Goal: Transaction & Acquisition: Book appointment/travel/reservation

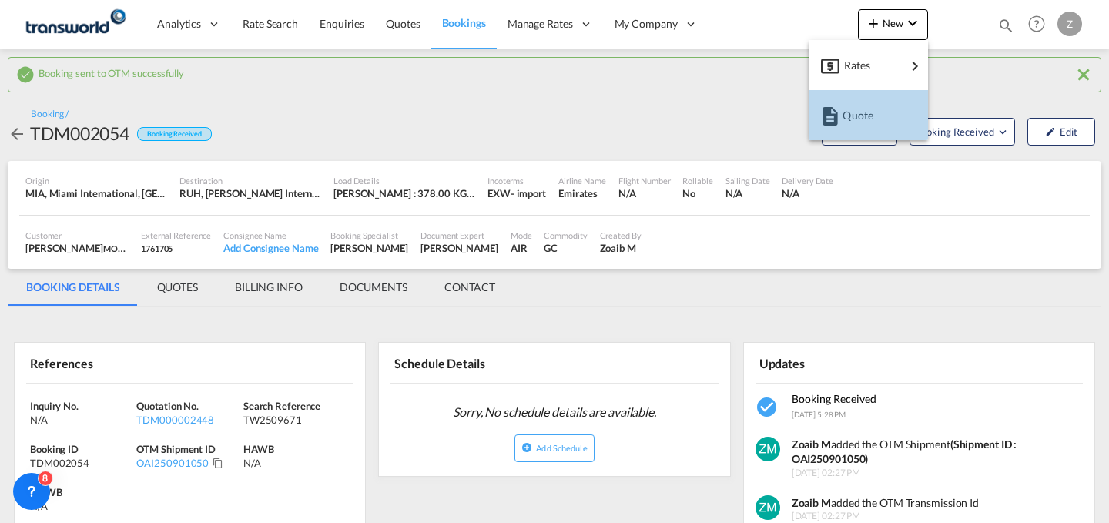
click at [863, 101] on div "Quote" at bounding box center [871, 115] width 57 height 39
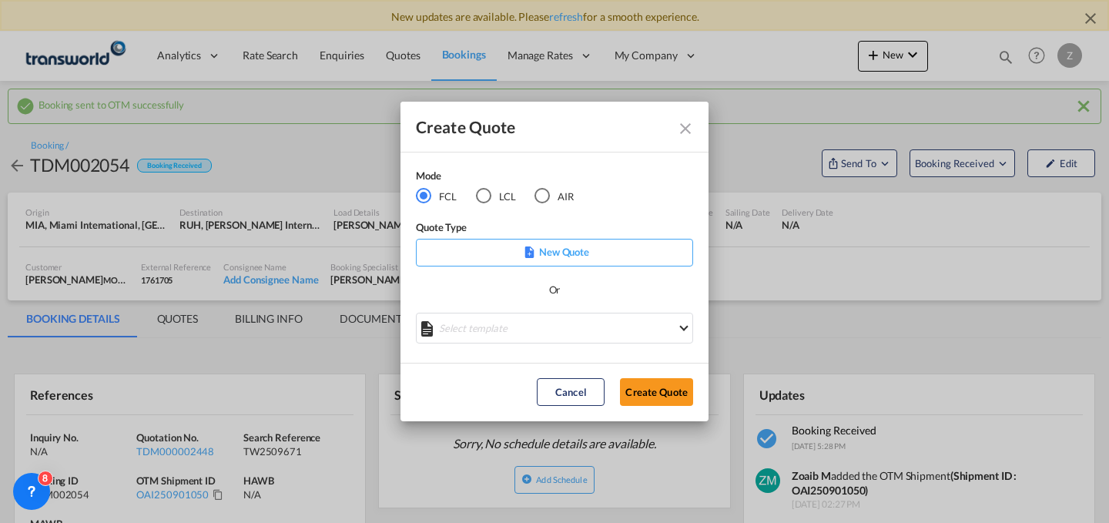
click at [563, 191] on md-radio-button "AIR" at bounding box center [554, 195] width 39 height 17
click at [662, 390] on button "Create Quote" at bounding box center [656, 392] width 73 height 28
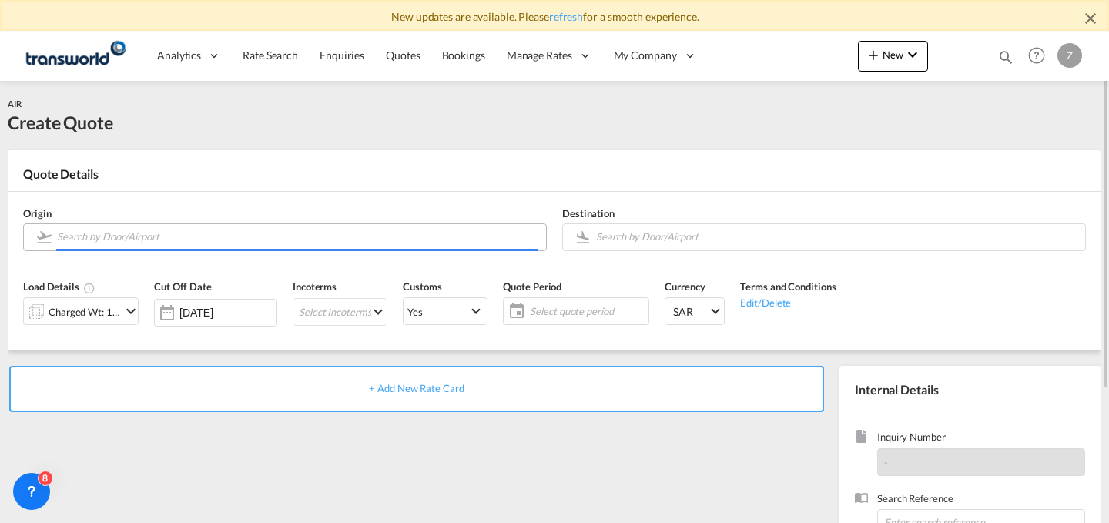
click at [275, 236] on input "Search by Door/Airport" at bounding box center [297, 236] width 481 height 27
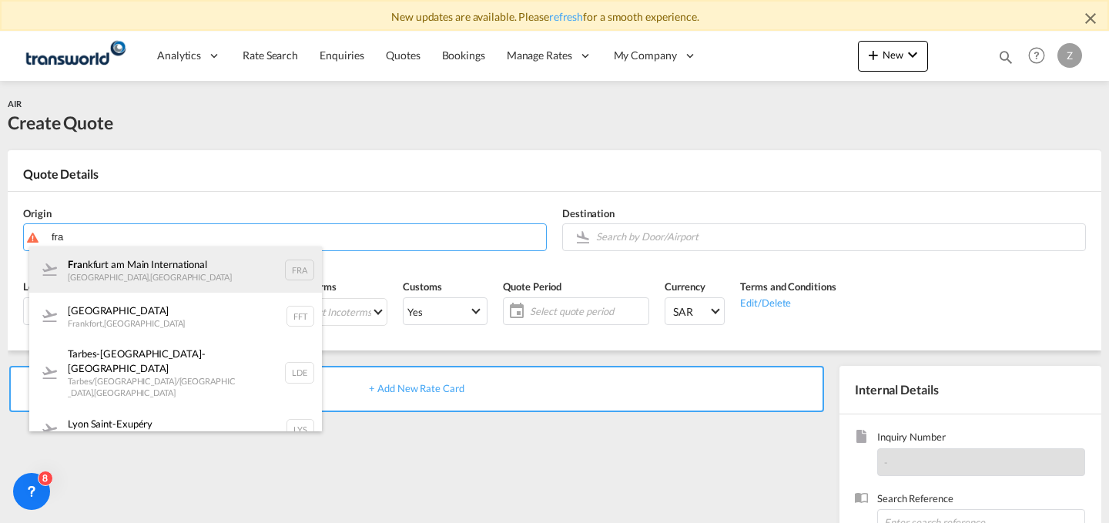
click at [211, 267] on div "Fra [GEOGRAPHIC_DATA] [GEOGRAPHIC_DATA] , [GEOGRAPHIC_DATA] FRA" at bounding box center [175, 269] width 293 height 46
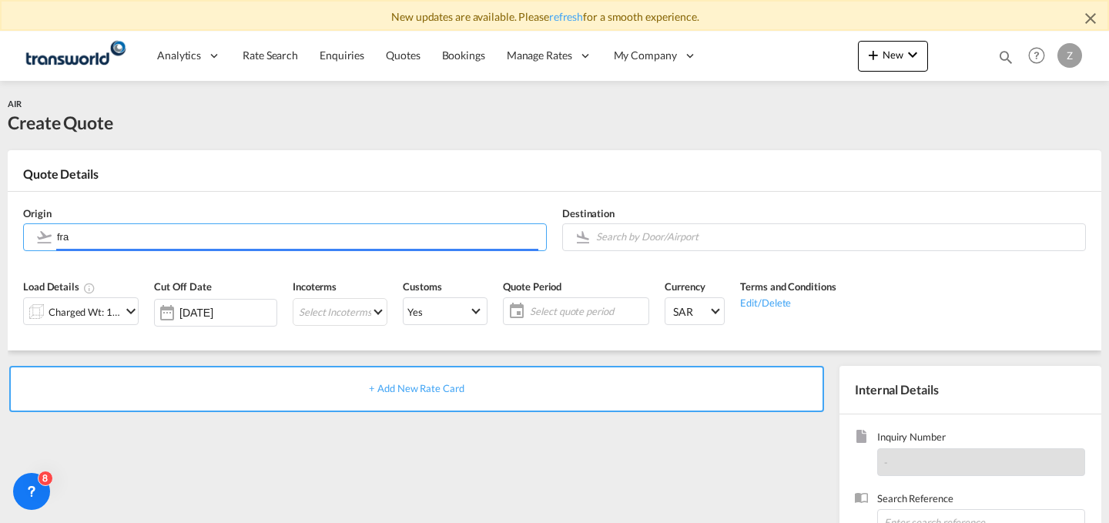
type input "[GEOGRAPHIC_DATA], [GEOGRAPHIC_DATA], [GEOGRAPHIC_DATA]"
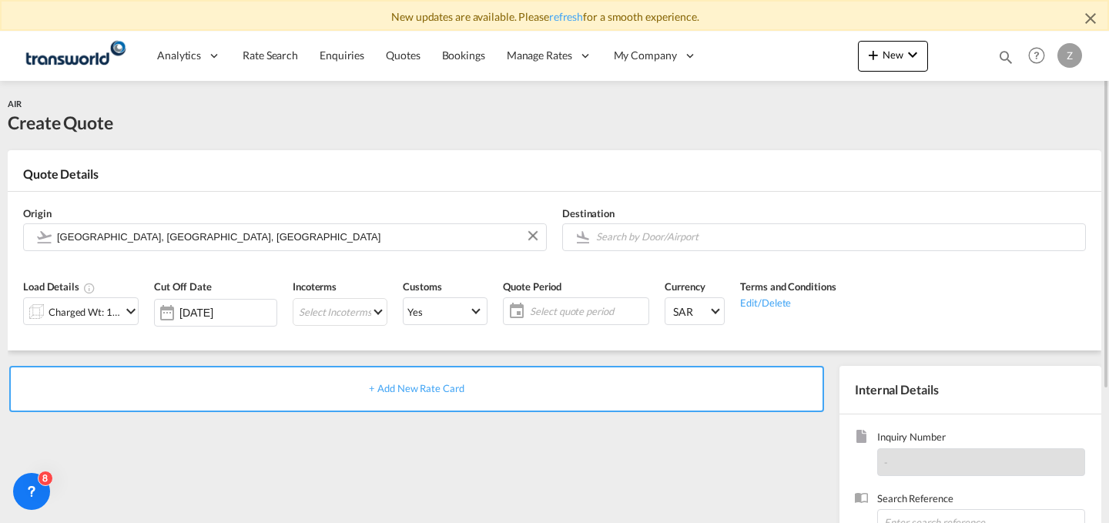
click at [707, 253] on div "Destination" at bounding box center [824, 229] width 539 height 62
click at [724, 238] on input "Search by Door/Airport" at bounding box center [836, 236] width 481 height 27
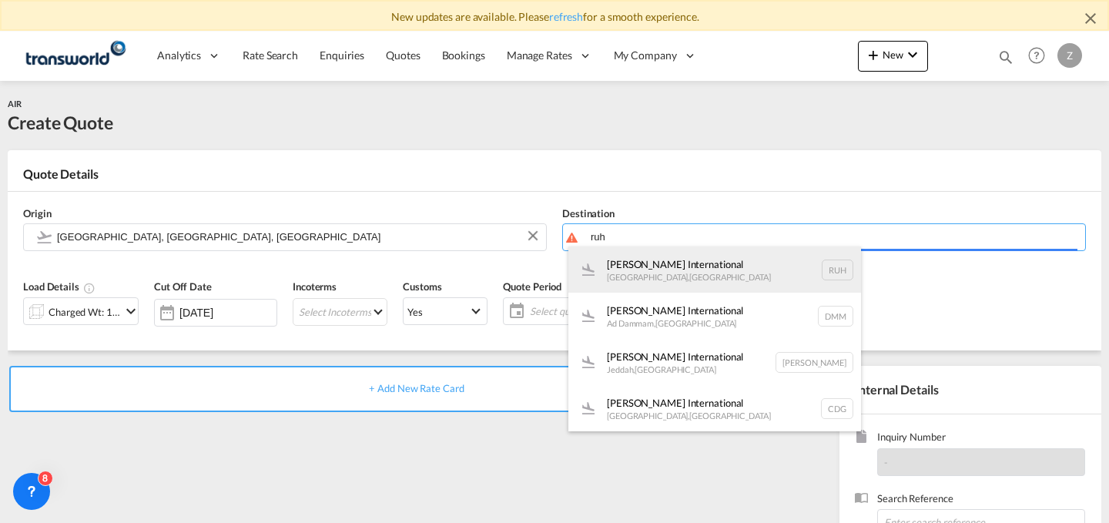
click at [702, 253] on body "New updates are available. Please refresh for a smooth experience. Analytics Da…" at bounding box center [554, 261] width 1109 height 523
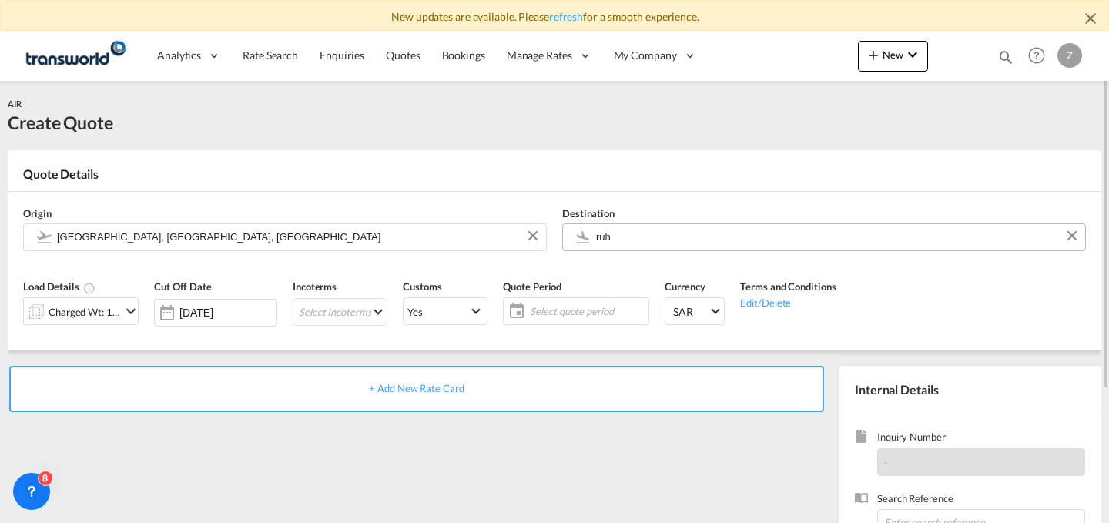
click at [658, 242] on body "New updates are available. Please refresh for a smooth experience. Analytics Da…" at bounding box center [554, 261] width 1109 height 523
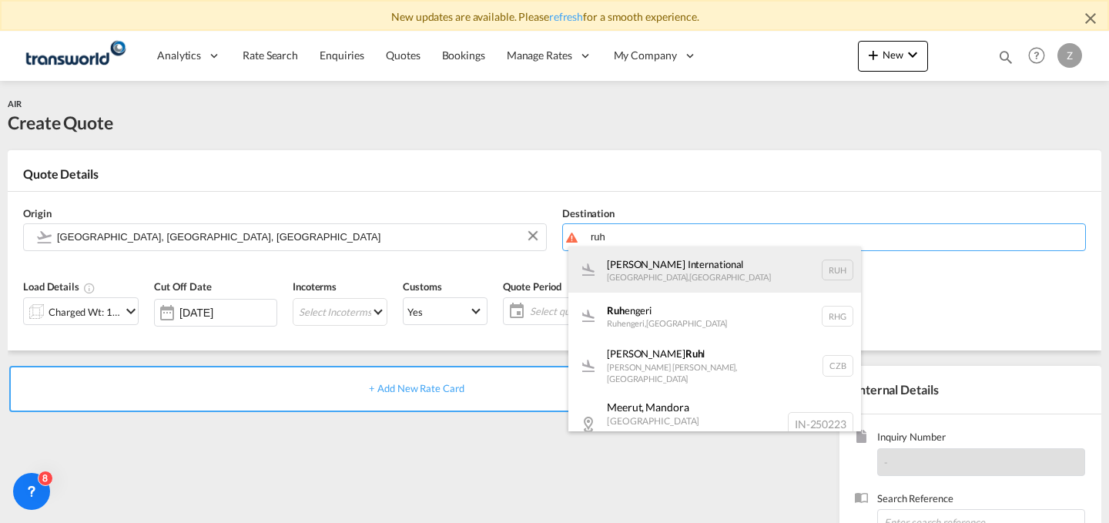
click at [735, 269] on div "[PERSON_NAME] International [GEOGRAPHIC_DATA] , [GEOGRAPHIC_DATA] RUH" at bounding box center [714, 269] width 293 height 46
type input "[PERSON_NAME] International, [GEOGRAPHIC_DATA], RUH"
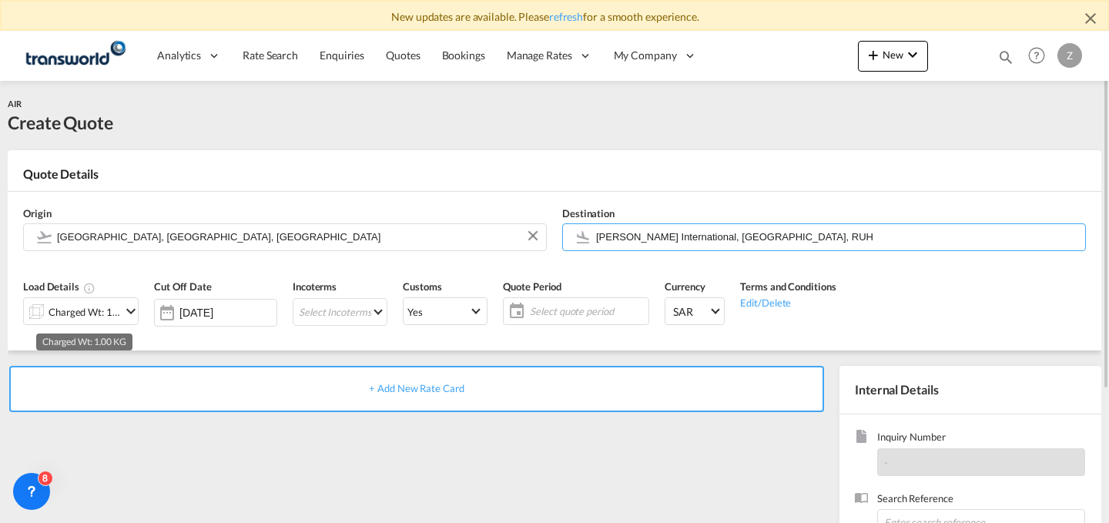
click at [101, 309] on div "Charged Wt: 1.00 KG" at bounding box center [85, 312] width 72 height 22
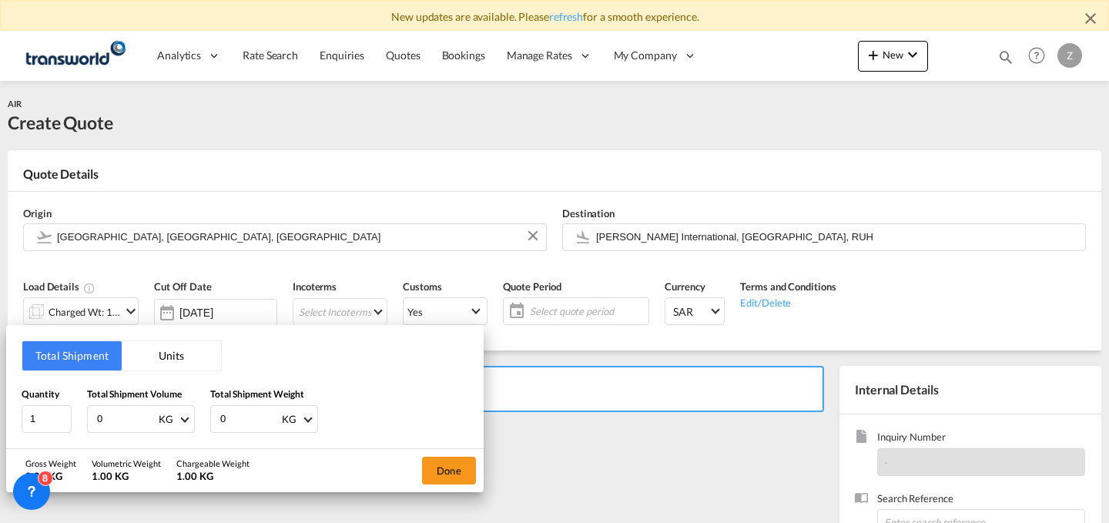
click at [255, 417] on input "0" at bounding box center [250, 419] width 62 height 26
type input "97"
click at [136, 413] on input "0" at bounding box center [127, 419] width 62 height 26
type input "97"
click at [441, 471] on button "Done" at bounding box center [449, 471] width 54 height 28
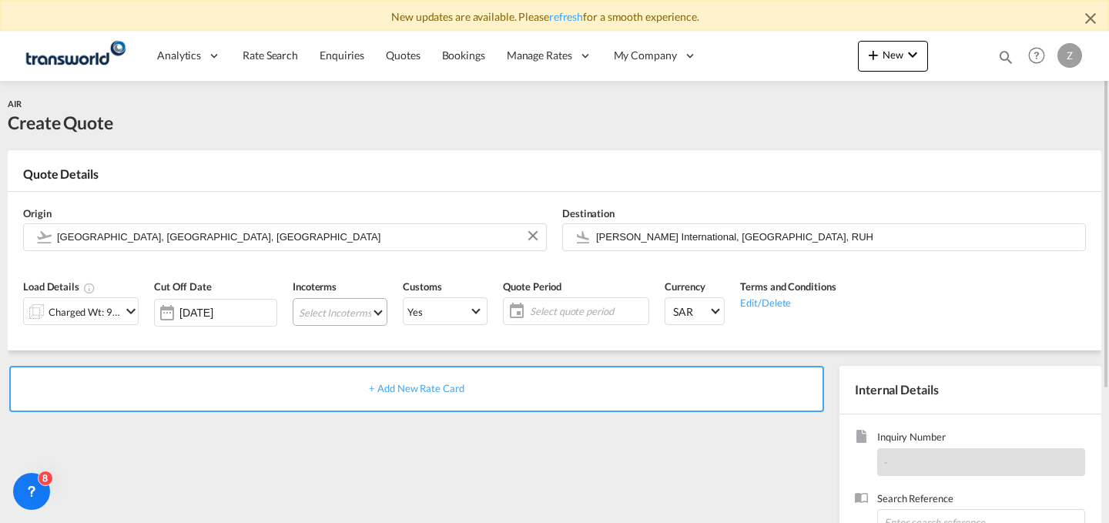
click at [327, 306] on md-select "Select Incoterms EXW - import Ex Works EXW - export Ex Works DPU - import Deliv…" at bounding box center [340, 312] width 95 height 28
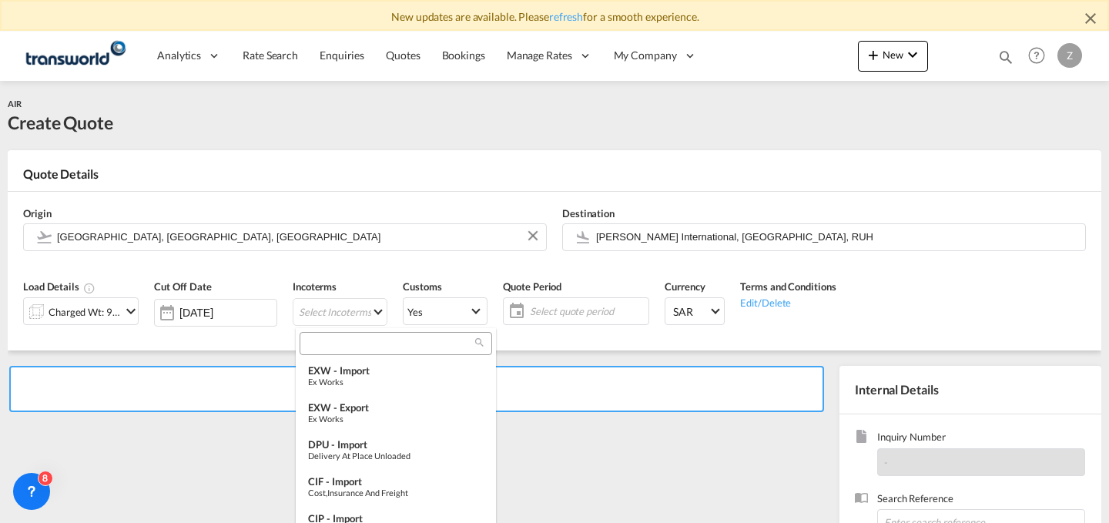
click at [337, 338] on input "search" at bounding box center [389, 344] width 171 height 14
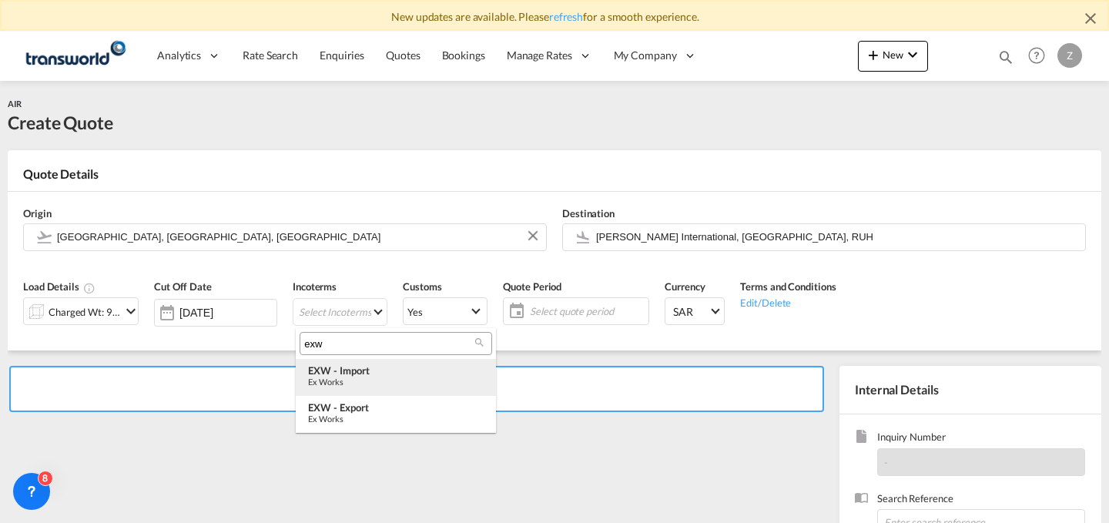
type input "exw"
click at [350, 382] on div "Ex Works" at bounding box center [396, 382] width 176 height 10
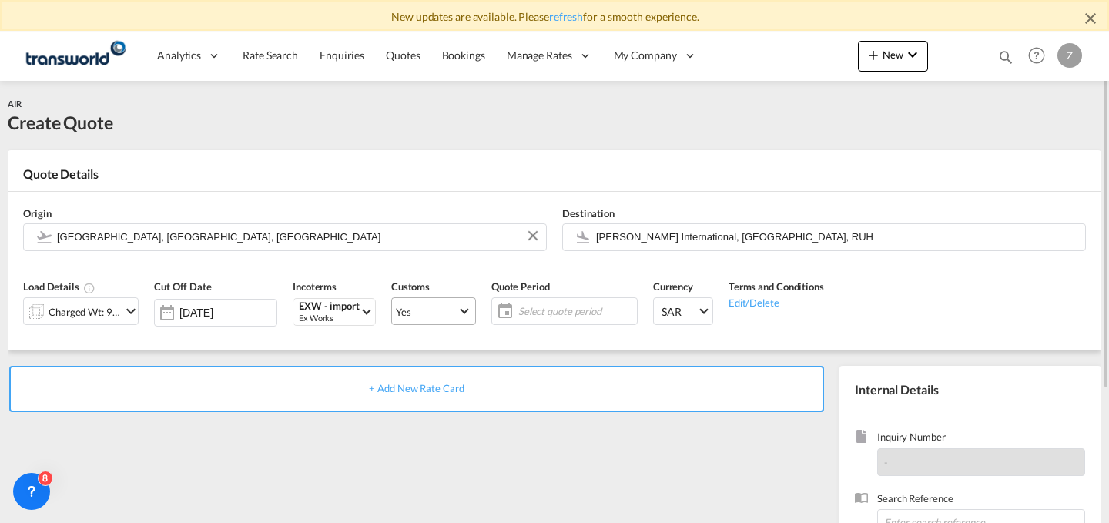
click at [453, 308] on span "Yes" at bounding box center [427, 312] width 62 height 14
click at [544, 307] on md-backdrop at bounding box center [554, 261] width 1109 height 523
click at [544, 307] on span "Select quote period" at bounding box center [575, 311] width 115 height 14
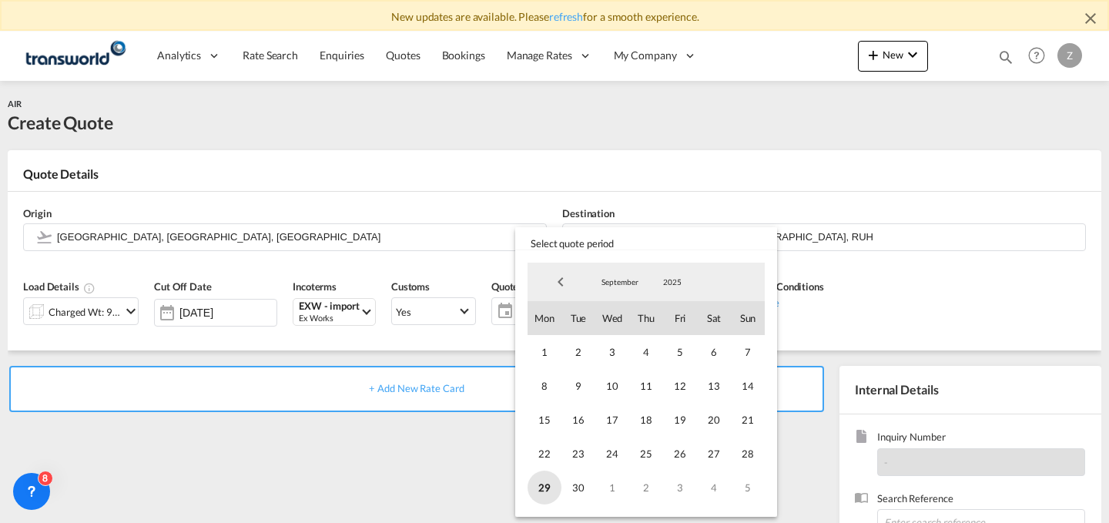
click at [554, 481] on span "29" at bounding box center [545, 488] width 34 height 34
click at [577, 488] on span "30" at bounding box center [579, 488] width 34 height 34
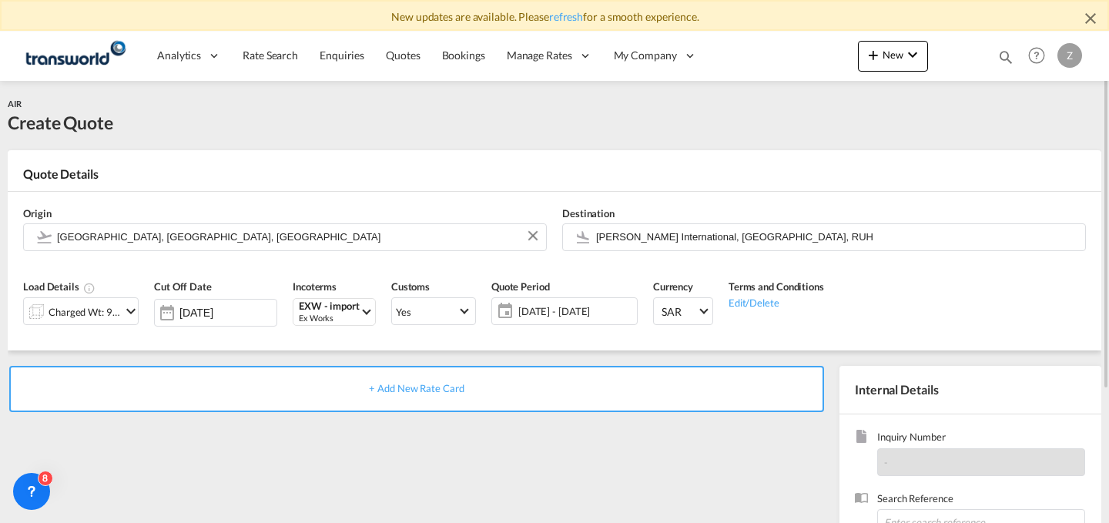
click at [669, 458] on div "+ Add New Rate Card" at bounding box center [420, 527] width 824 height 322
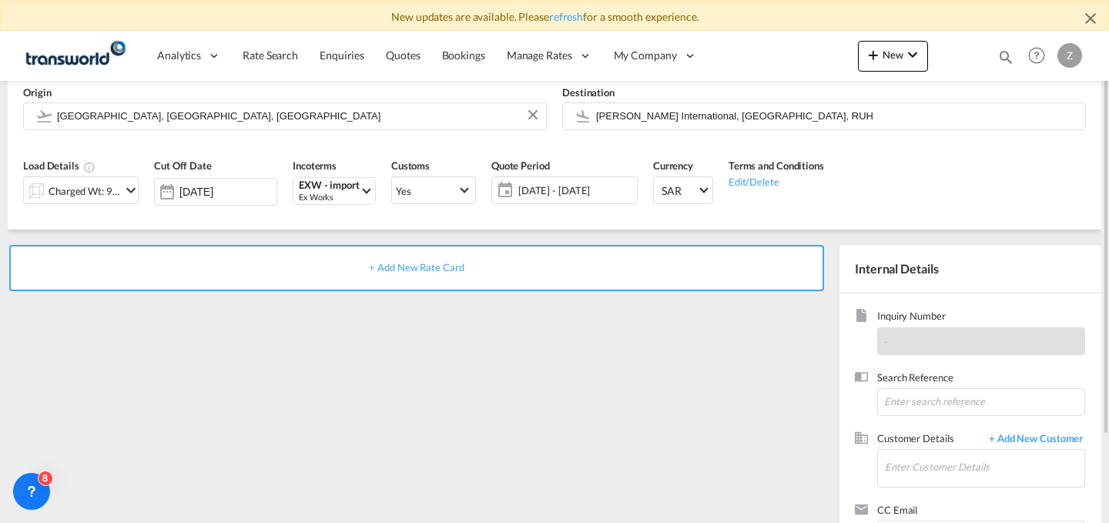
scroll to position [122, 0]
click at [960, 400] on input at bounding box center [981, 401] width 208 height 28
paste input "TW2409657"
type input "TW2409657"
click at [941, 476] on input "Enter Customer Details" at bounding box center [984, 466] width 199 height 35
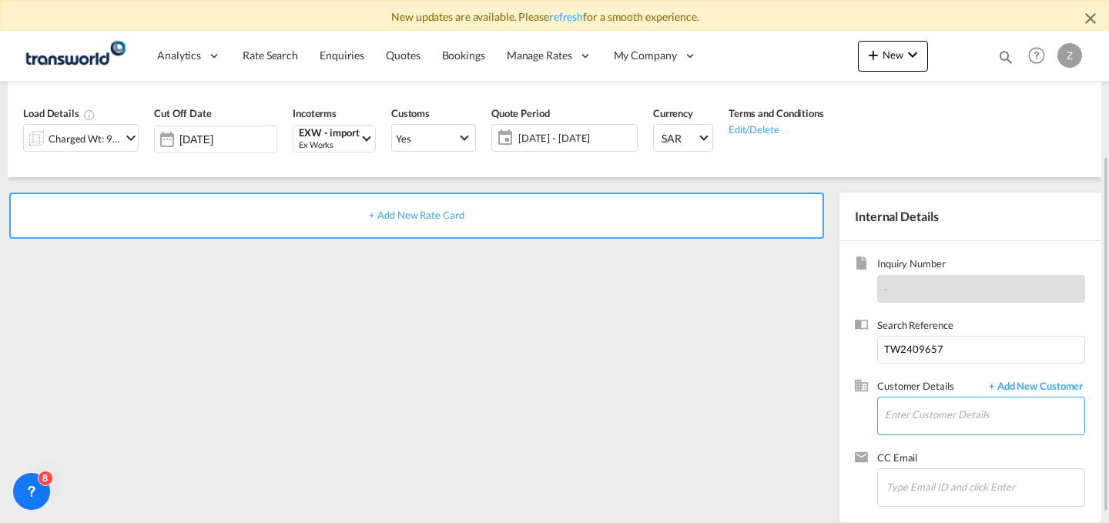
scroll to position [174, 0]
type input "s"
type input "S"
type input "F"
type input "S"
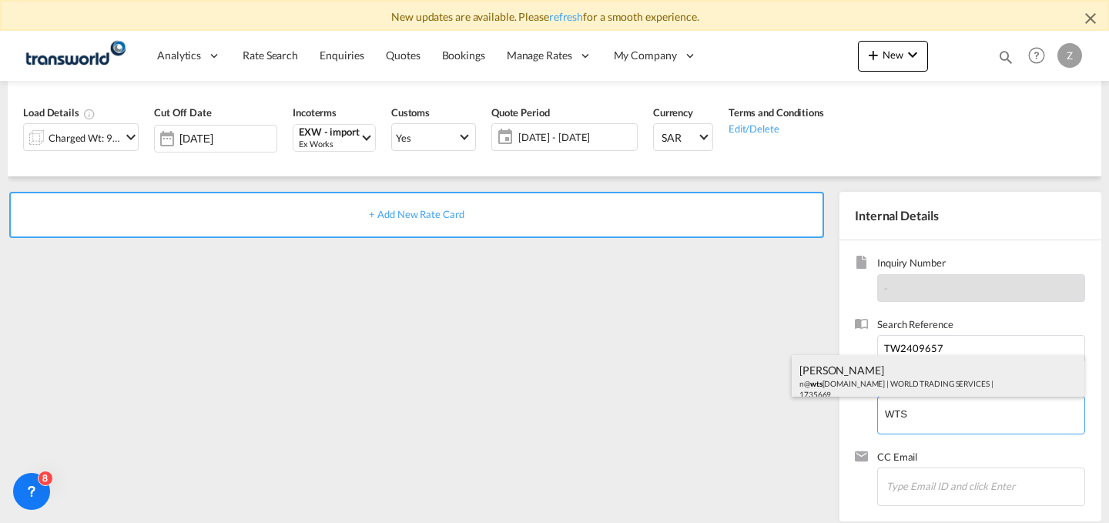
click at [889, 382] on div "[PERSON_NAME] n@ wts [DOMAIN_NAME] | WORLD TRADING SERVICES | 1735669" at bounding box center [938, 381] width 293 height 52
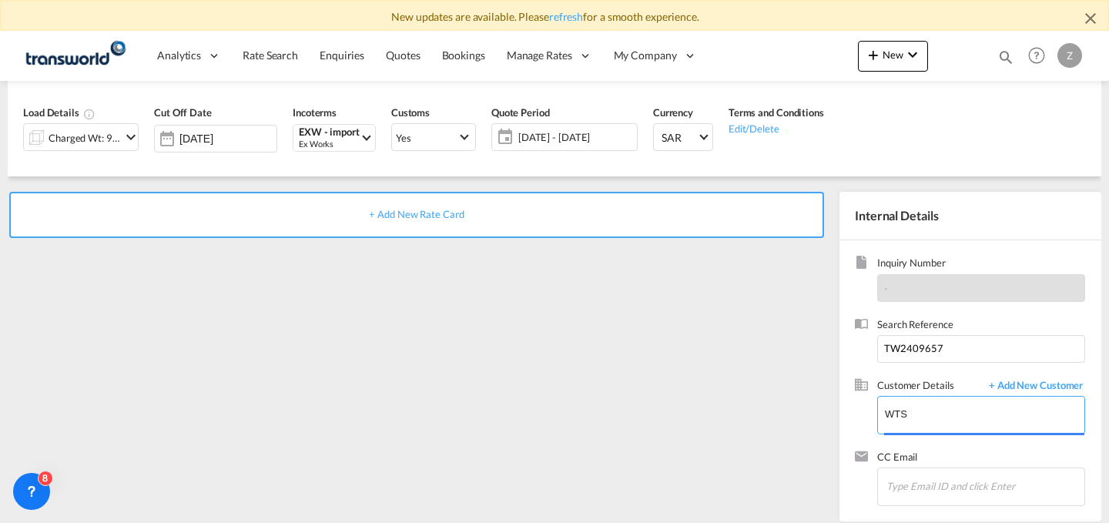
type input "WORLD TRADING SERVICES, [PERSON_NAME], n@[DOMAIN_NAME]"
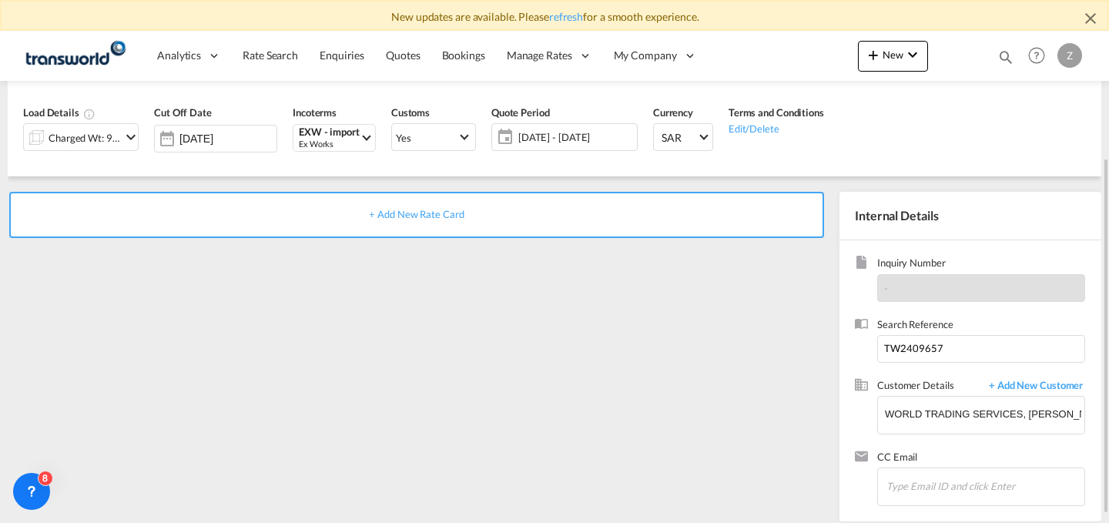
click at [588, 218] on div "+ Add New Rate Card" at bounding box center [416, 215] width 815 height 46
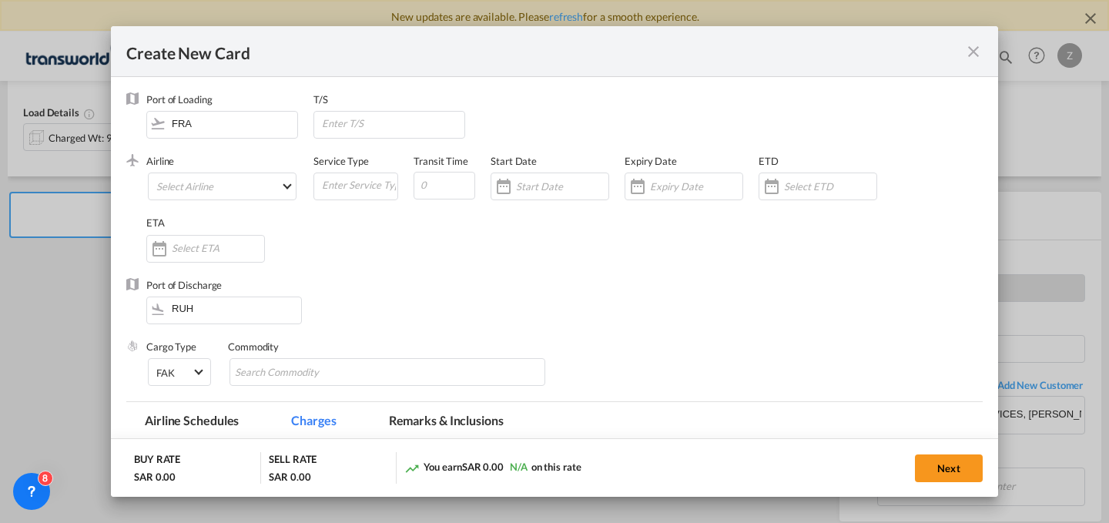
click at [299, 187] on div "Airline Select Airline AIR EXPRESS S.A. (1166- / -) CMA CGM Air Cargo (1140-2C …" at bounding box center [229, 185] width 167 height 62
click at [262, 186] on md-select "Select Airline AIR EXPRESS S.A. (1166- / -) CMA CGM Air Cargo (1140-2C / -) DDW…" at bounding box center [222, 187] width 149 height 28
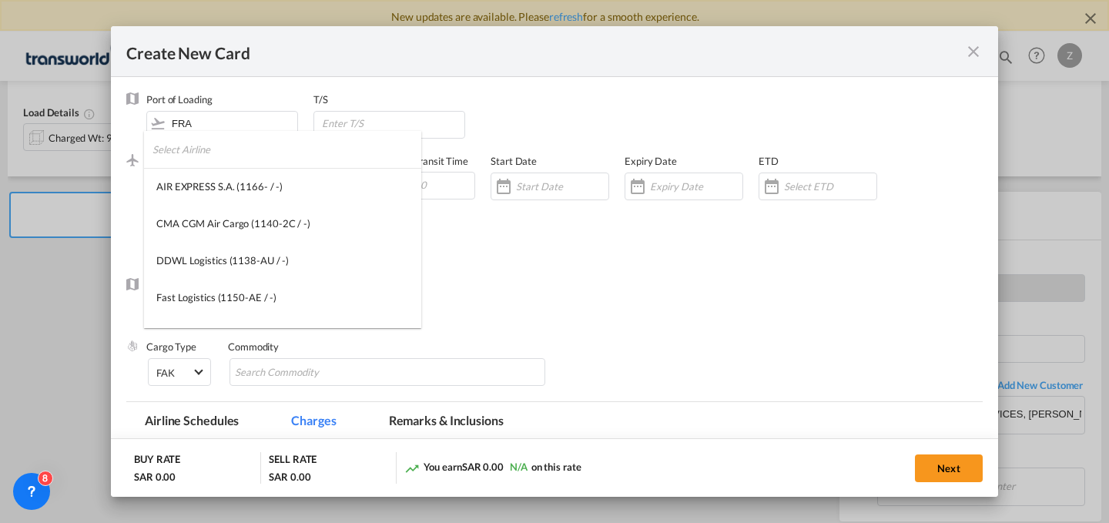
click at [277, 153] on input "search" at bounding box center [287, 149] width 269 height 37
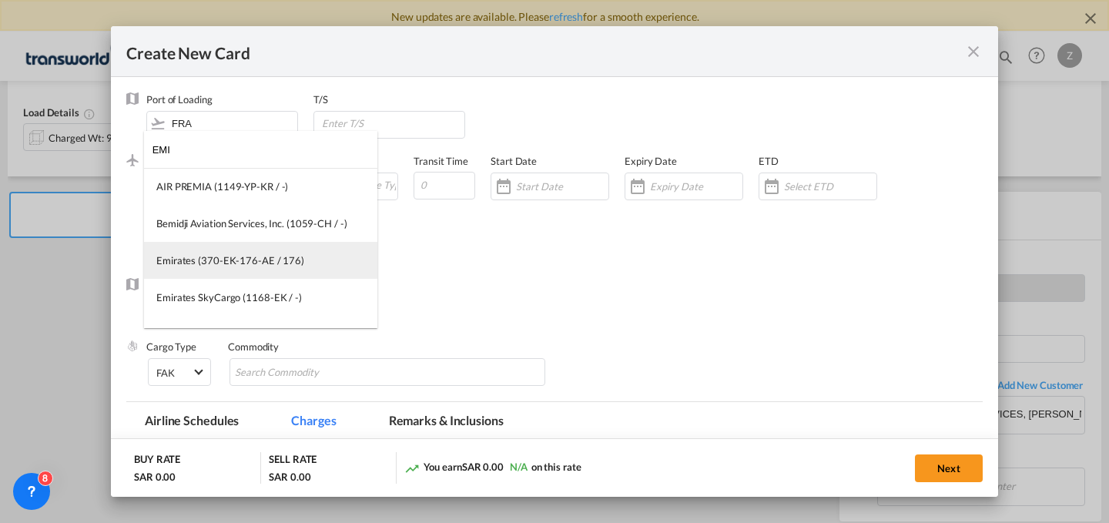
type input "EMI"
click at [246, 257] on div "Emirates (370-EK-176-AE / 176)" at bounding box center [230, 260] width 148 height 14
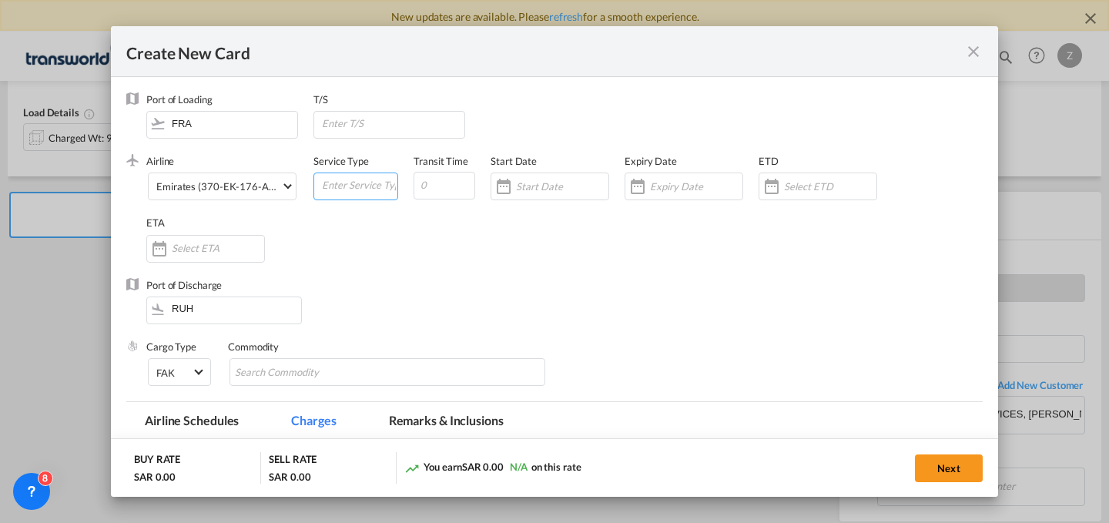
click at [344, 186] on input "Create New Card ..." at bounding box center [358, 184] width 77 height 23
type input "F"
type input "AIR"
type input "7"
click at [555, 186] on input "Create New Card ..." at bounding box center [562, 186] width 92 height 12
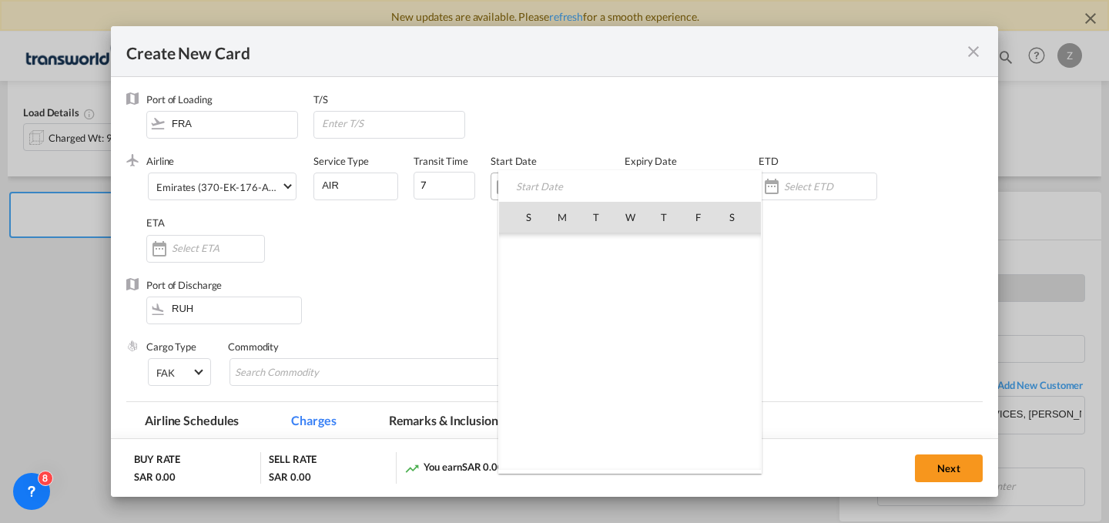
scroll to position [356790, 0]
click at [555, 418] on span "29" at bounding box center [562, 420] width 32 height 32
type input "[DATE]"
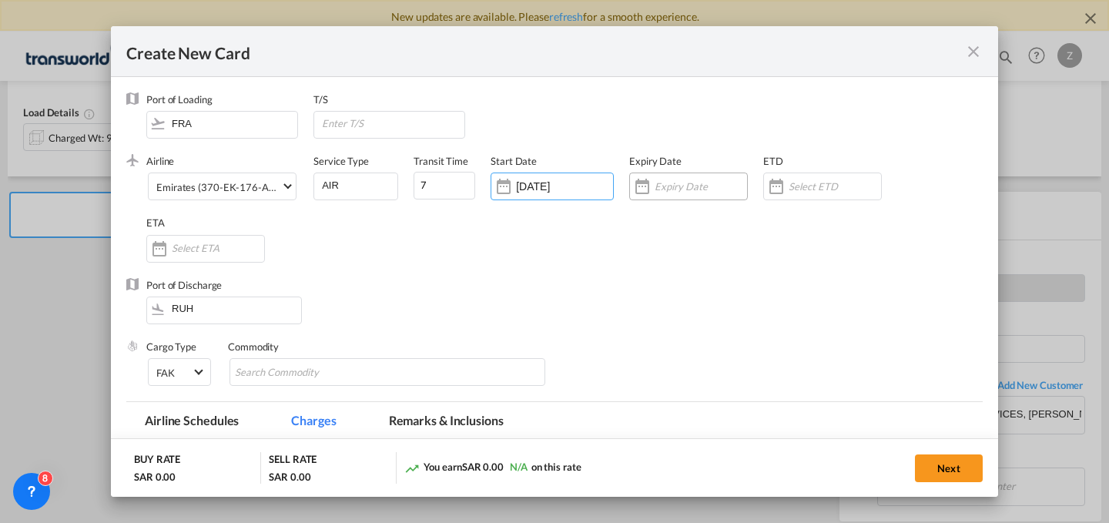
click at [659, 189] on input "Create New Card ..." at bounding box center [701, 186] width 92 height 12
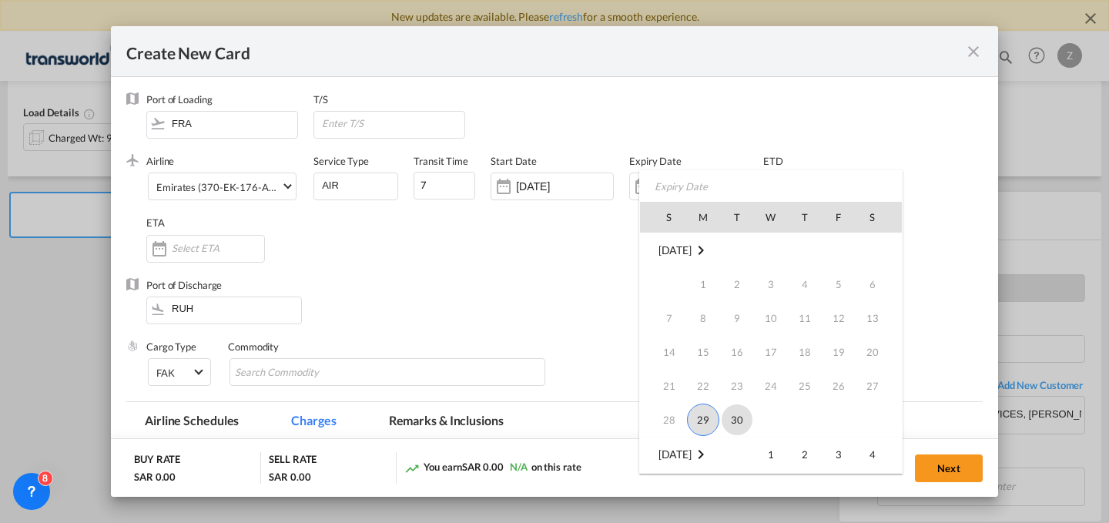
click at [726, 414] on span "30" at bounding box center [737, 419] width 31 height 31
type input "[DATE]"
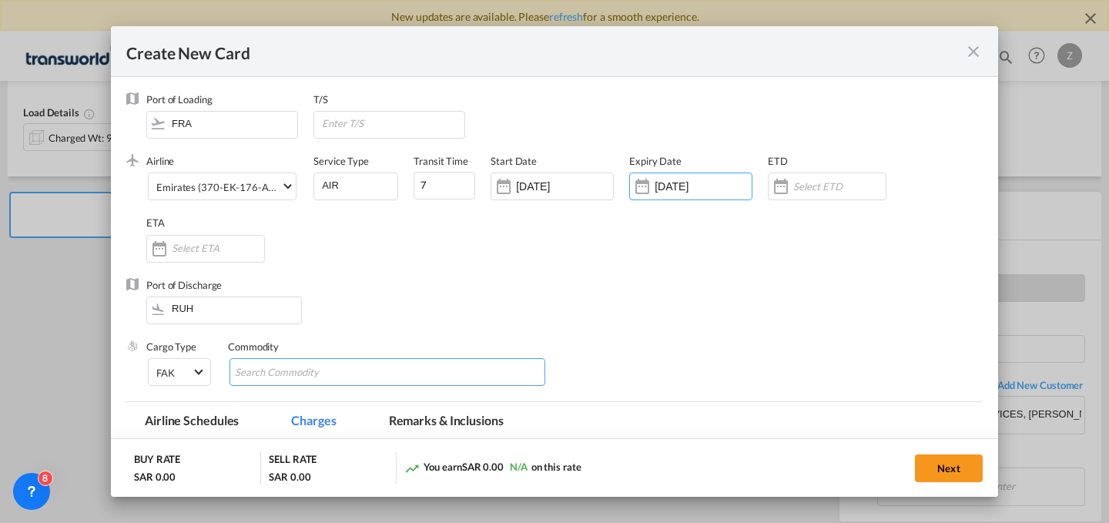
click at [440, 361] on md-chips-wrap "Chips container with autocompletion. Enter the text area, type text to search, …" at bounding box center [388, 372] width 316 height 28
type input "GC"
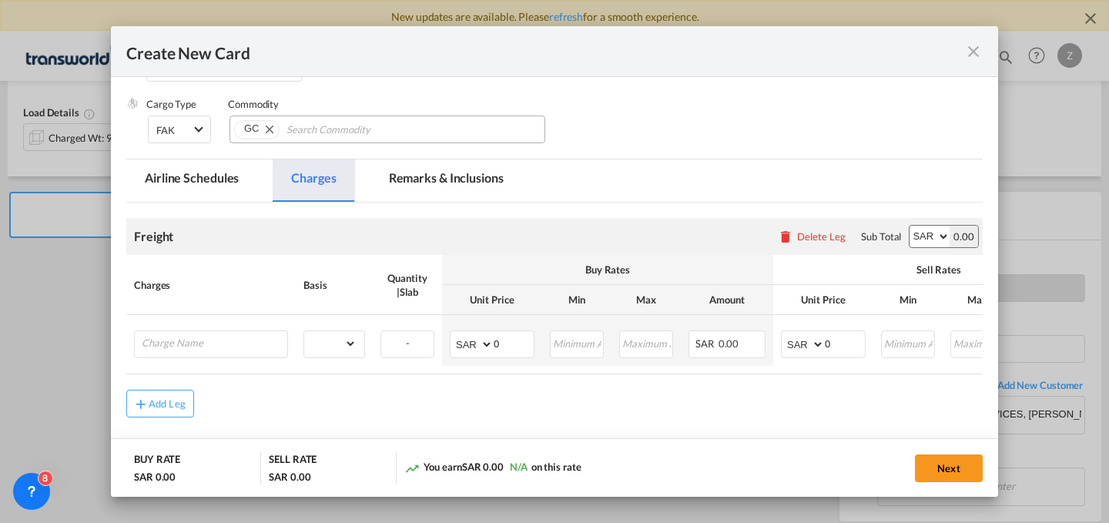
scroll to position [246, 0]
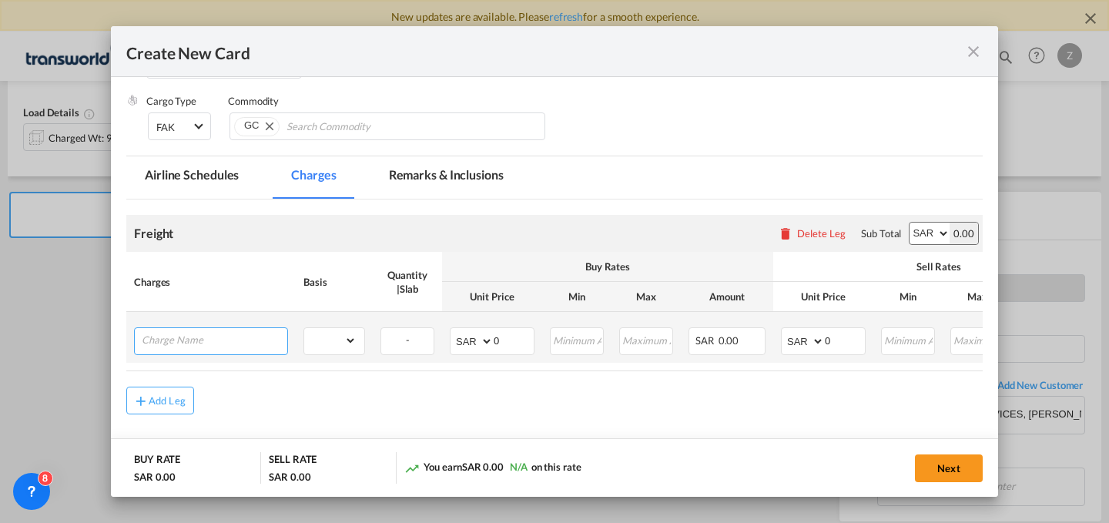
click at [256, 343] on input "Charge Name" at bounding box center [215, 339] width 146 height 23
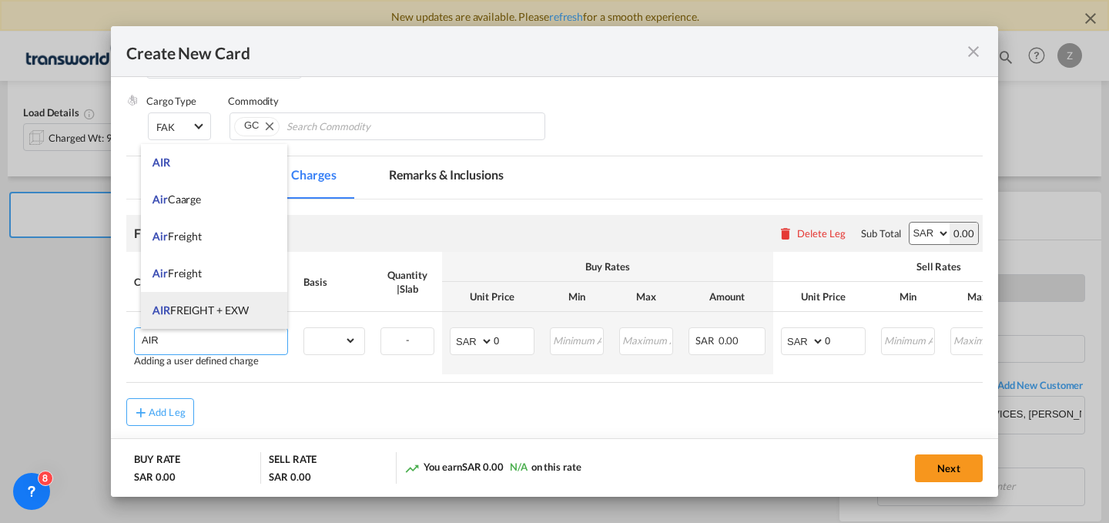
click at [241, 300] on li "AIR FREIGHT + EXW" at bounding box center [214, 310] width 146 height 37
type input "AIR FREIGHT + EXW"
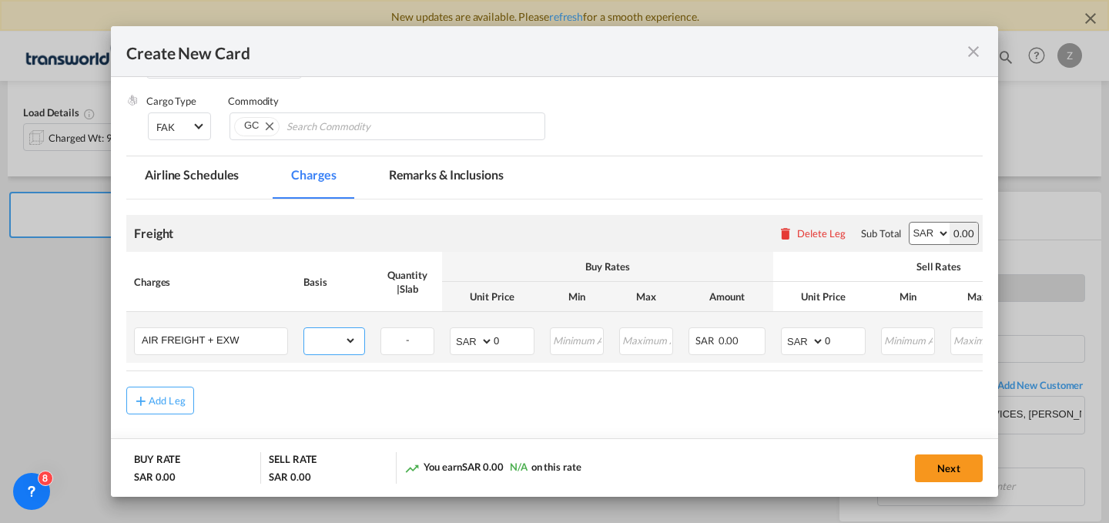
click at [337, 350] on select "gross_weight volumetric_weight per_shipment per_bl per_km % on air freight per_…" at bounding box center [330, 340] width 52 height 25
select select "per_shipment"
click at [304, 328] on select "gross_weight volumetric_weight per_shipment per_bl per_km % on air freight per_…" at bounding box center [330, 340] width 52 height 25
click at [518, 343] on input "0" at bounding box center [514, 339] width 40 height 23
click at [838, 336] on input "0" at bounding box center [845, 339] width 40 height 23
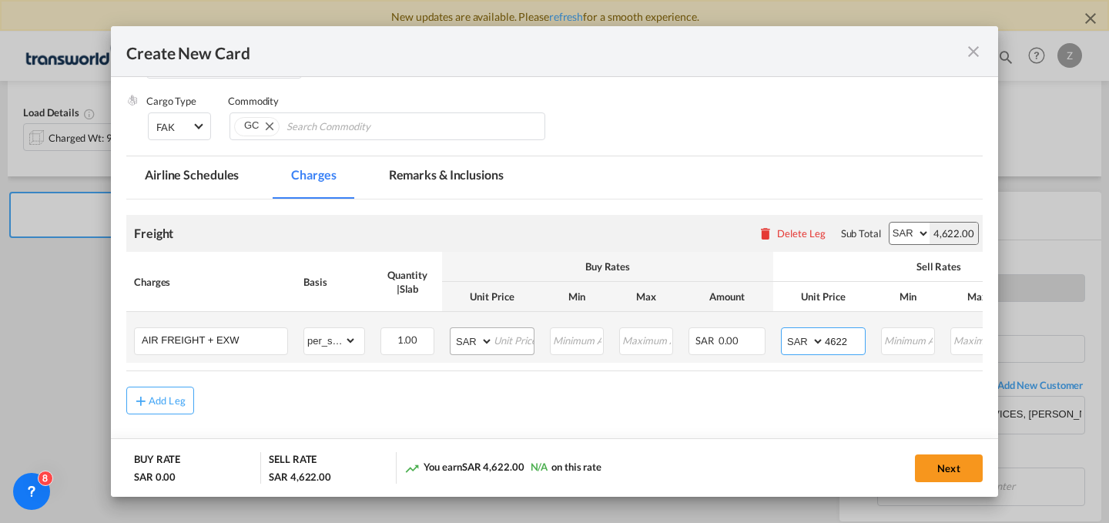
type input "4622"
click at [509, 351] on input "Create New Card ..." at bounding box center [514, 339] width 40 height 23
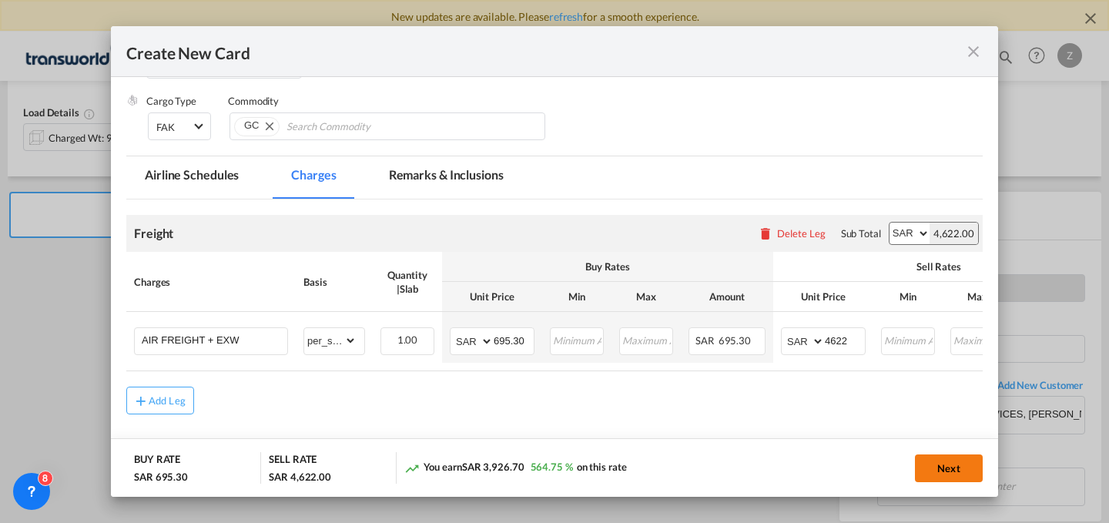
click at [944, 463] on button "Next" at bounding box center [949, 468] width 68 height 28
type input "695.3"
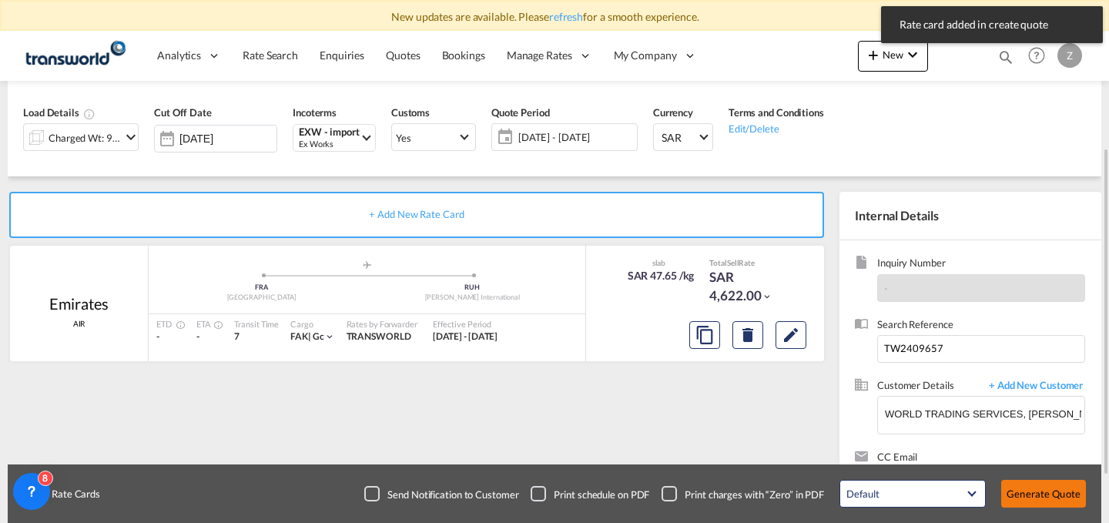
click at [1025, 490] on button "Generate Quote" at bounding box center [1043, 494] width 85 height 28
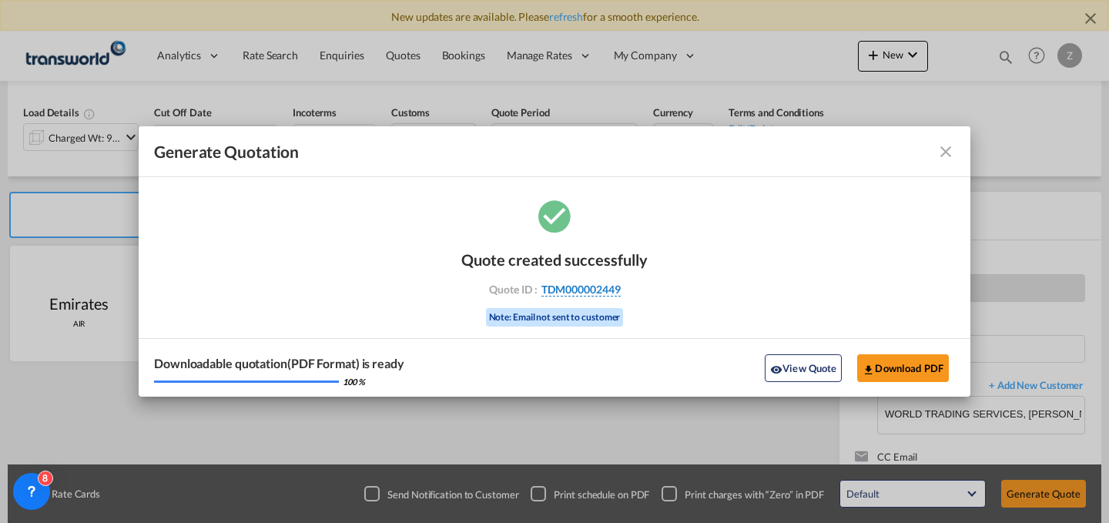
click at [597, 290] on span "TDM000002449" at bounding box center [580, 290] width 79 height 14
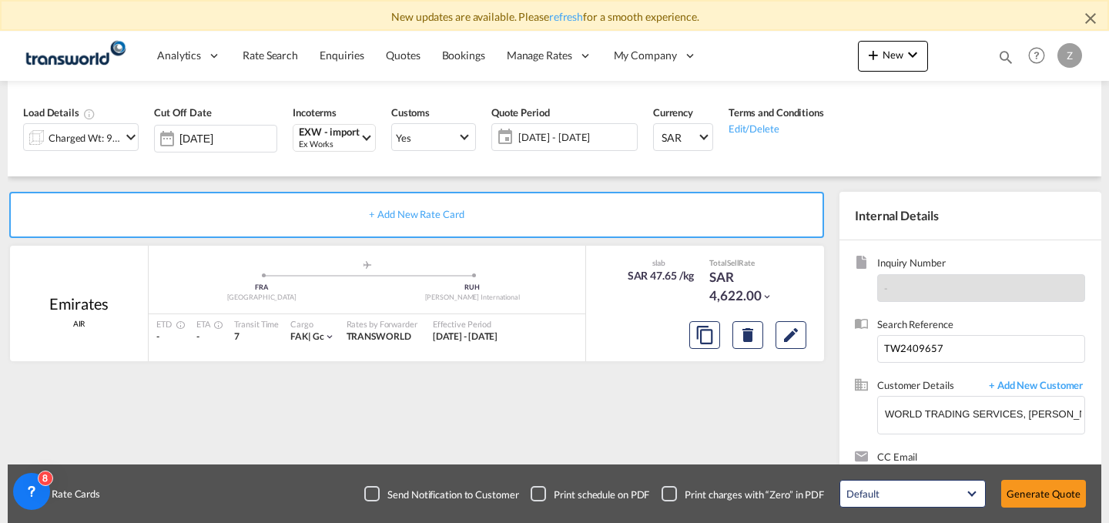
click at [597, 290] on div "Quote created successfully Quote ID : TDM000002449 Note: Email not sent to cust…" at bounding box center [554, 274] width 93 height 52
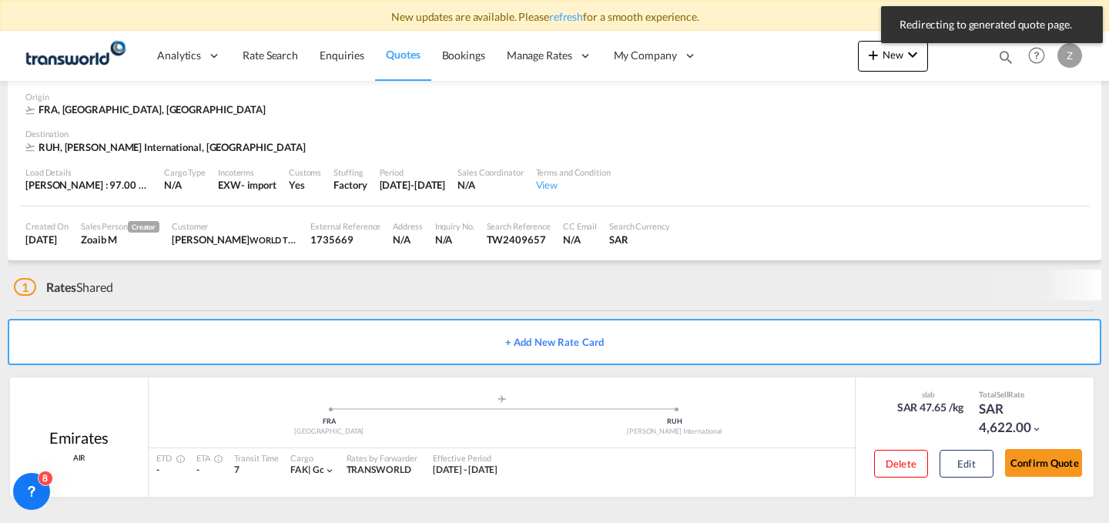
scroll to position [61, 0]
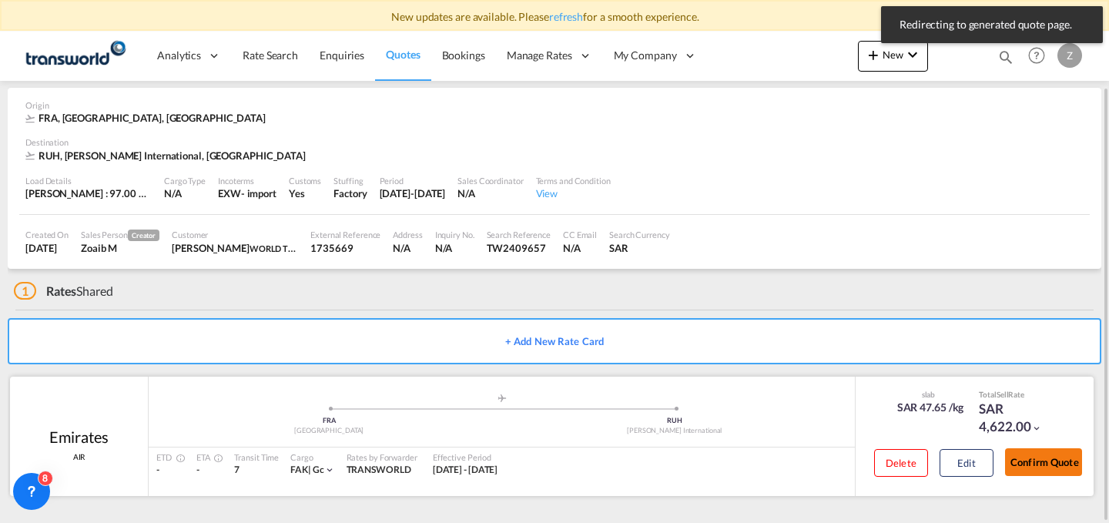
click at [1055, 464] on button "Confirm Quote" at bounding box center [1043, 462] width 77 height 28
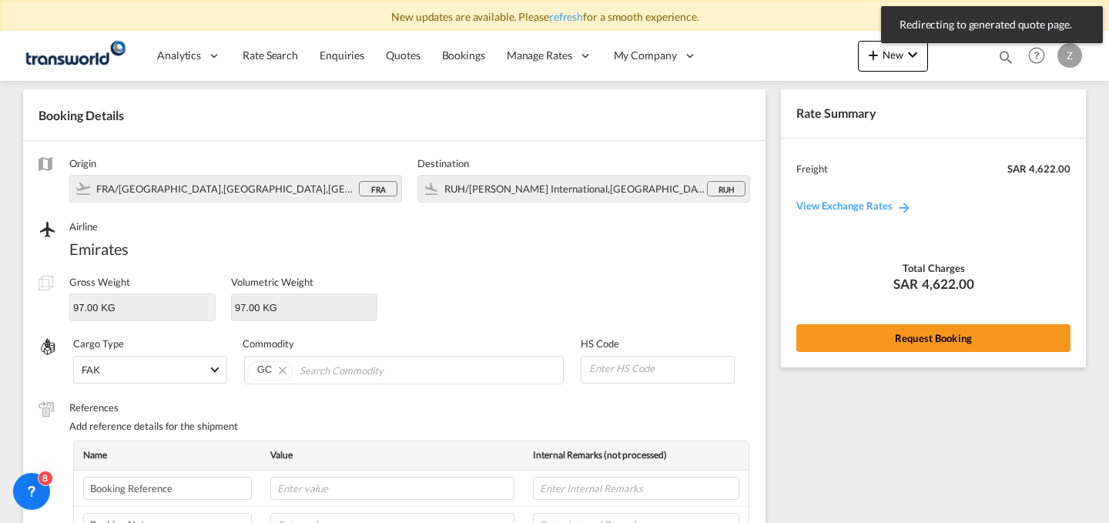
scroll to position [546, 0]
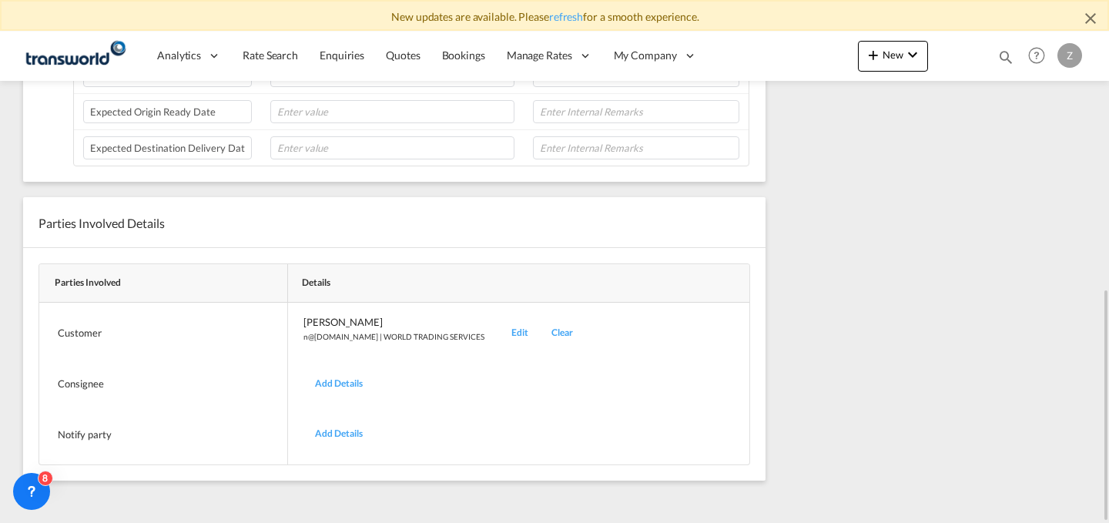
click at [500, 332] on div "Edit" at bounding box center [520, 333] width 40 height 36
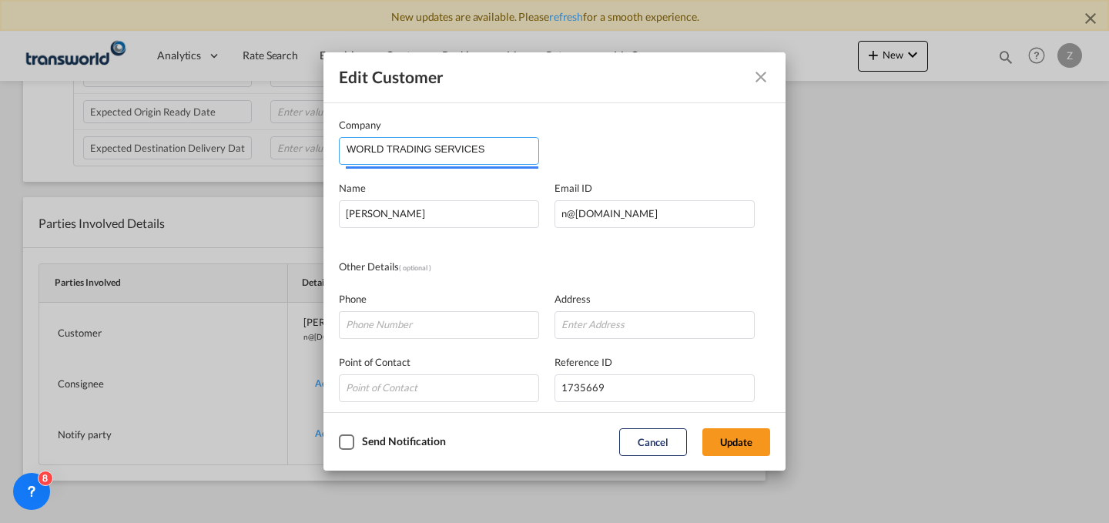
drag, startPoint x: 497, startPoint y: 156, endPoint x: 192, endPoint y: 162, distance: 305.1
click at [192, 162] on div "Edit Customer Company WORLD TRADING SERVICES Name [PERSON_NAME] Email ID [EMAIL…" at bounding box center [554, 261] width 1109 height 523
type input "S"
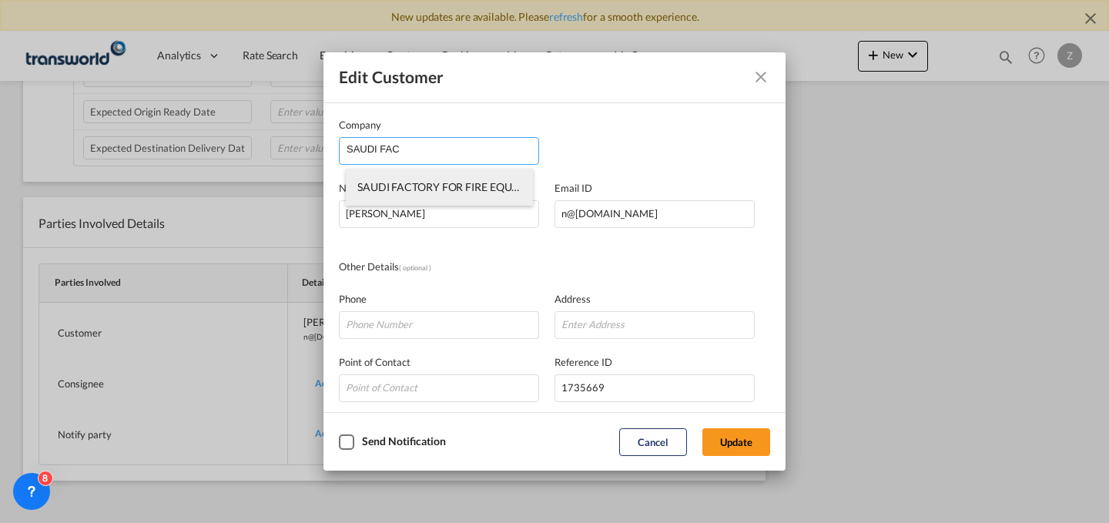
click at [466, 188] on span "SAUDI FACTORY FOR FIRE EQUIPMENT CO.(SFFECO)" at bounding box center [487, 186] width 261 height 13
type input "SAUDI FACTORY FOR FIRE EQUIPMENT CO.(SFFECO)"
type input "[PERSON_NAME][EMAIL_ADDRESS][DOMAIN_NAME]"
type input "0571605323"
type input "1824877"
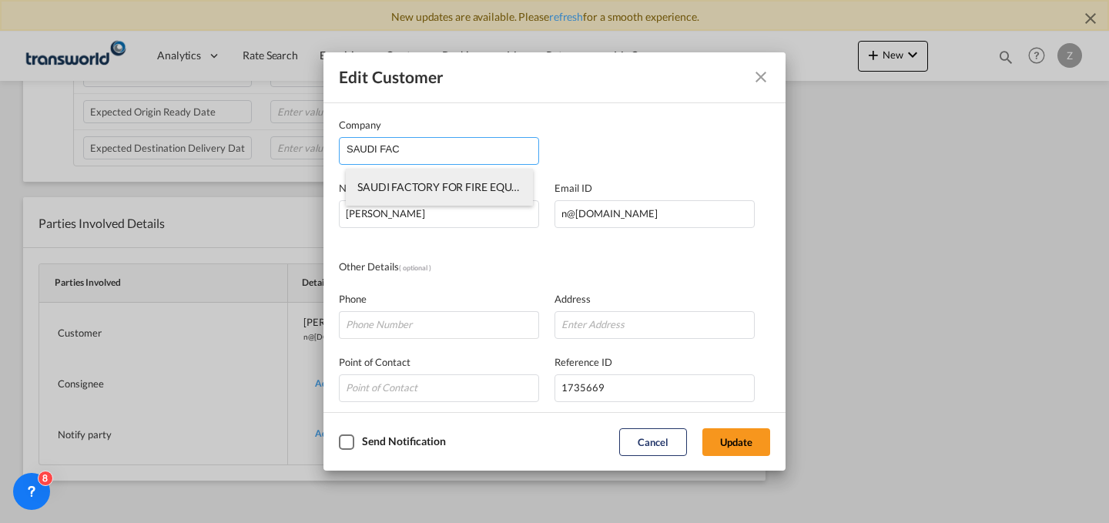
type input "14334"
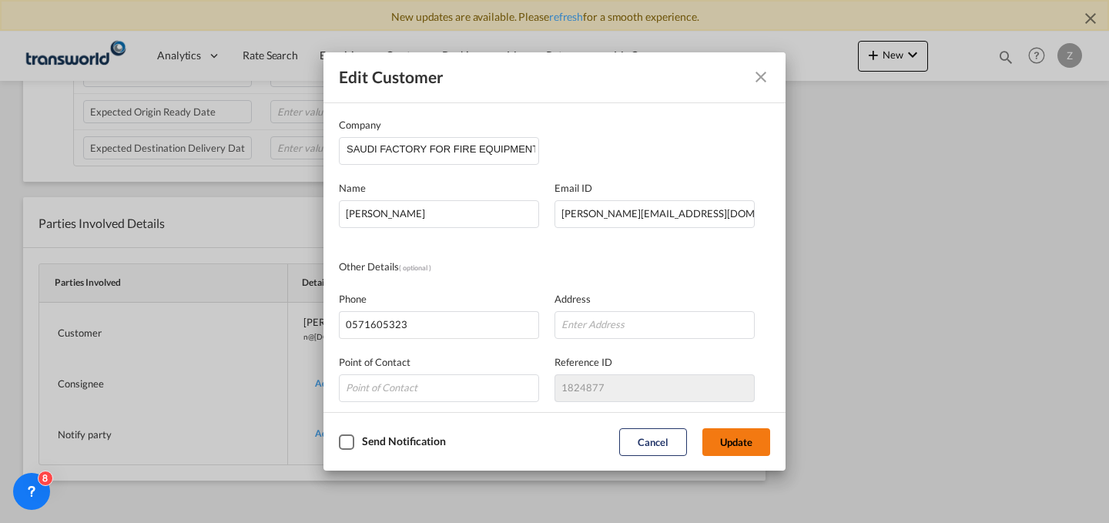
click at [739, 443] on button "Update" at bounding box center [736, 442] width 68 height 28
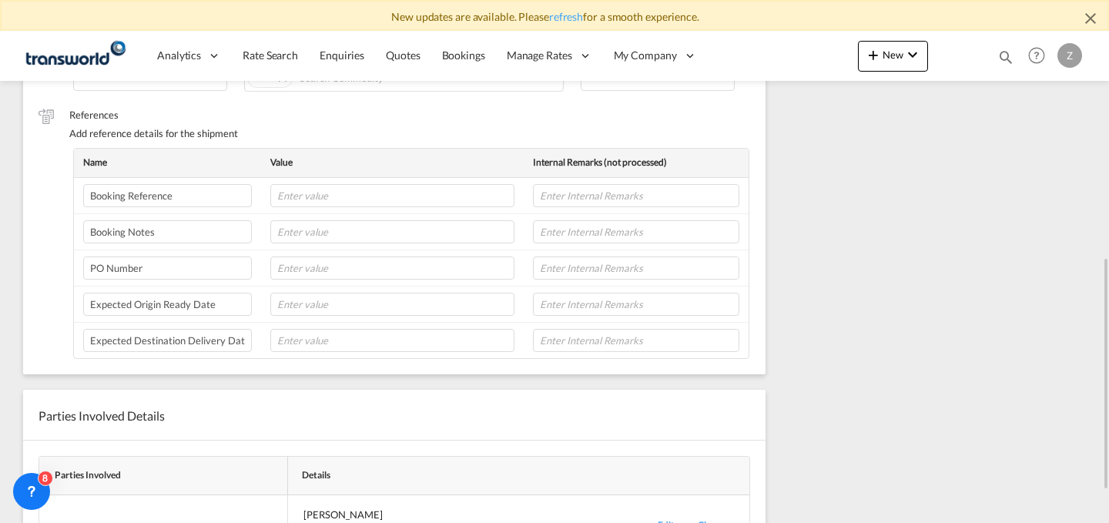
scroll to position [430, 0]
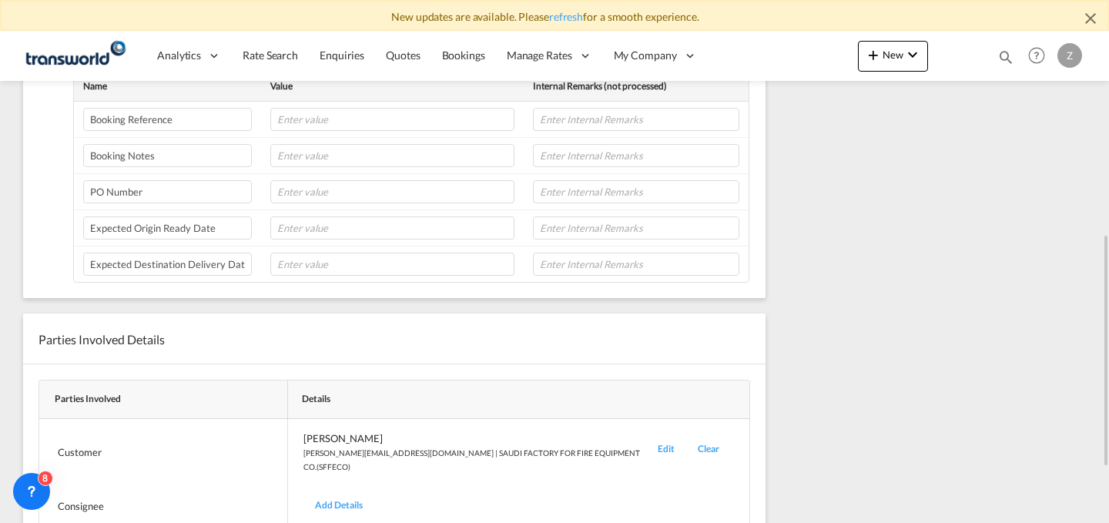
click at [646, 455] on div "Edit" at bounding box center [666, 452] width 40 height 42
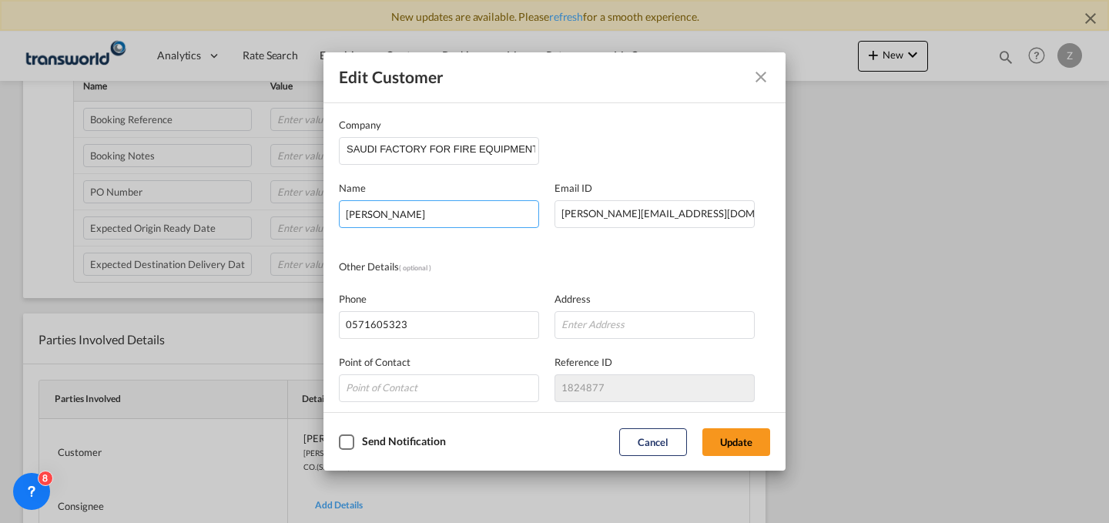
drag, startPoint x: 498, startPoint y: 209, endPoint x: 211, endPoint y: 242, distance: 289.2
click at [211, 242] on div "Edit Customer Company SAUDI FACTORY FOR FIRE EQUIPMENT CO.(SFFECO) Name [PERSON…" at bounding box center [554, 261] width 1109 height 523
type input "[PERSON_NAME]"
click at [749, 436] on button "Update" at bounding box center [736, 442] width 68 height 28
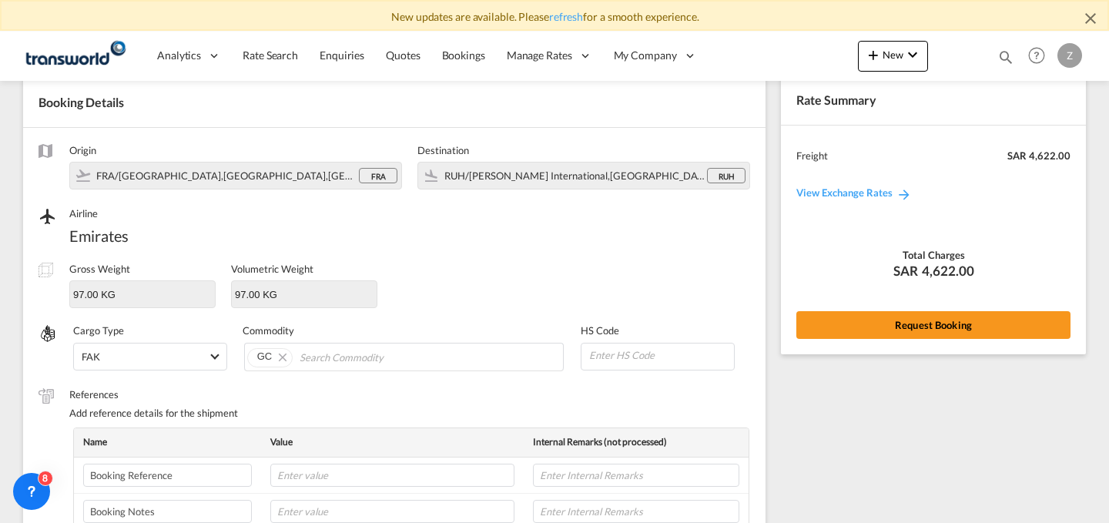
scroll to position [69, 0]
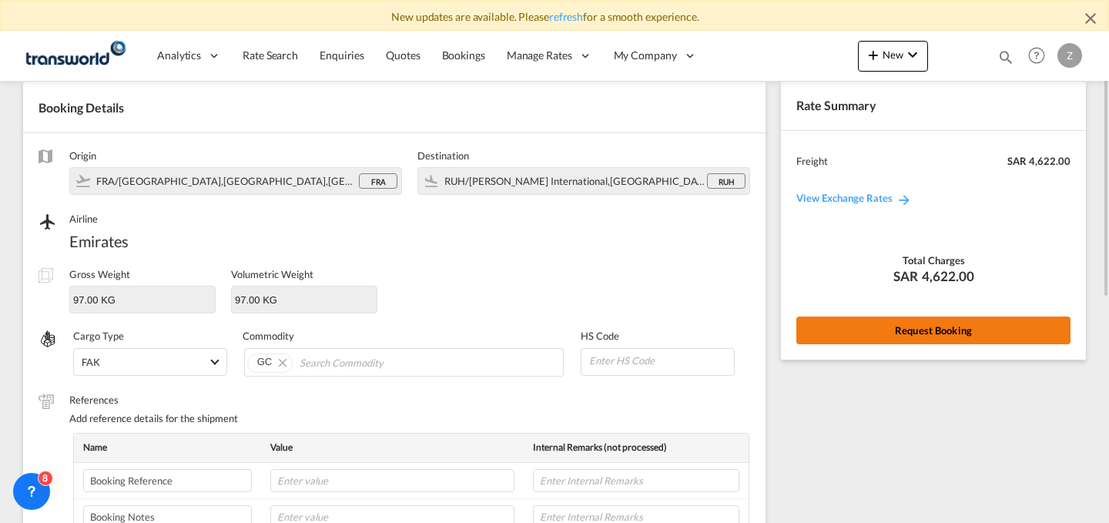
click at [877, 324] on button "Request Booking" at bounding box center [933, 331] width 274 height 28
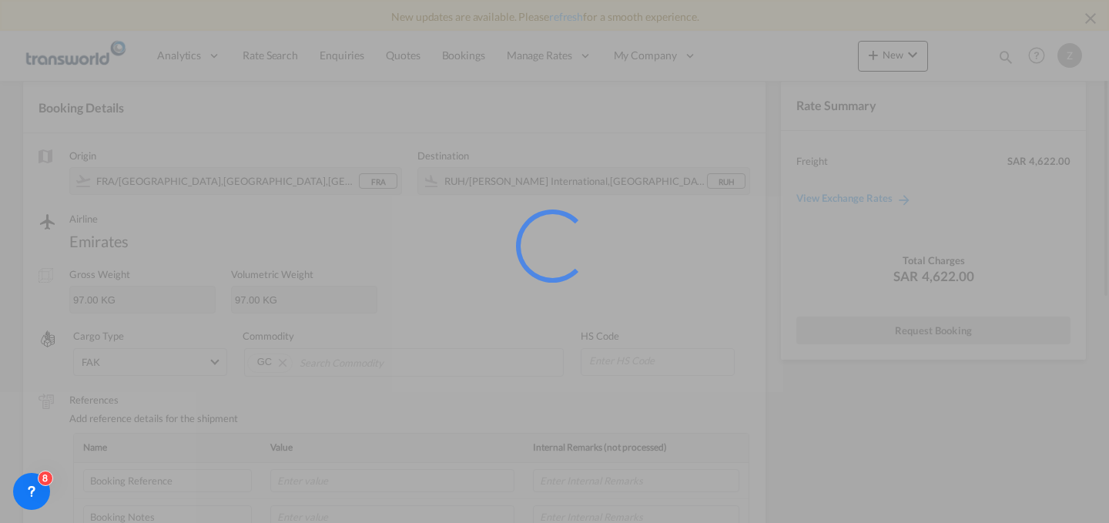
scroll to position [0, 0]
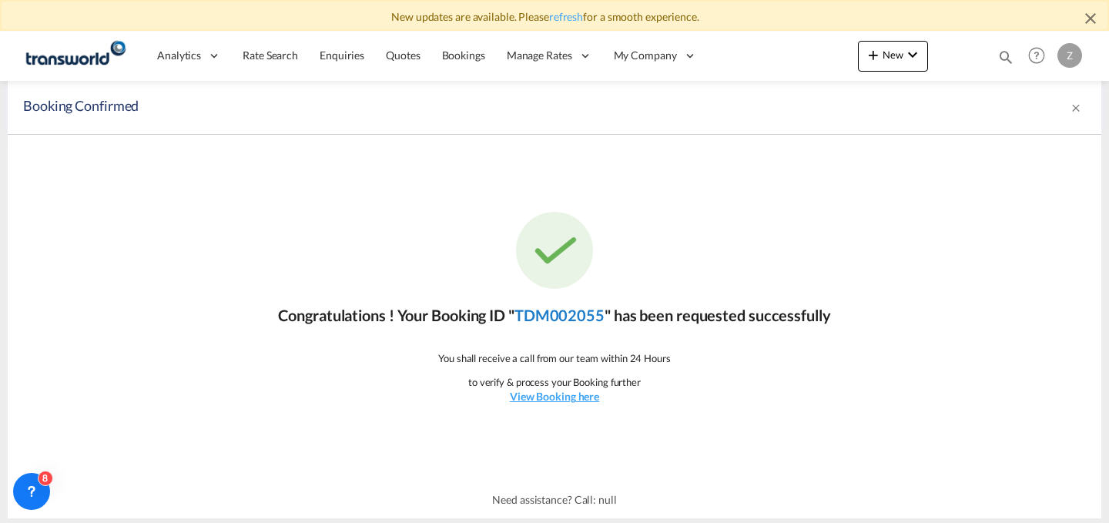
click at [564, 318] on link "TDM002055" at bounding box center [560, 315] width 90 height 18
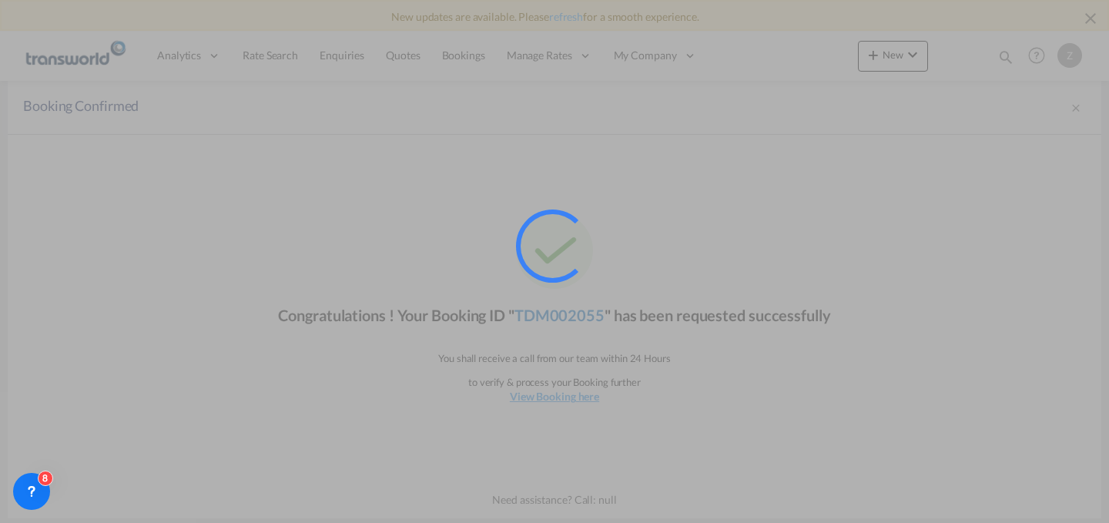
click at [564, 318] on div at bounding box center [574, 268] width 116 height 116
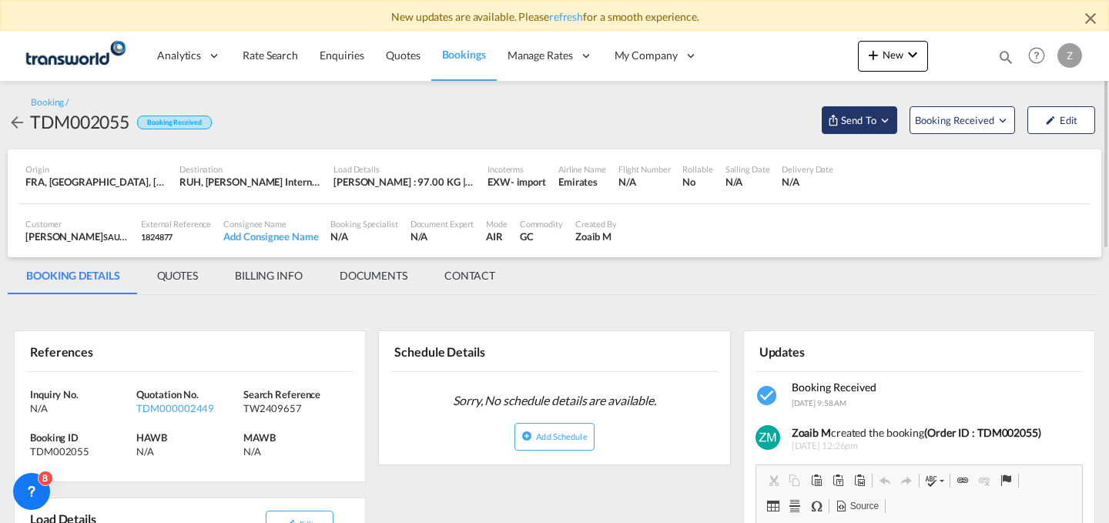
click at [850, 118] on span "Send To" at bounding box center [859, 119] width 39 height 15
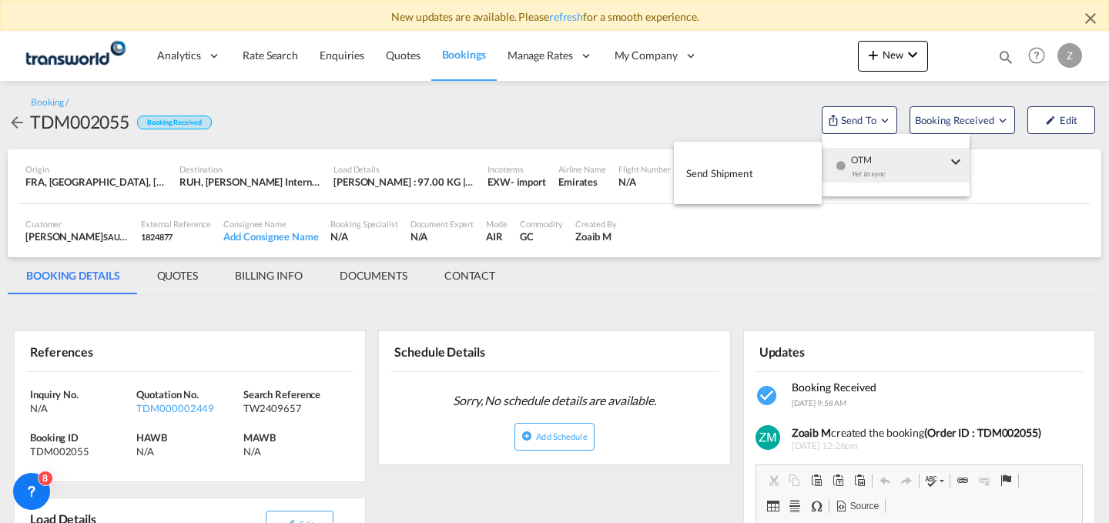
click at [793, 173] on button "Send Shipment" at bounding box center [748, 173] width 148 height 35
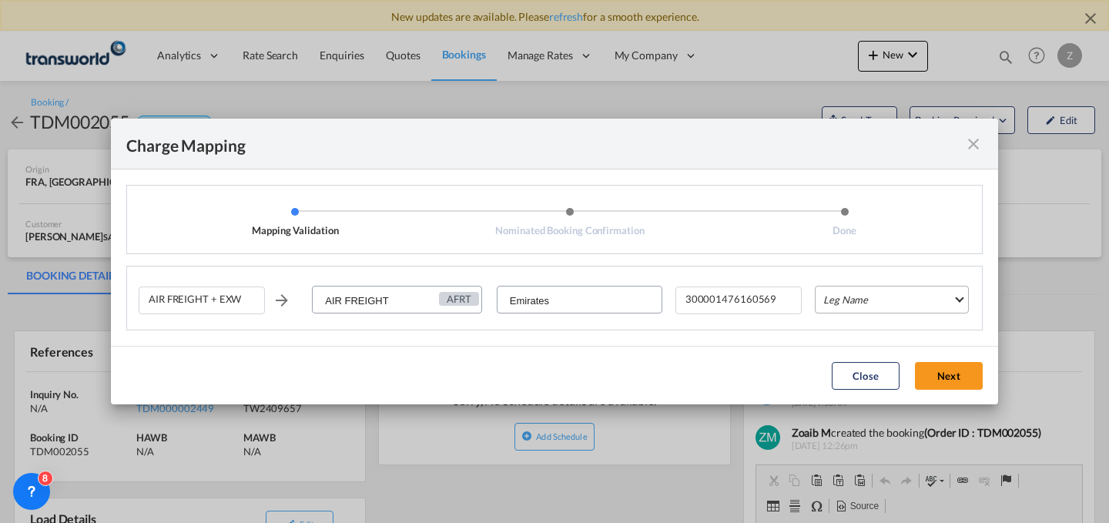
click at [820, 301] on md-select "Leg Name HANDLING ORIGIN HANDLING DESTINATION OTHERS TL PICK UP CUSTOMS ORIGIN …" at bounding box center [892, 300] width 154 height 28
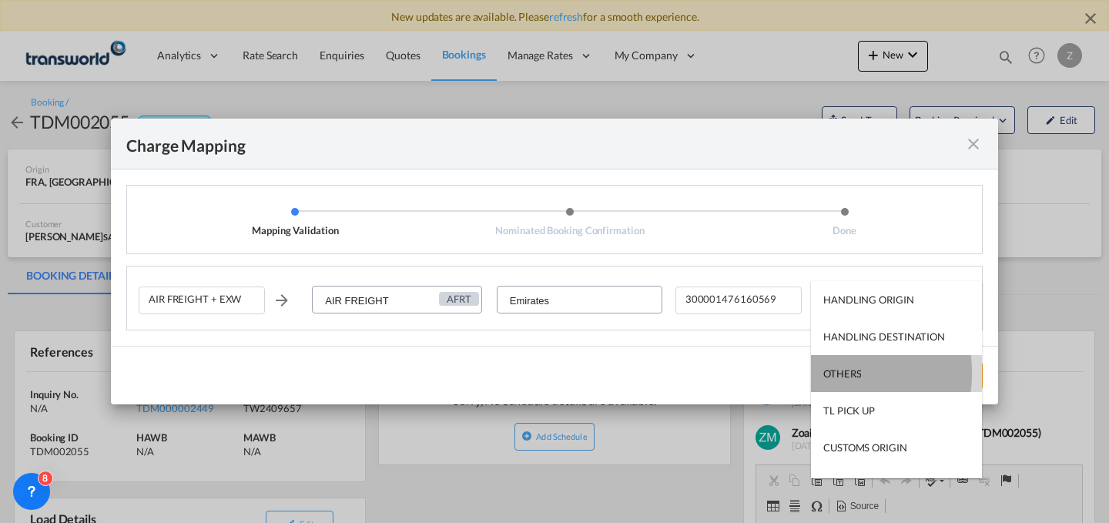
click at [840, 373] on div "OTHERS" at bounding box center [842, 374] width 38 height 14
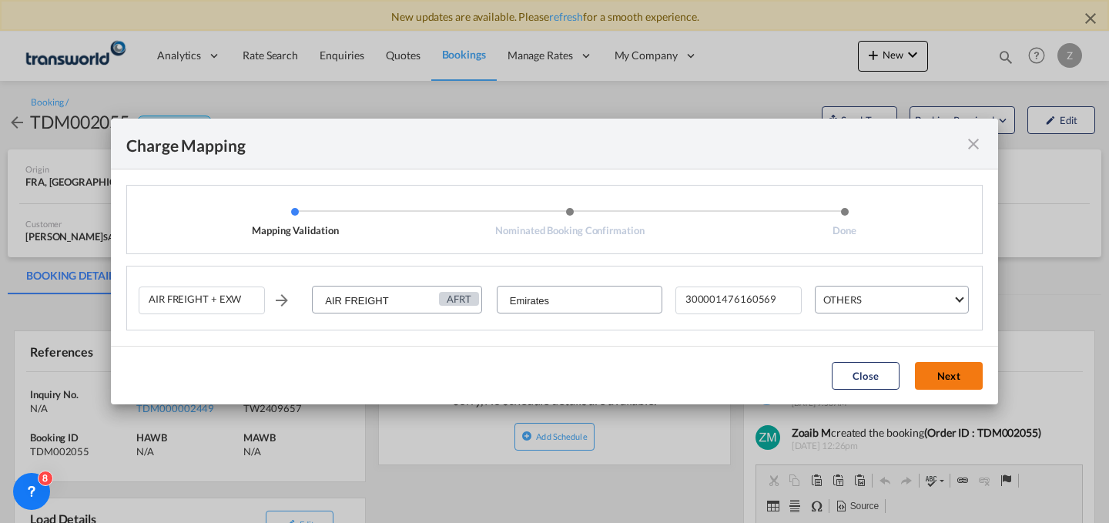
click at [929, 369] on button "Next" at bounding box center [949, 376] width 68 height 28
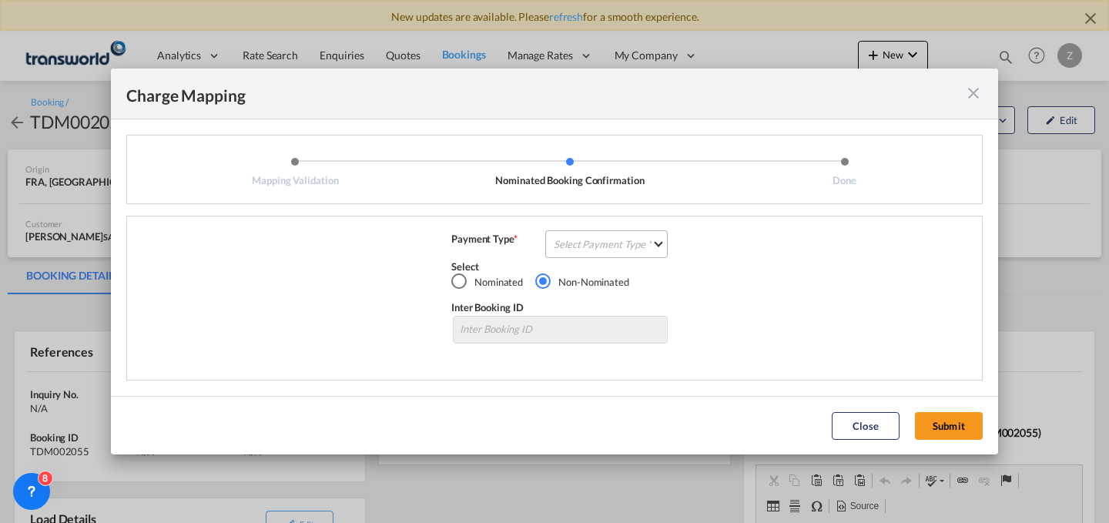
click at [653, 240] on md-select "Select Payment Type COLLECT PREPAID" at bounding box center [606, 244] width 122 height 28
click at [616, 237] on md-option "COLLECT" at bounding box center [611, 243] width 136 height 37
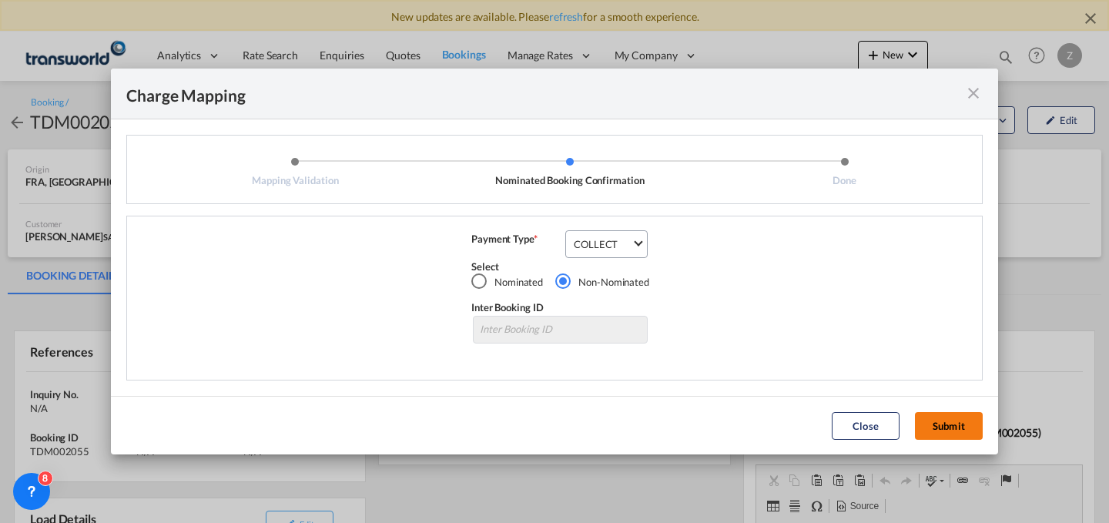
click at [934, 423] on button "Submit" at bounding box center [949, 426] width 68 height 28
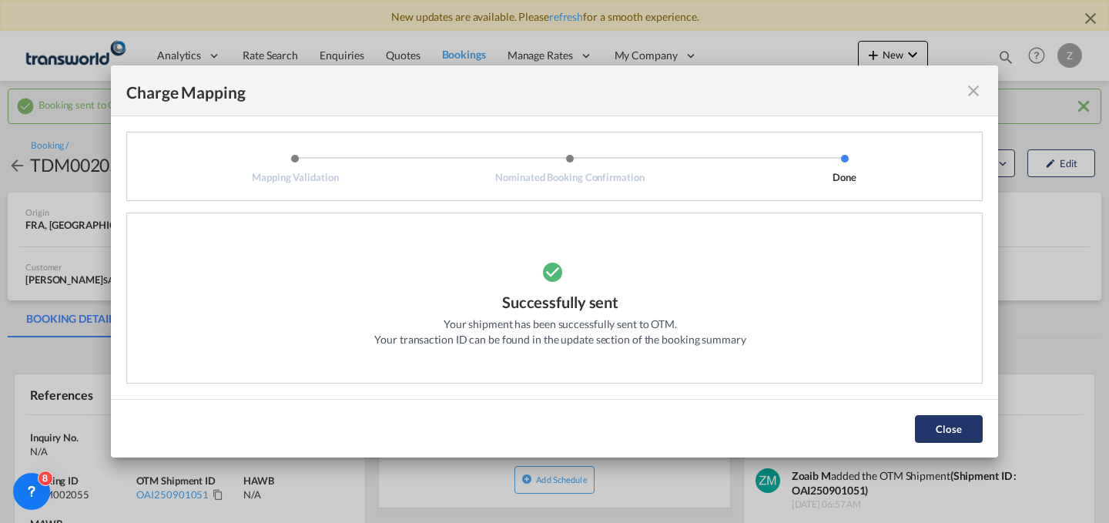
click at [944, 434] on button "Close" at bounding box center [949, 429] width 68 height 28
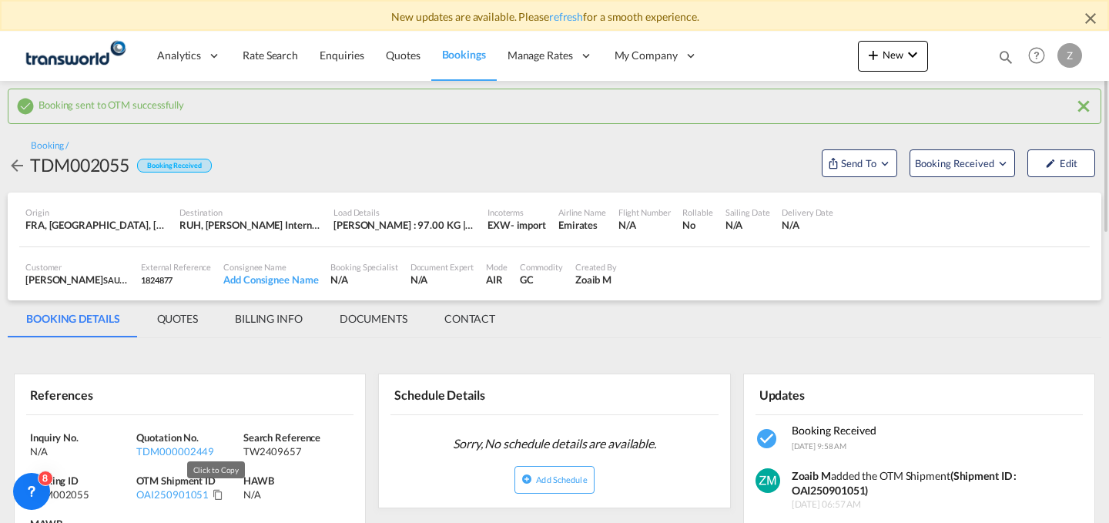
click at [213, 494] on md-icon "Click to Copy" at bounding box center [218, 494] width 11 height 11
click at [880, 56] on md-icon "icon-plus 400-fg" at bounding box center [873, 54] width 18 height 18
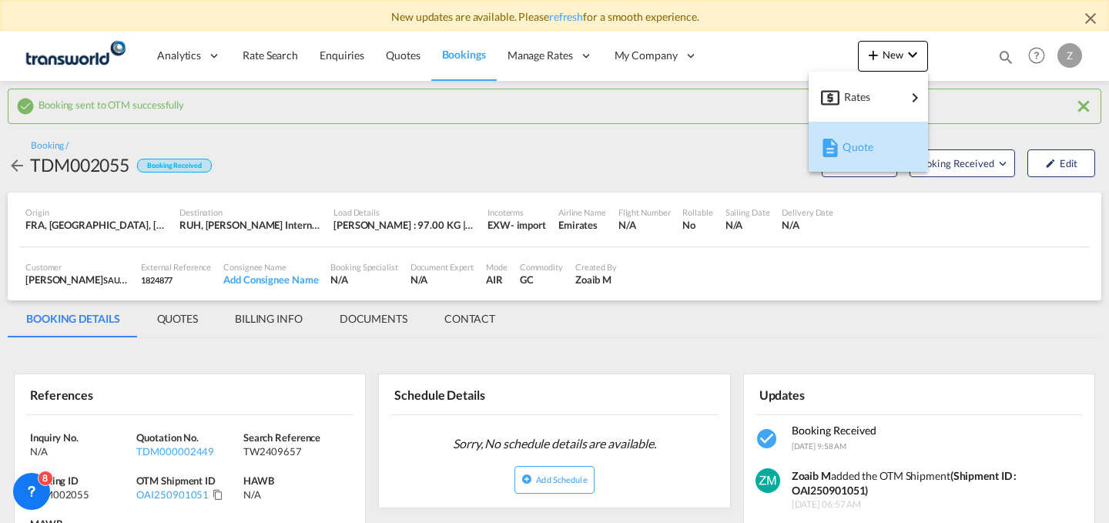
click at [858, 143] on span "Quote" at bounding box center [851, 147] width 17 height 31
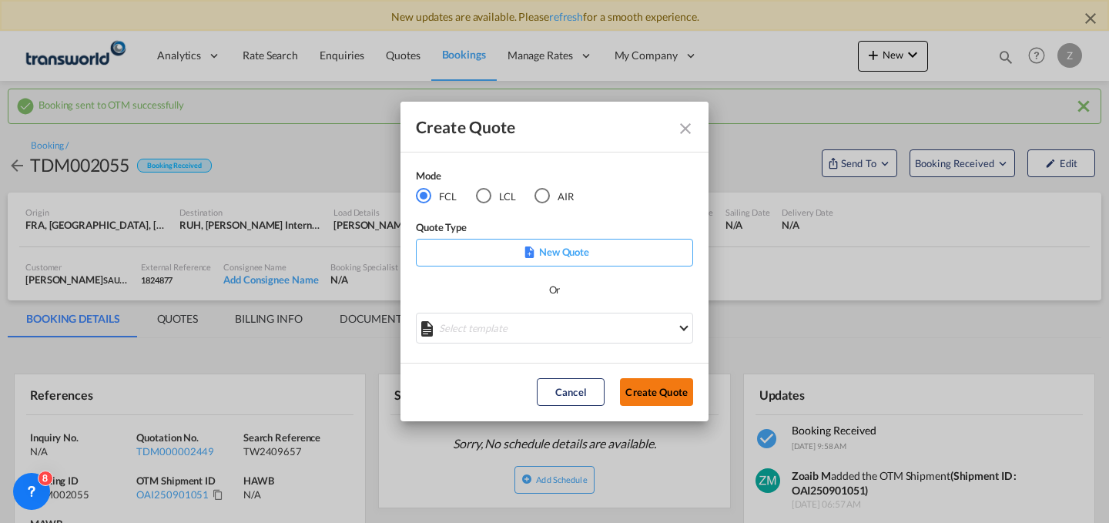
click at [659, 391] on button "Create Quote" at bounding box center [656, 392] width 73 height 28
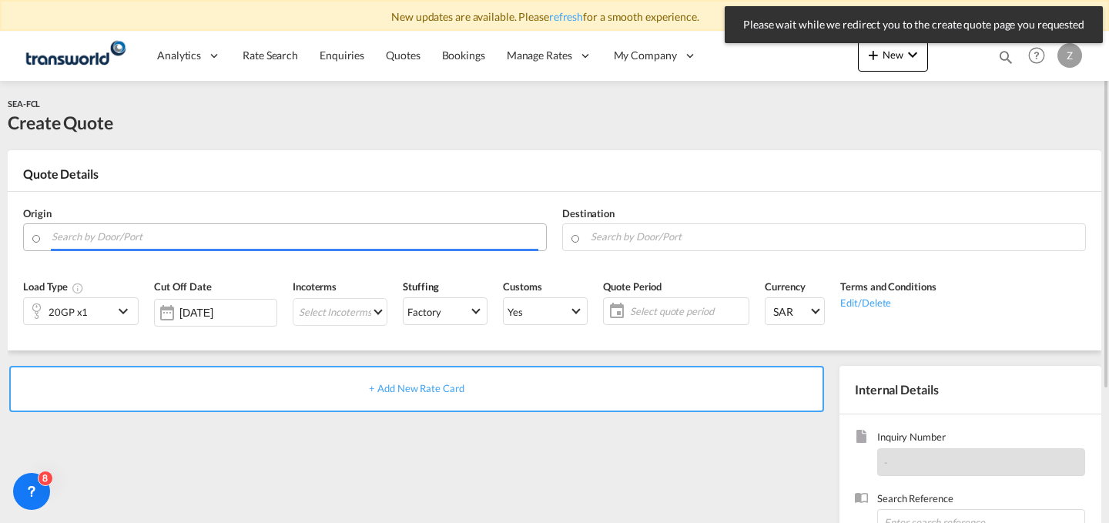
click at [451, 241] on input "Search by Door/Port" at bounding box center [295, 236] width 487 height 27
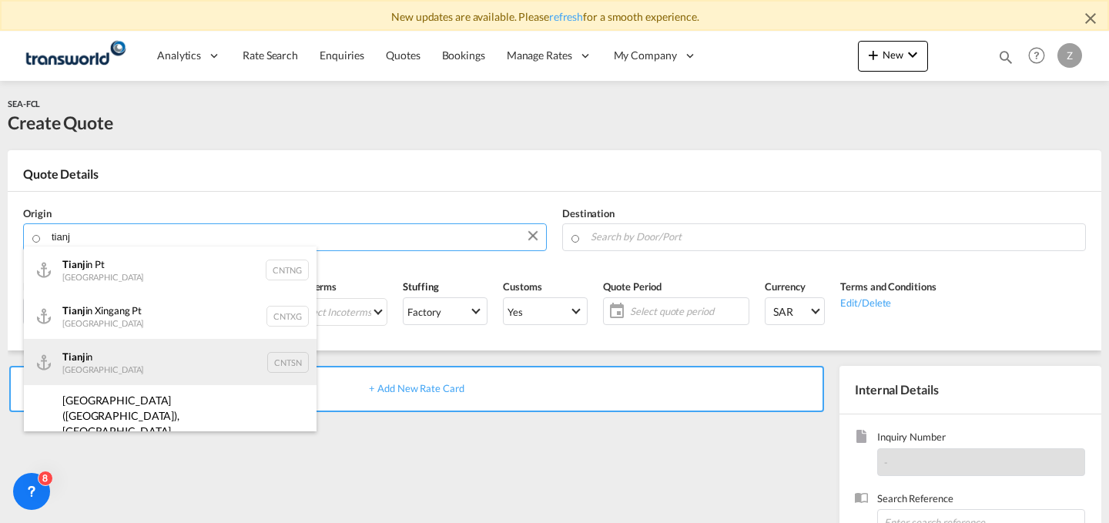
click at [169, 362] on div "Tianj in [GEOGRAPHIC_DATA] CNTSN" at bounding box center [170, 362] width 293 height 46
type input "Tianjin, CNTSN"
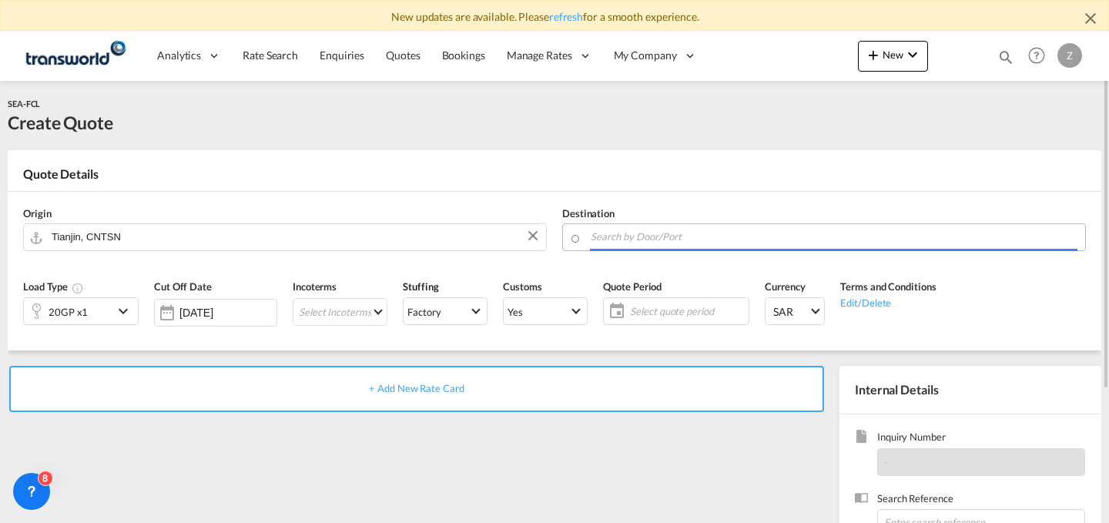
click at [675, 241] on input "Search by Door/Port" at bounding box center [834, 236] width 487 height 27
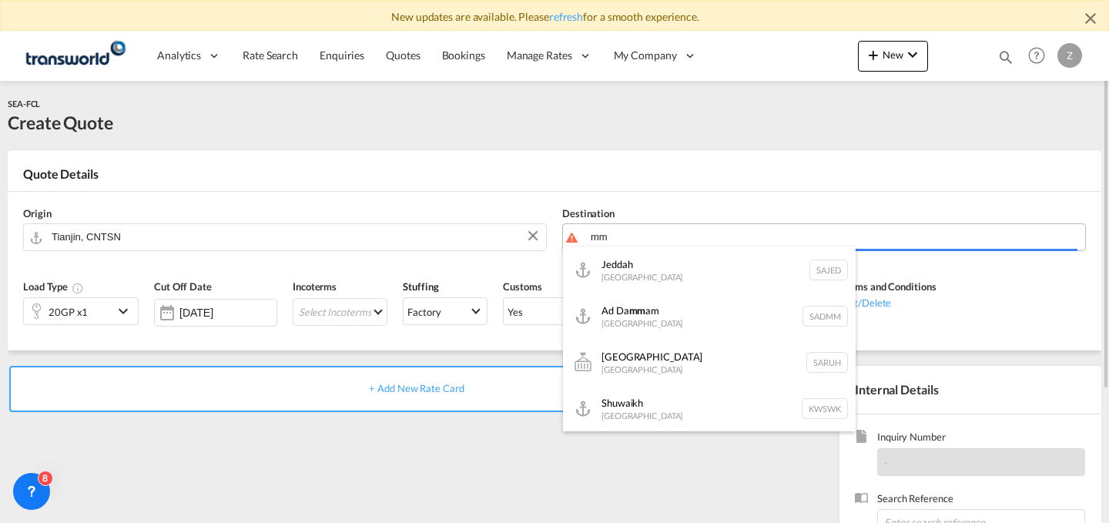
type input "m"
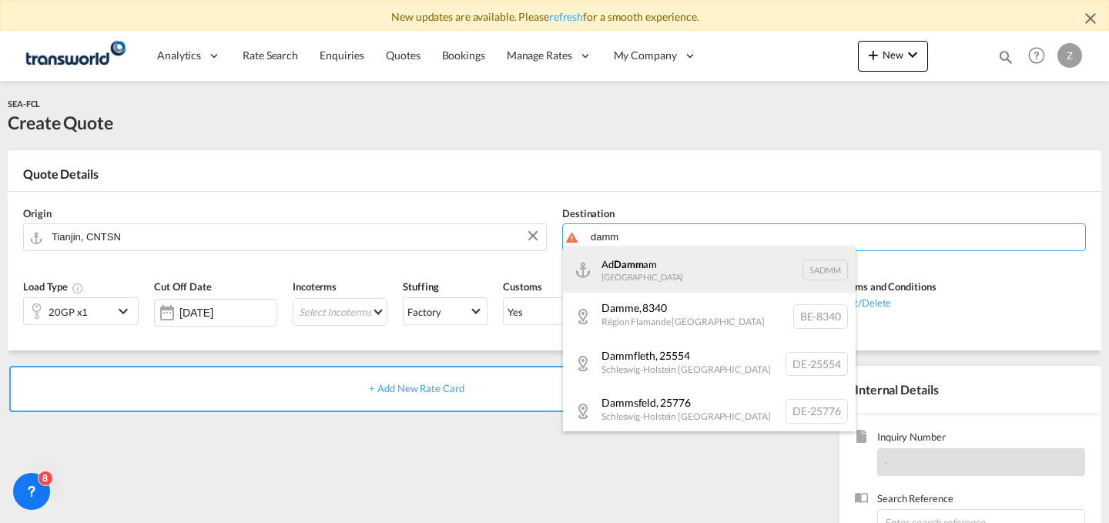
click at [681, 258] on div "Ad Damm am [GEOGRAPHIC_DATA] [GEOGRAPHIC_DATA]" at bounding box center [709, 269] width 293 height 46
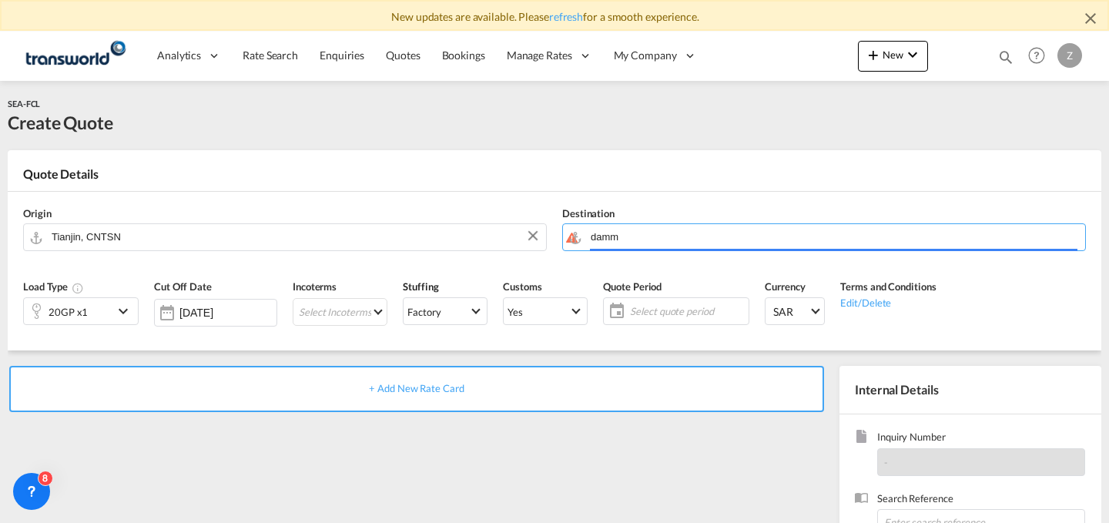
type input "Ad Dammam, SADMM"
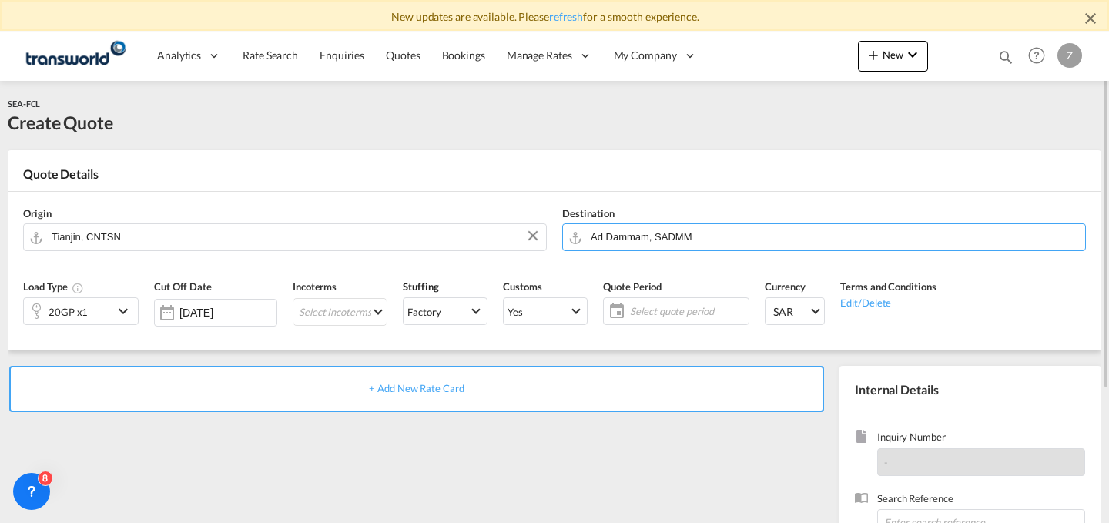
click at [107, 316] on div "20GP x1" at bounding box center [68, 311] width 89 height 26
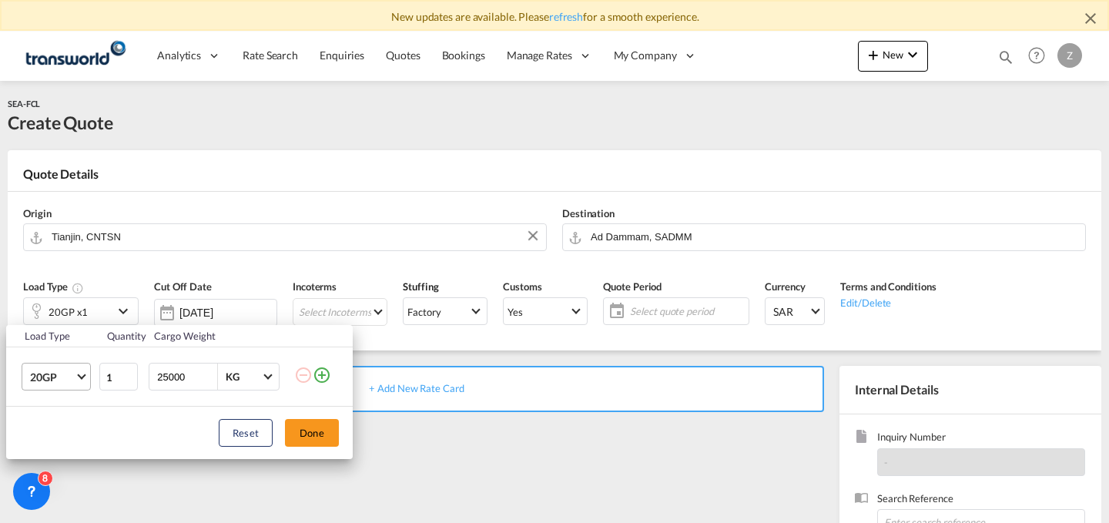
click at [73, 371] on span "20GP" at bounding box center [52, 377] width 45 height 15
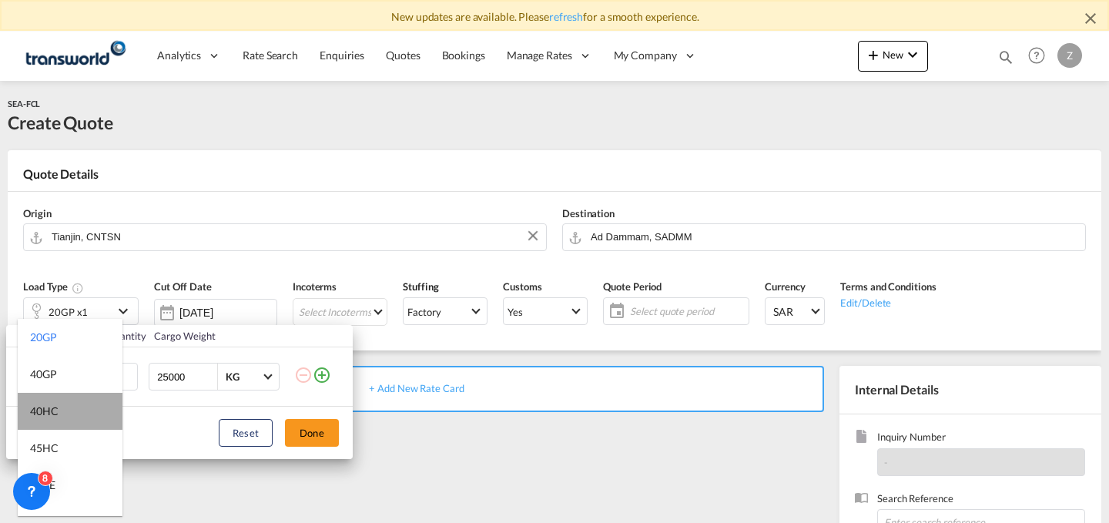
click at [73, 404] on md-option "40HC" at bounding box center [70, 411] width 105 height 37
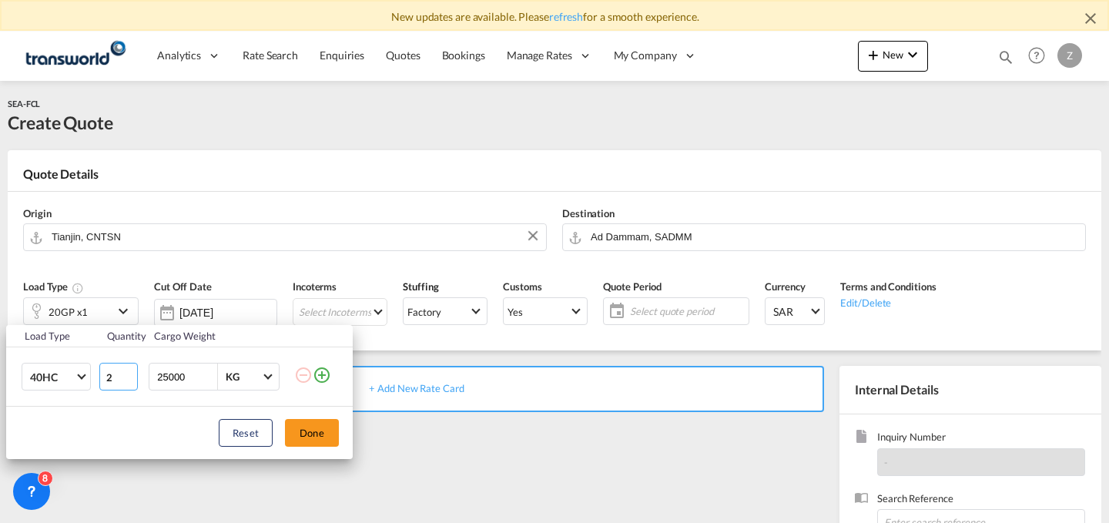
click at [129, 371] on input "2" at bounding box center [118, 377] width 39 height 28
click at [129, 371] on input "3" at bounding box center [118, 377] width 39 height 28
type input "4"
click at [129, 371] on input "4" at bounding box center [118, 377] width 39 height 28
click at [310, 435] on button "Done" at bounding box center [312, 433] width 54 height 28
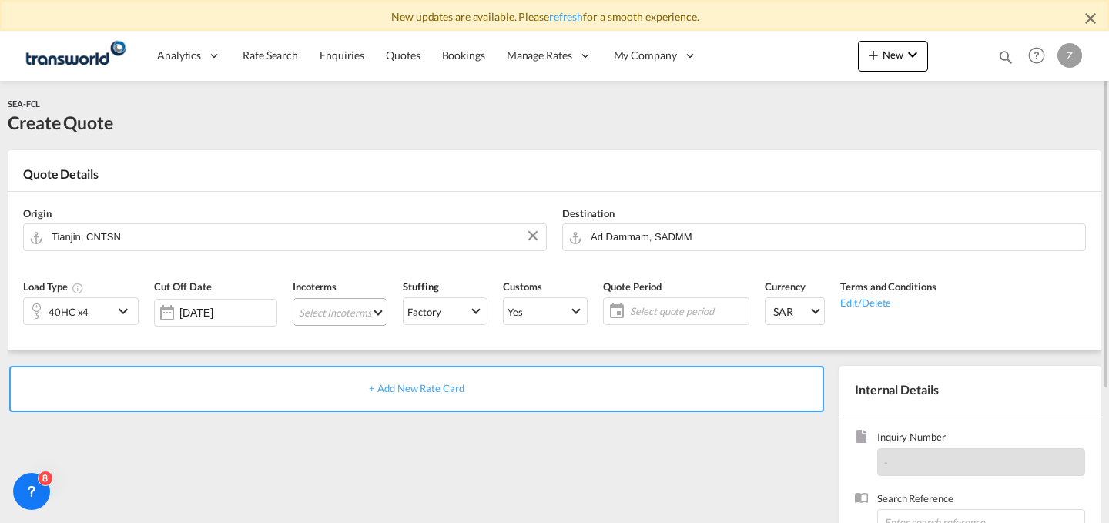
click at [339, 317] on md-select "Select Incoterms EXW - import Ex Works EXW - export Ex Works DPU - import Deliv…" at bounding box center [340, 312] width 95 height 28
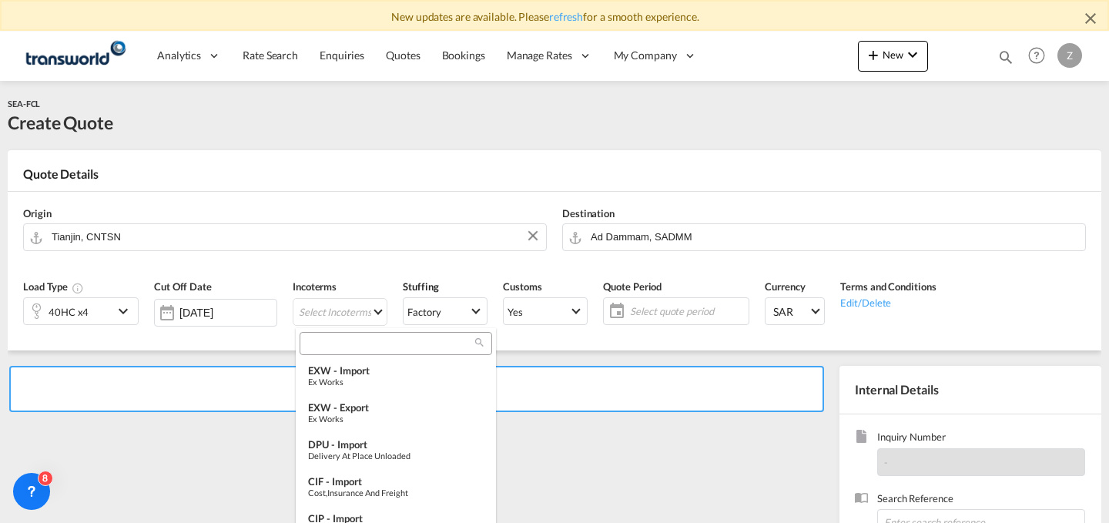
click at [358, 353] on div at bounding box center [396, 343] width 193 height 23
click at [429, 340] on input "search" at bounding box center [389, 344] width 171 height 14
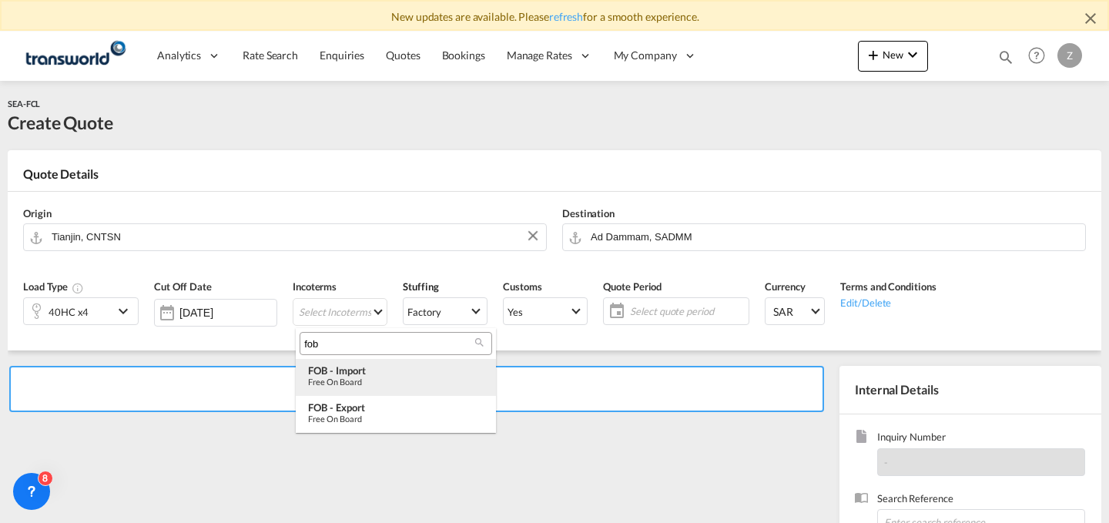
type input "fob"
click at [389, 370] on div "FOB - import" at bounding box center [396, 370] width 176 height 12
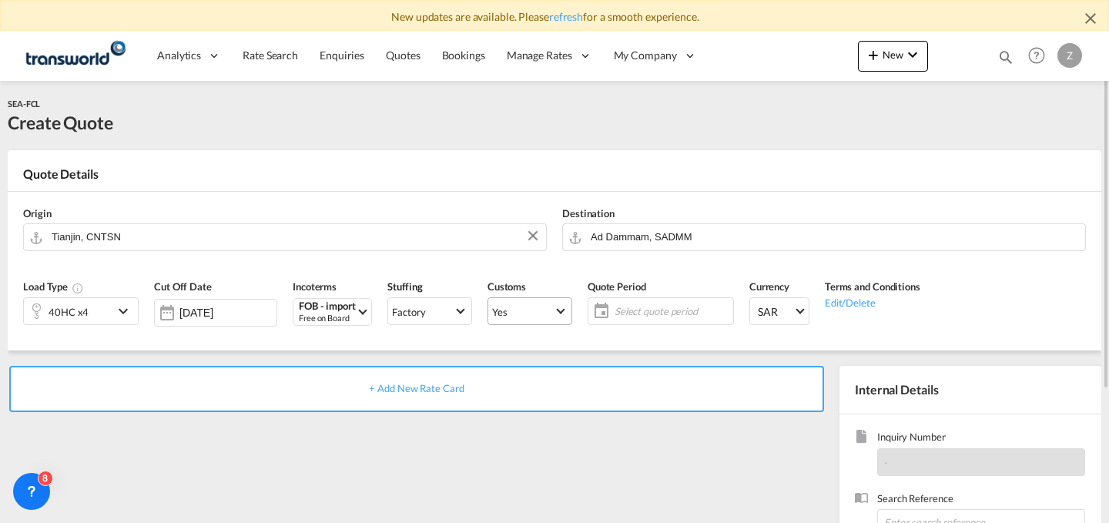
click at [538, 306] on span "Yes" at bounding box center [523, 312] width 62 height 14
click at [548, 343] on md-option "No" at bounding box center [533, 348] width 108 height 37
click at [565, 315] on md-select-value "Yes" at bounding box center [529, 311] width 83 height 22
click at [529, 350] on md-option "No" at bounding box center [533, 348] width 108 height 37
click at [643, 327] on div "Quote Period Select quote period Select quote period September January February…" at bounding box center [661, 307] width 162 height 73
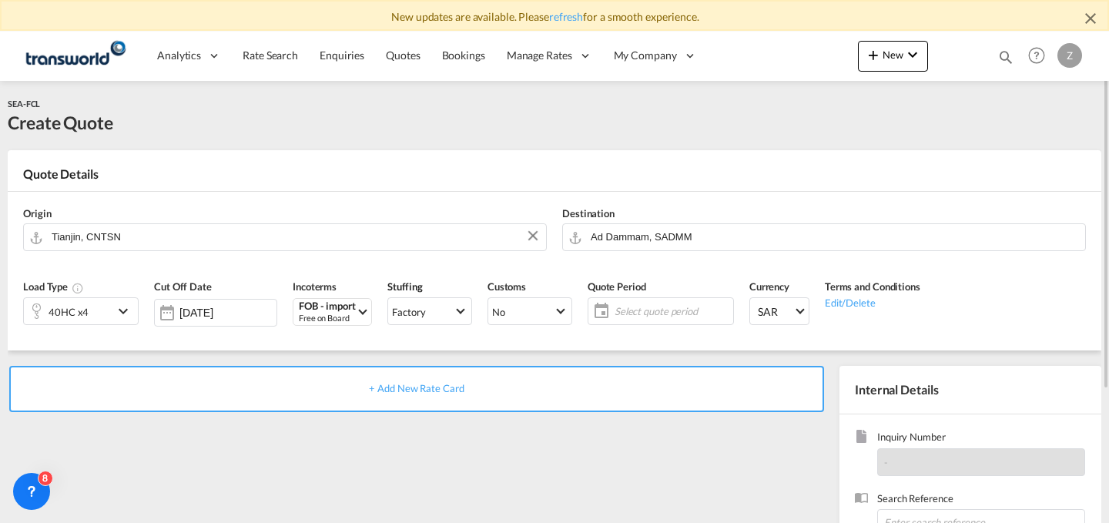
click at [673, 310] on span "Select quote period" at bounding box center [672, 311] width 115 height 14
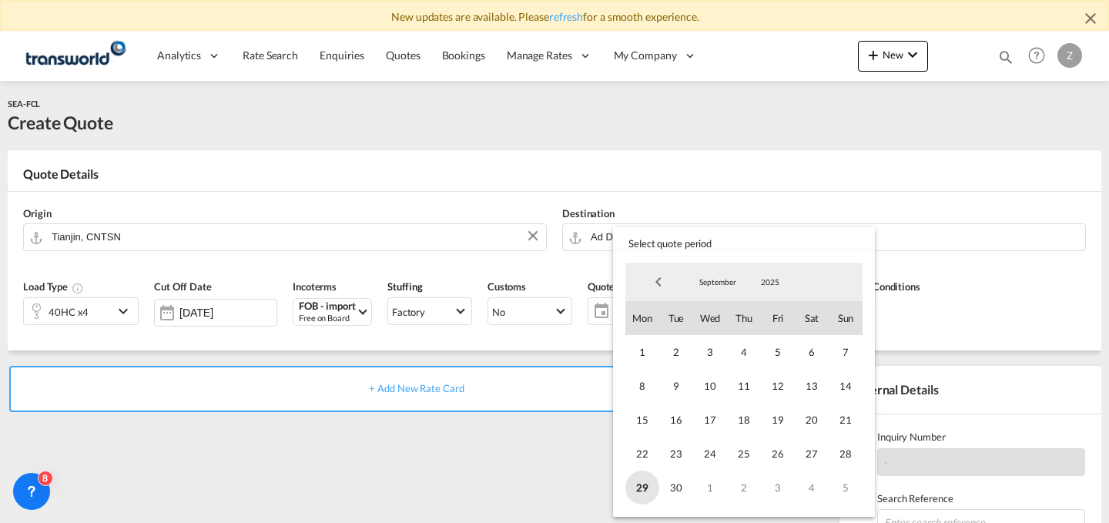
click at [638, 482] on span "29" at bounding box center [642, 488] width 34 height 34
click at [664, 483] on span "30" at bounding box center [676, 488] width 34 height 34
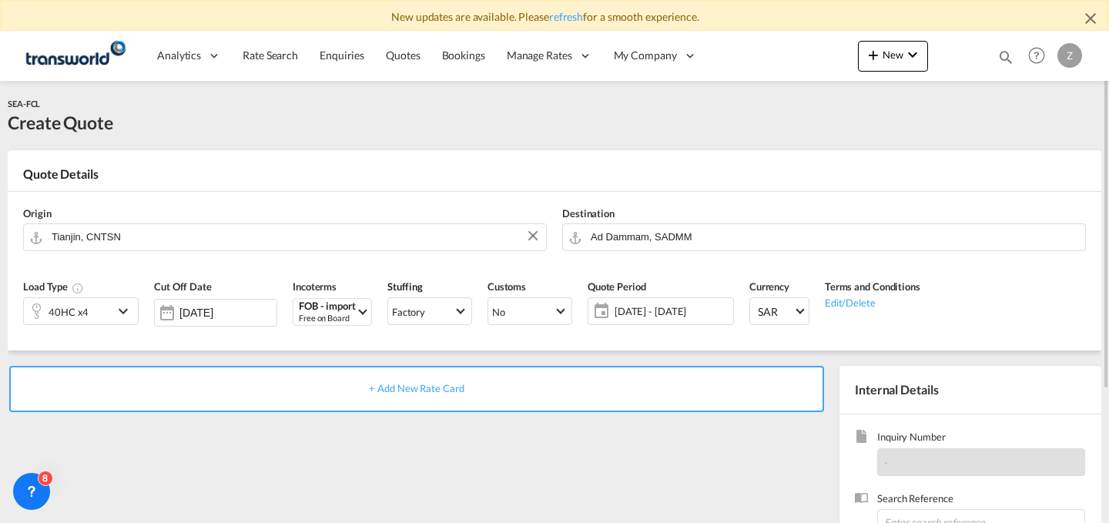
scroll to position [154, 0]
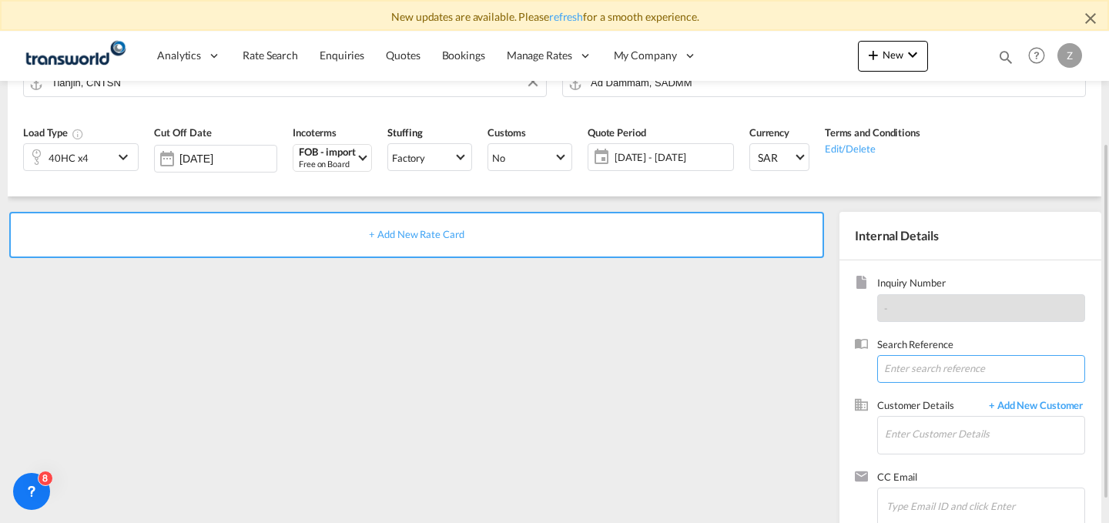
paste input "TW2509692"
click at [960, 370] on input "TW2509692" at bounding box center [981, 369] width 208 height 28
type input "TW2509692"
click at [937, 432] on input "Enter Customer Details" at bounding box center [984, 434] width 199 height 35
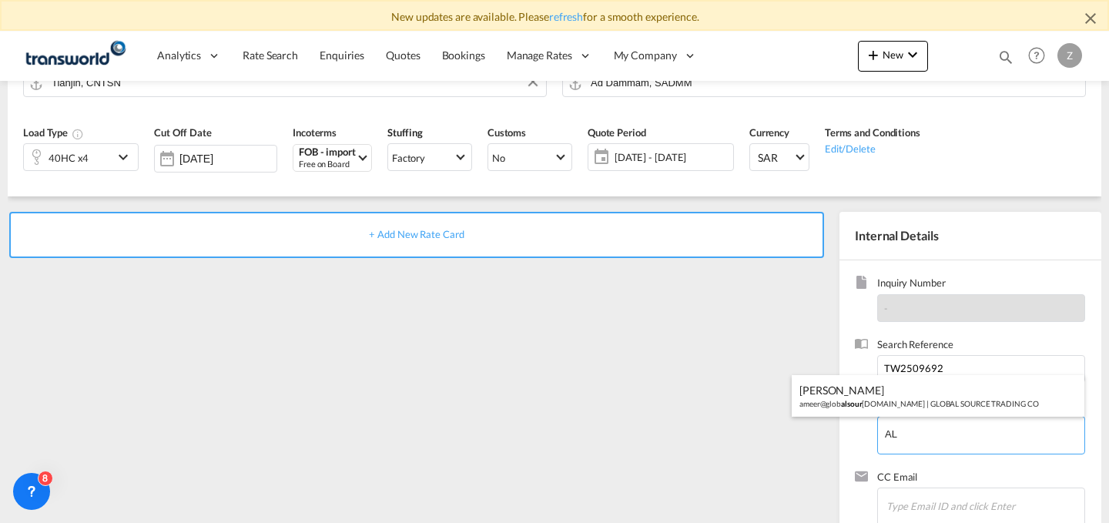
type input "A"
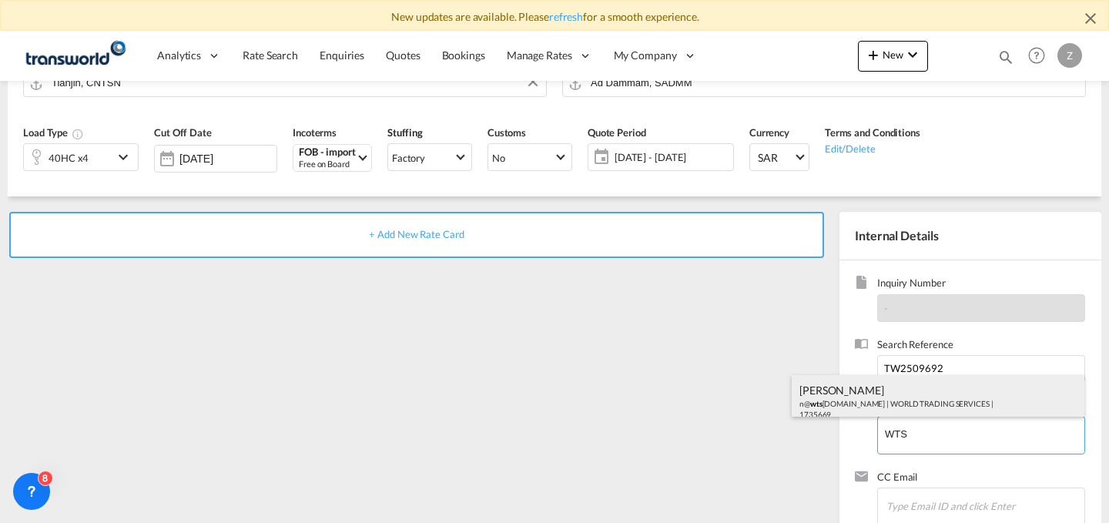
click at [903, 399] on div "[PERSON_NAME] n@ wts [DOMAIN_NAME] | WORLD TRADING SERVICES | 1735669" at bounding box center [938, 401] width 293 height 52
type input "WORLD TRADING SERVICES, [PERSON_NAME], n@[DOMAIN_NAME]"
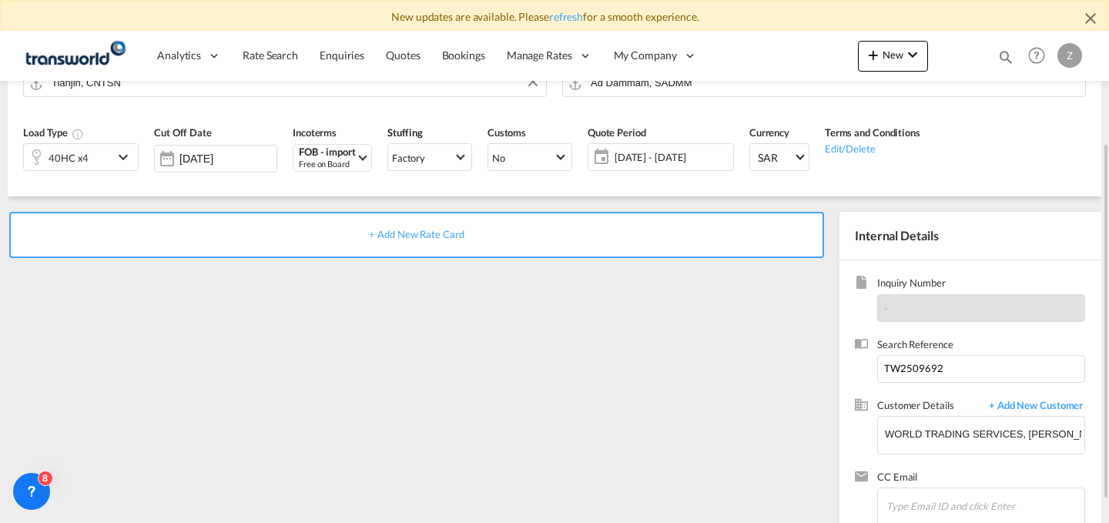
click at [648, 235] on div "+ Add New Rate Card" at bounding box center [416, 235] width 815 height 46
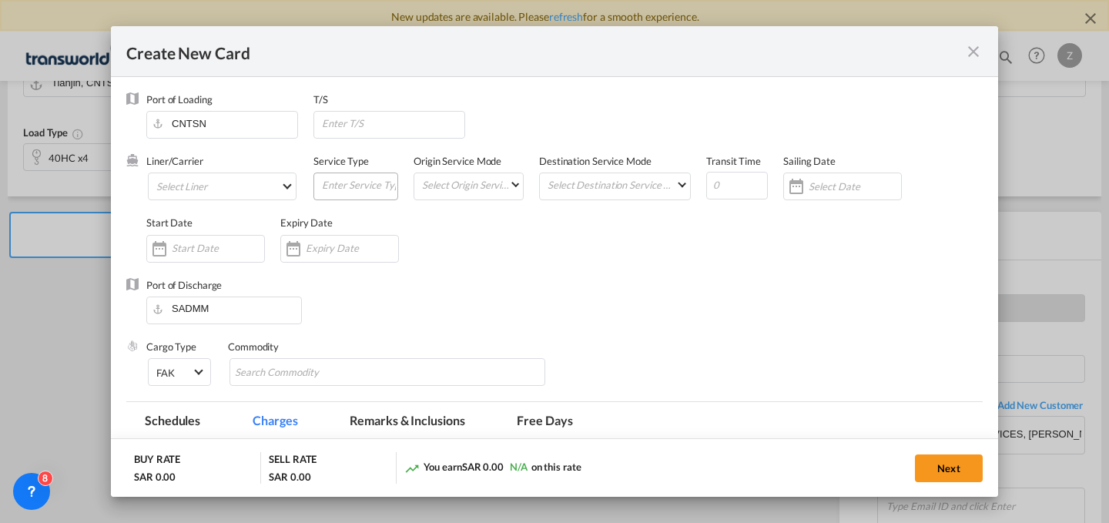
type input "Basic Ocean Freight"
select select "per equipment"
click at [236, 186] on md-select "Select Liner 2HM LOGISTICS D.O.O. / TWKS-KOPER 3P LOGISTICS / TWKS-[GEOGRAPHIC_…" at bounding box center [222, 187] width 149 height 28
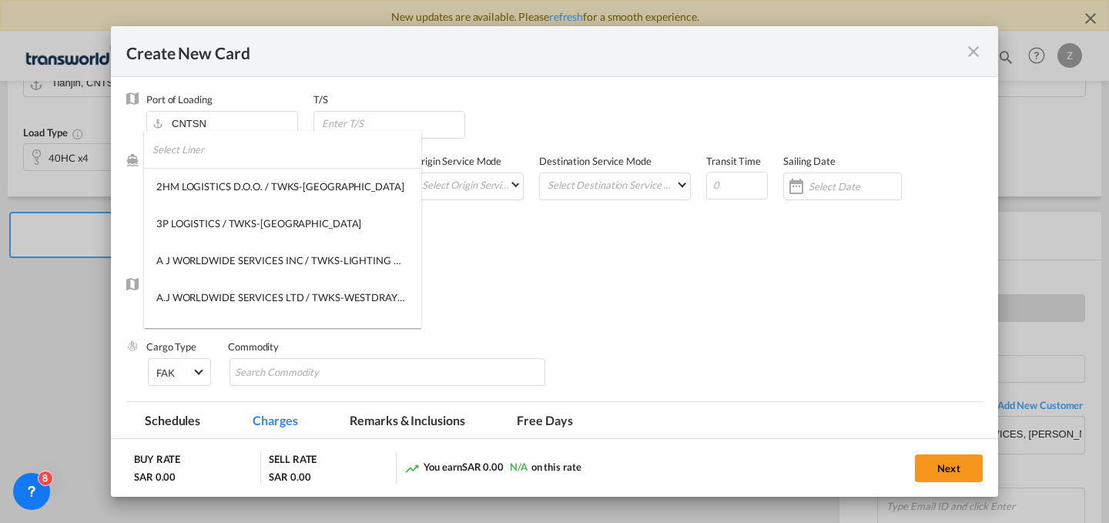
click at [273, 144] on input "search" at bounding box center [287, 149] width 269 height 37
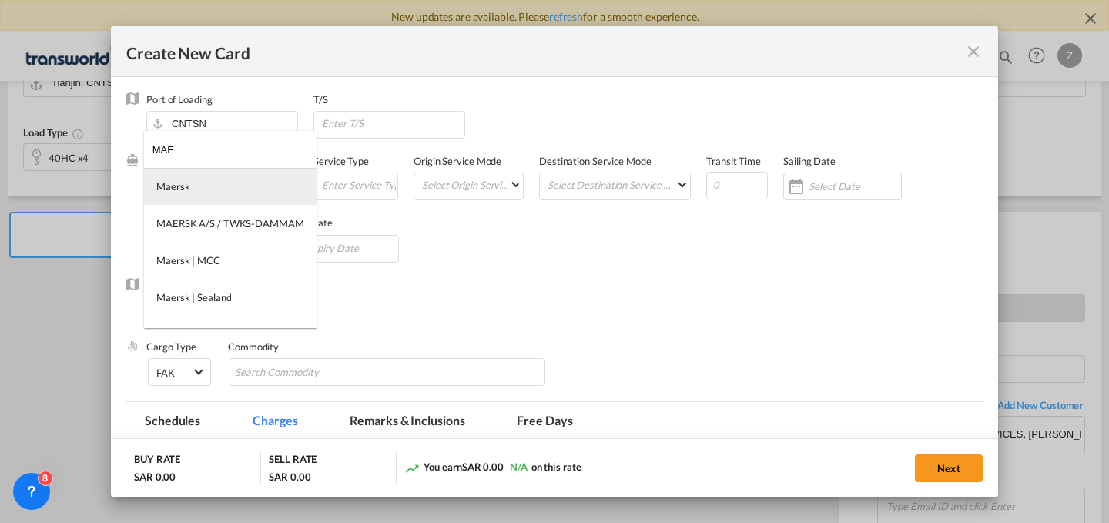
type input "MAE"
click at [260, 199] on md-option "Maersk" at bounding box center [230, 186] width 173 height 37
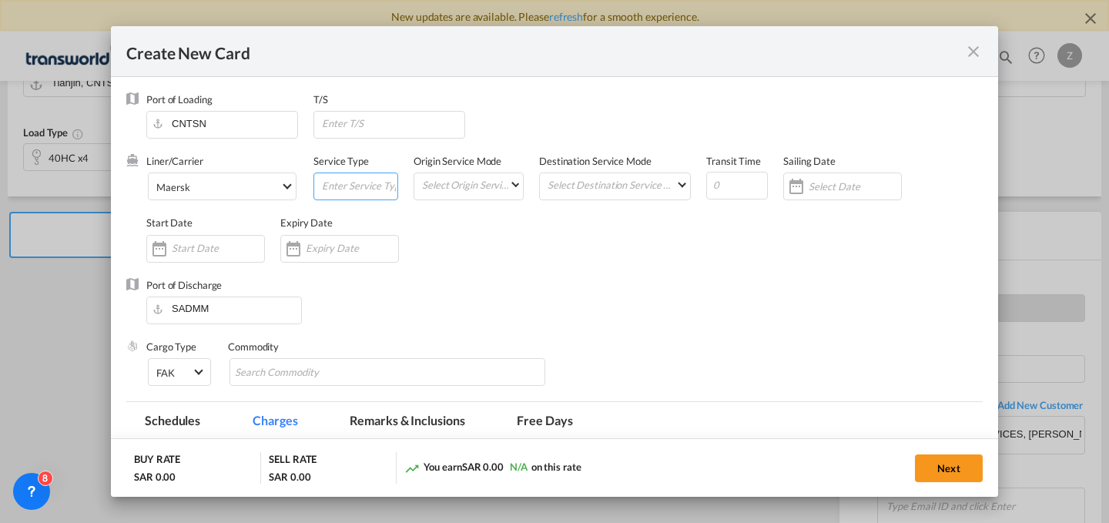
click at [347, 192] on input "Create New Card ..." at bounding box center [358, 184] width 77 height 23
type input "FCL"
click at [627, 179] on md-select "Select Destination Service Mode SD [GEOGRAPHIC_DATA]" at bounding box center [618, 184] width 144 height 22
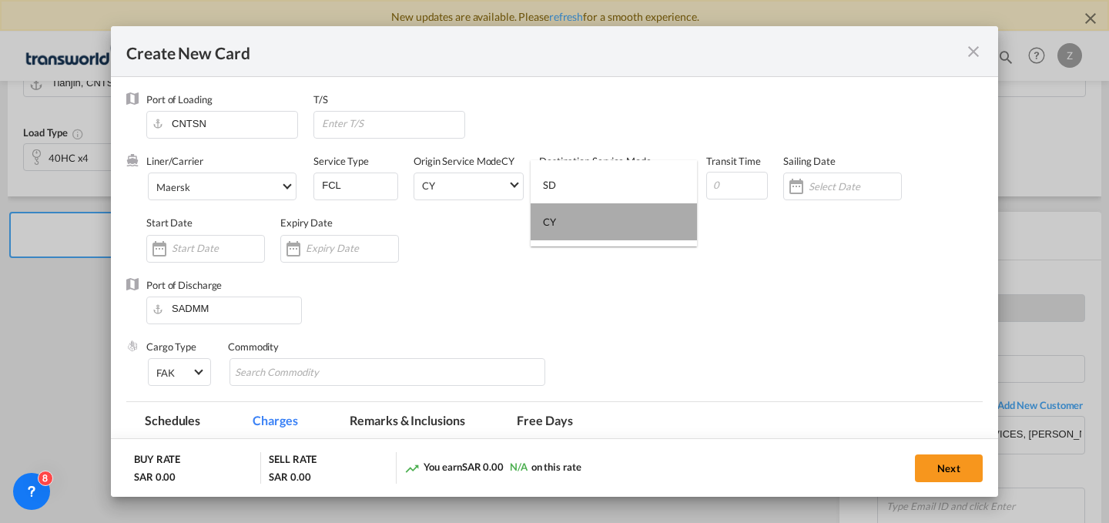
click at [615, 220] on md-option "CY" at bounding box center [614, 221] width 166 height 37
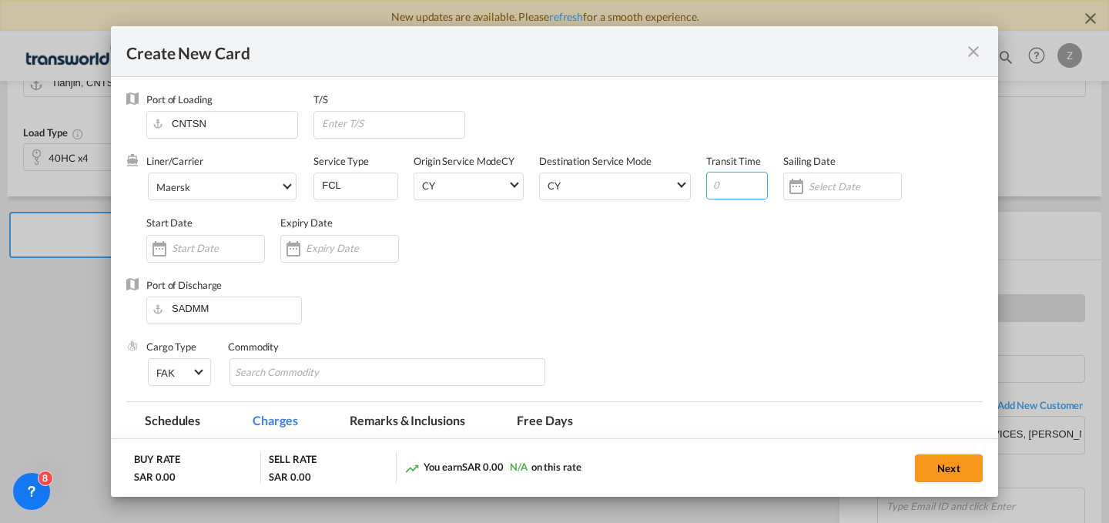
click at [726, 185] on input "Create New Card ..." at bounding box center [737, 186] width 62 height 28
type input "30"
click at [218, 250] on input "Create New Card ..." at bounding box center [218, 248] width 92 height 12
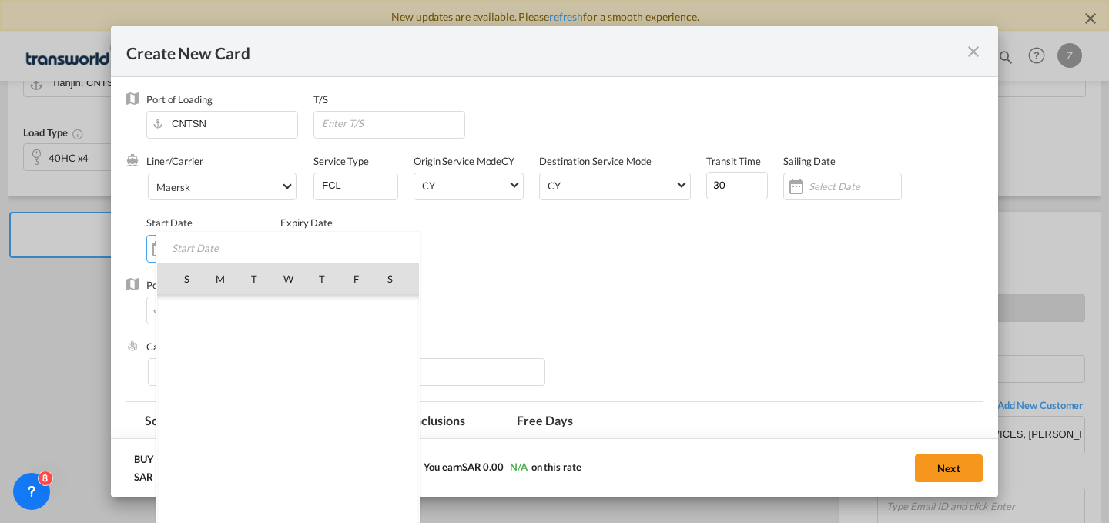
scroll to position [356790, 0]
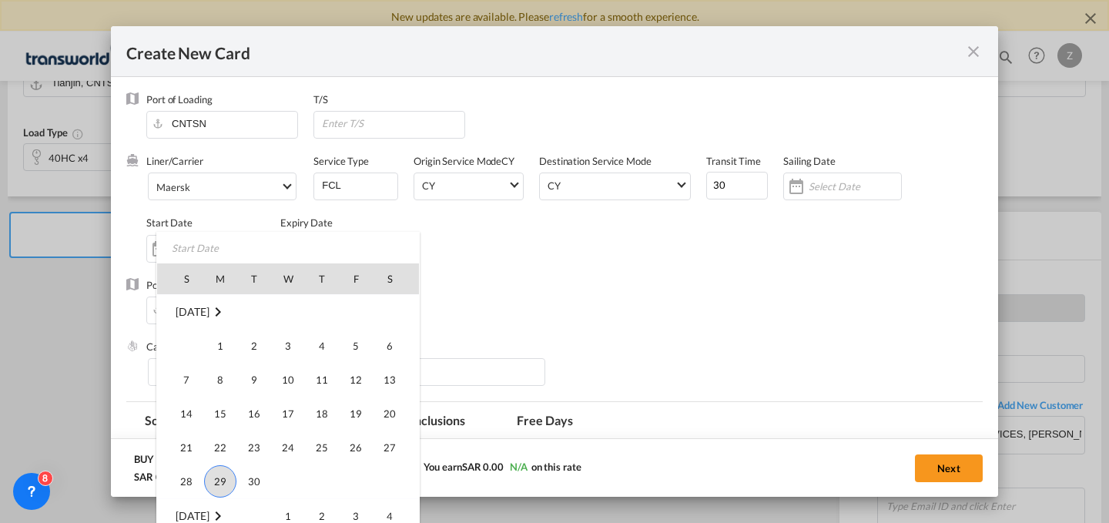
click at [221, 479] on span "29" at bounding box center [220, 481] width 32 height 32
type input "[DATE]"
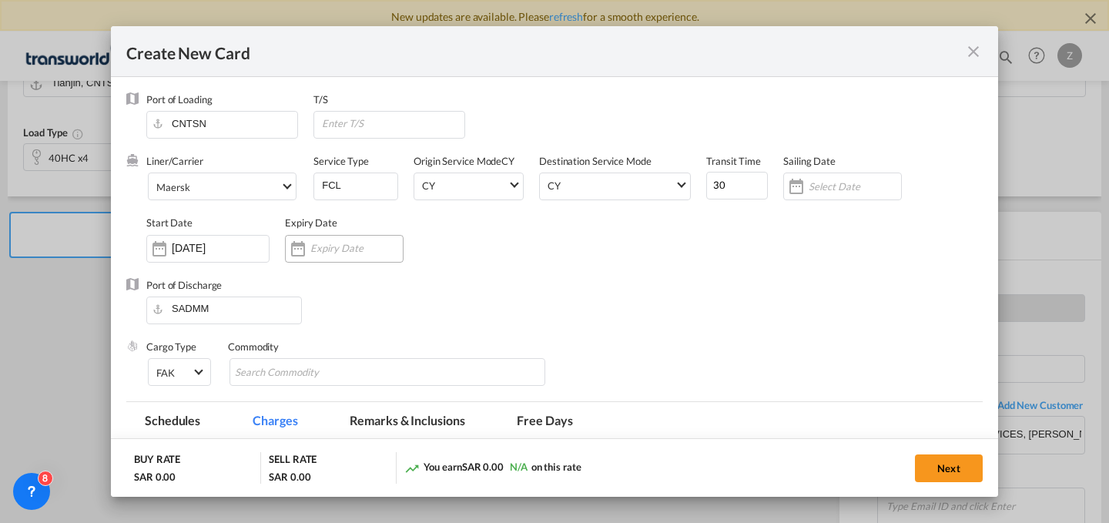
click at [327, 240] on div "Create New Card ..." at bounding box center [344, 249] width 119 height 28
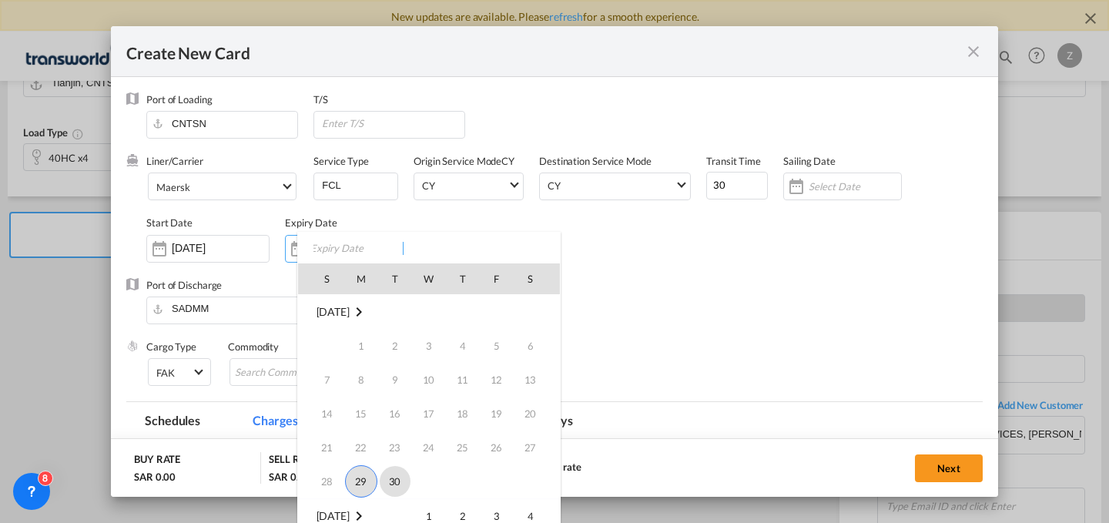
click at [388, 472] on span "30" at bounding box center [395, 481] width 31 height 31
type input "[DATE]"
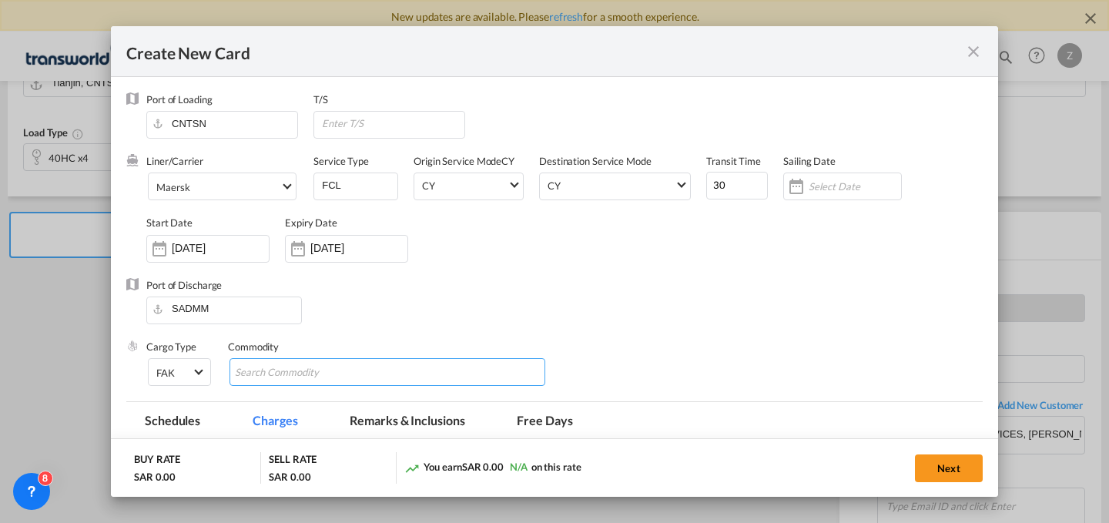
click at [427, 374] on md-chips-wrap "Chips container with autocompletion. Enter the text area, type text to search, …" at bounding box center [388, 372] width 316 height 28
type input "GC"
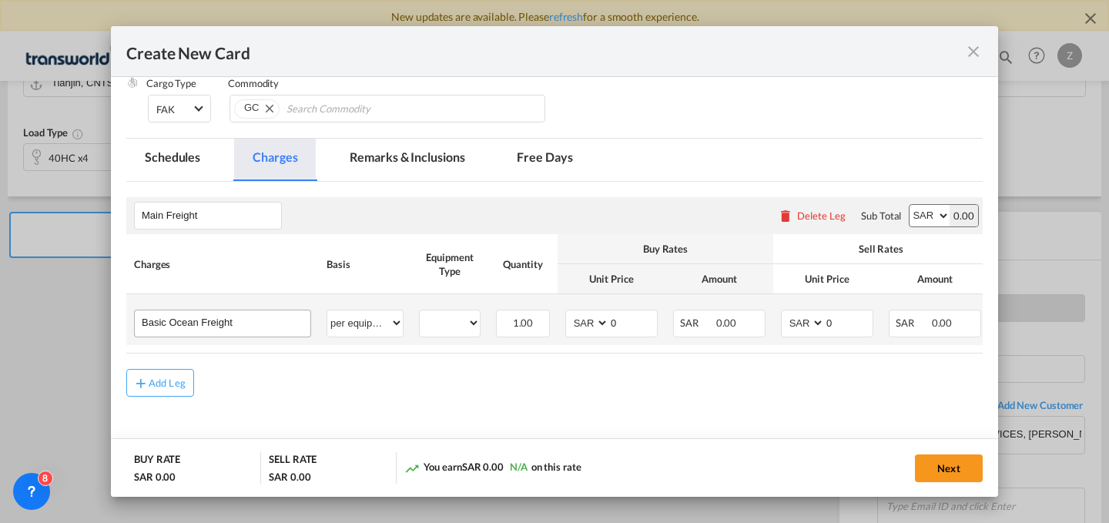
scroll to position [265, 0]
click at [248, 317] on input "Basic Ocean Freight" at bounding box center [226, 320] width 169 height 23
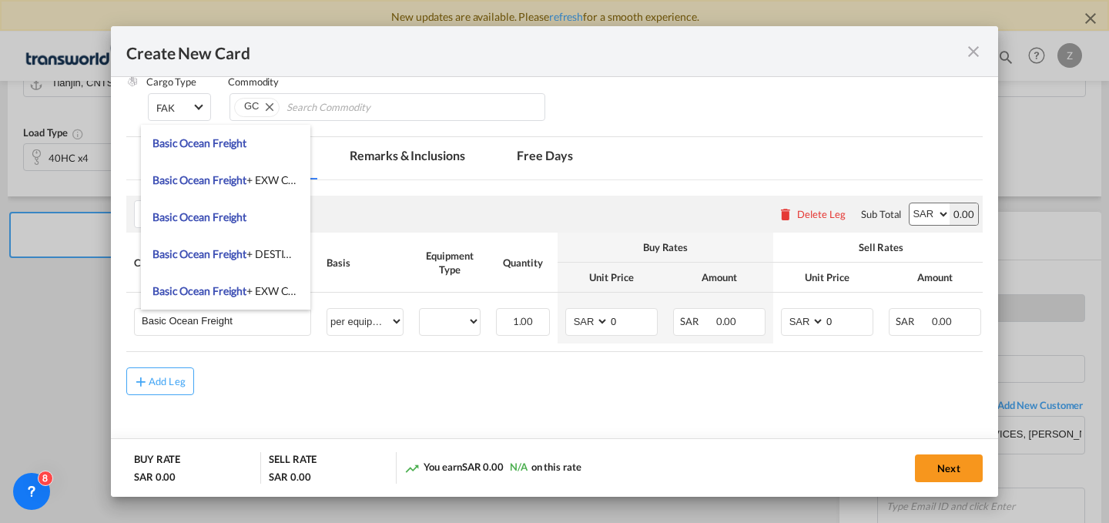
click at [920, 206] on select "AED AFN ALL AMD ANG AOA ARS AUD AWG AZN BAM BBD BDT BGN BHD BIF BMD BND BOB BRL…" at bounding box center [930, 214] width 40 height 22
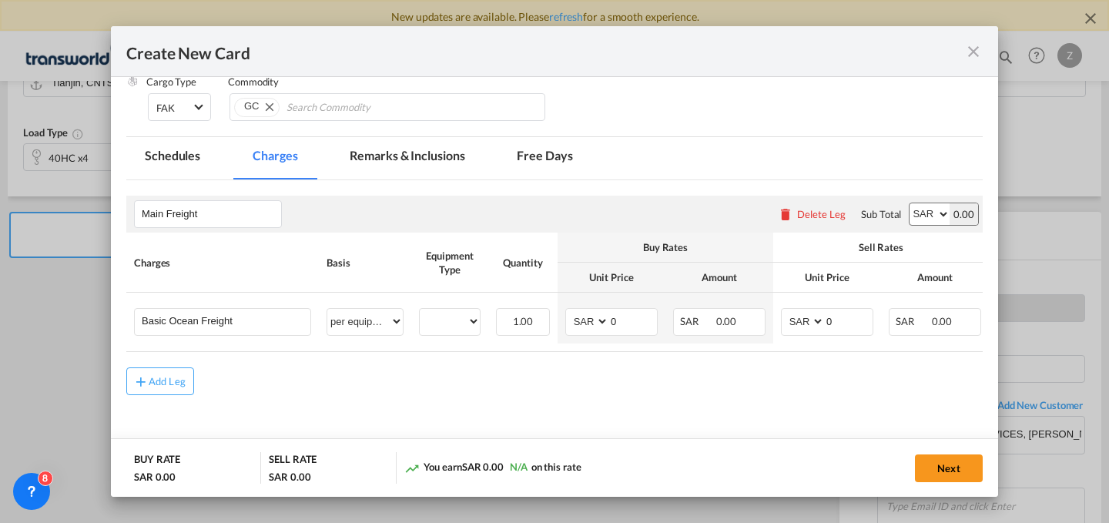
select select "string:USD"
click at [910, 203] on select "AED AFN ALL AMD ANG AOA ARS AUD AWG AZN BAM BBD BDT BGN BHD BIF BMD BND BOB BRL…" at bounding box center [930, 214] width 40 height 22
click at [470, 317] on select "40HC" at bounding box center [450, 321] width 60 height 21
select select "40HC"
click at [420, 311] on select "40HC" at bounding box center [450, 321] width 60 height 21
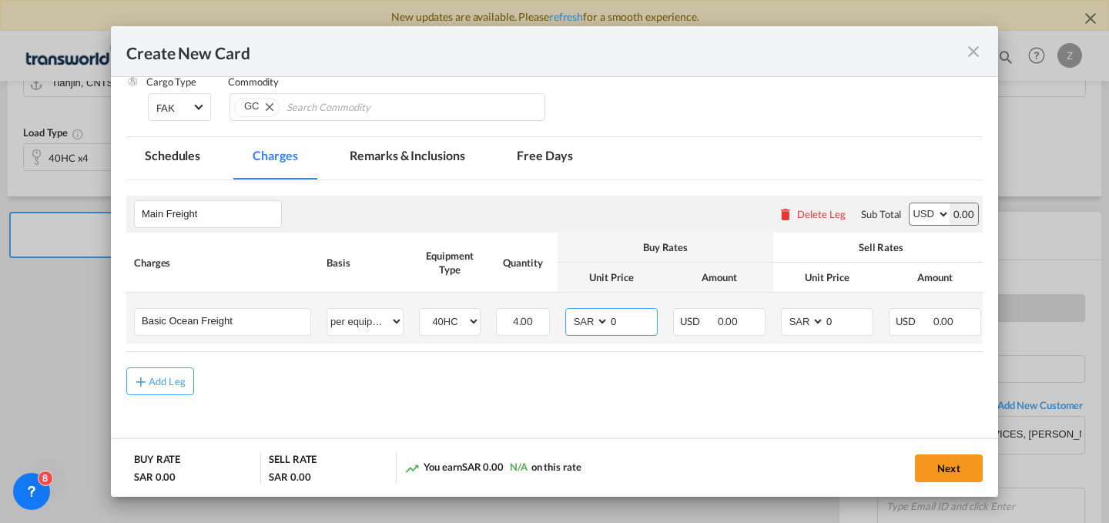
click at [581, 315] on select "AED AFN ALL AMD ANG AOA ARS AUD AWG AZN BAM BBD BDT BGN BHD BIF BMD BND BOB BRL…" at bounding box center [588, 321] width 40 height 21
select select "string:USD"
click at [568, 311] on select "AED AFN ALL AMD ANG AOA ARS AUD AWG AZN BAM BBD BDT BGN BHD BIF BMD BND BOB BRL…" at bounding box center [588, 321] width 40 height 21
click at [804, 323] on select "AED AFN ALL AMD ANG AOA ARS AUD AWG AZN BAM BBD BDT BGN BHD BIF BMD BND BOB BRL…" at bounding box center [804, 321] width 40 height 21
select select "string:USD"
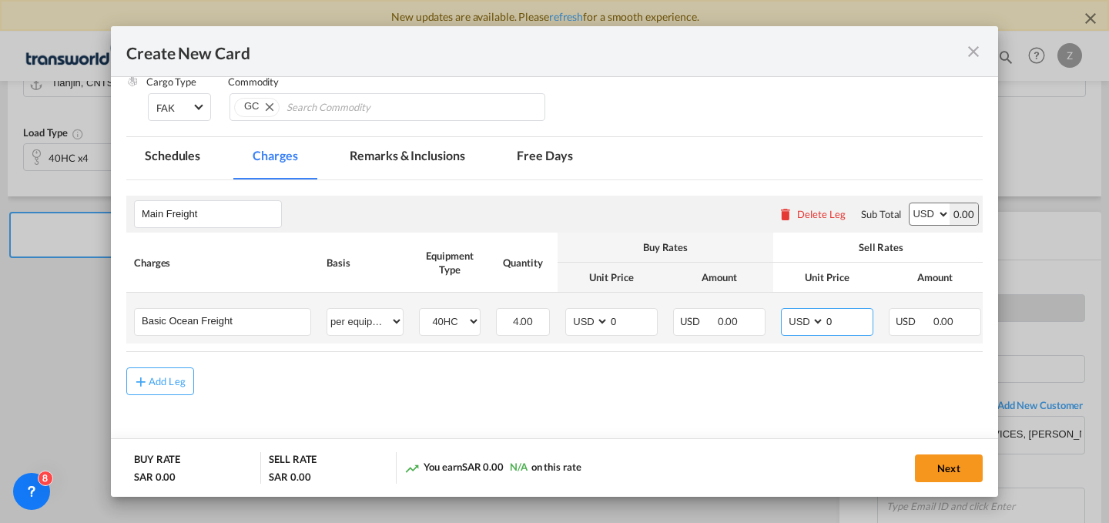
click at [784, 311] on select "AED AFN ALL AMD ANG AOA ARS AUD AWG AZN BAM BBD BDT BGN BHD BIF BMD BND BOB BRL…" at bounding box center [804, 321] width 40 height 21
click at [845, 323] on input "0" at bounding box center [849, 320] width 48 height 23
type input "980"
click at [619, 313] on input "0" at bounding box center [633, 320] width 48 height 23
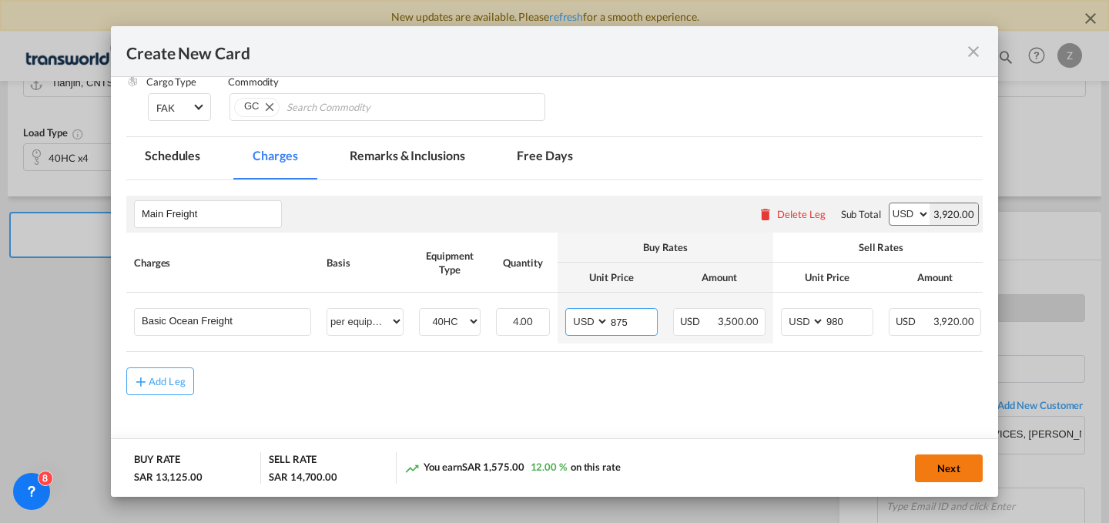
type input "875"
click at [942, 462] on button "Next" at bounding box center [949, 468] width 68 height 28
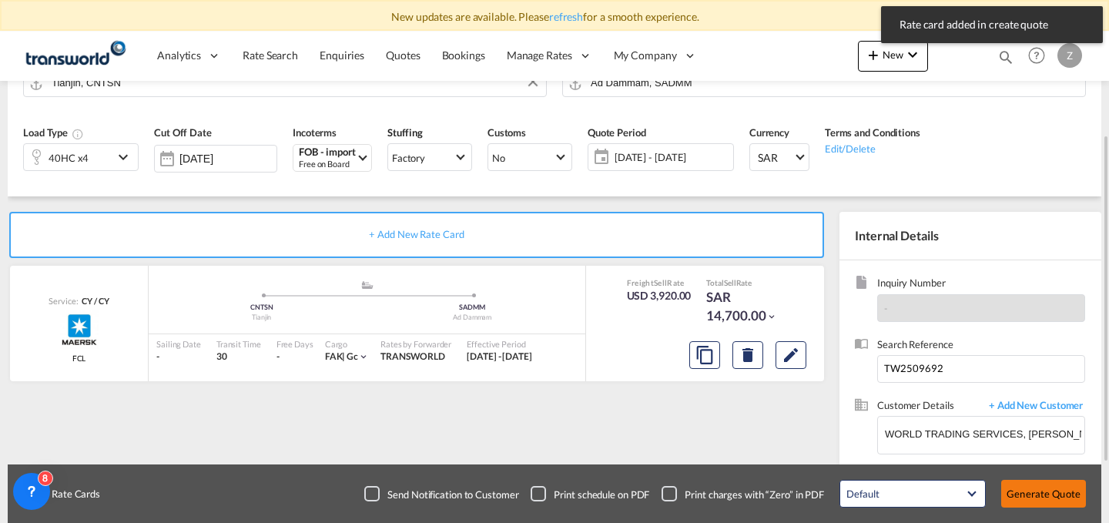
click at [1020, 494] on button "Generate Quote" at bounding box center [1043, 494] width 85 height 28
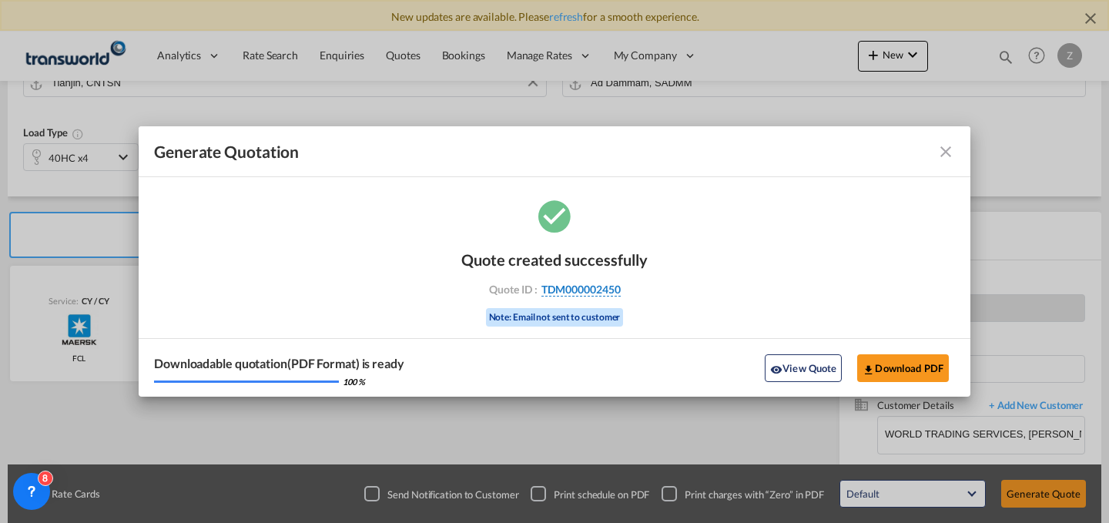
click at [578, 283] on span "TDM000002450" at bounding box center [580, 290] width 79 height 14
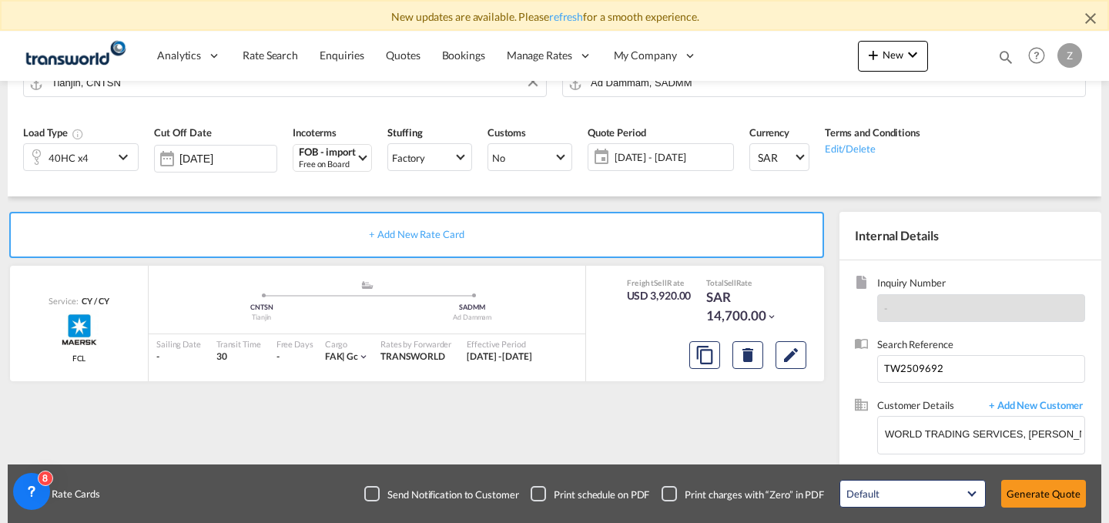
click at [578, 283] on div "Quote created successfully Quote ID : TDM000002450 Note: Email not sent to cust…" at bounding box center [554, 274] width 93 height 52
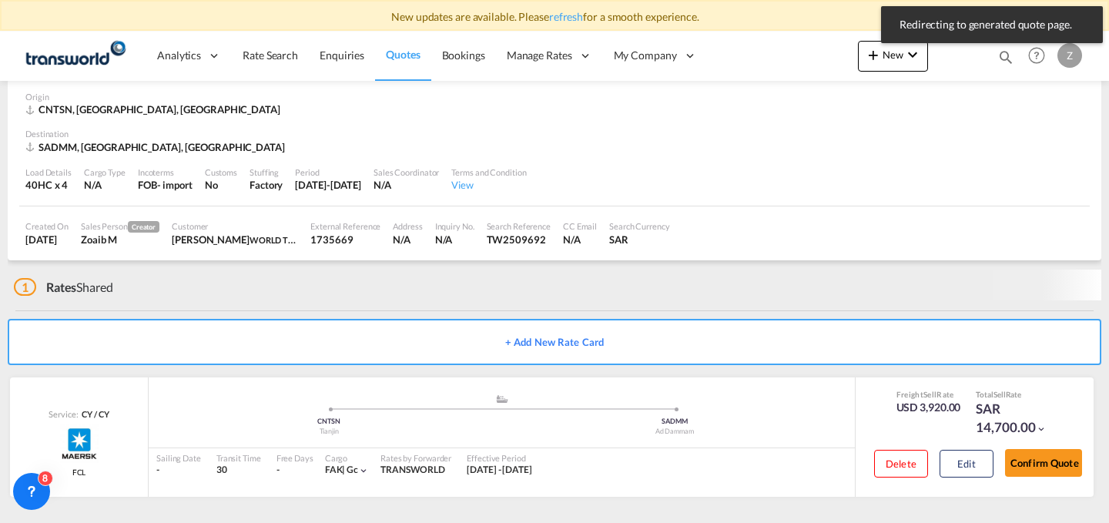
scroll to position [61, 0]
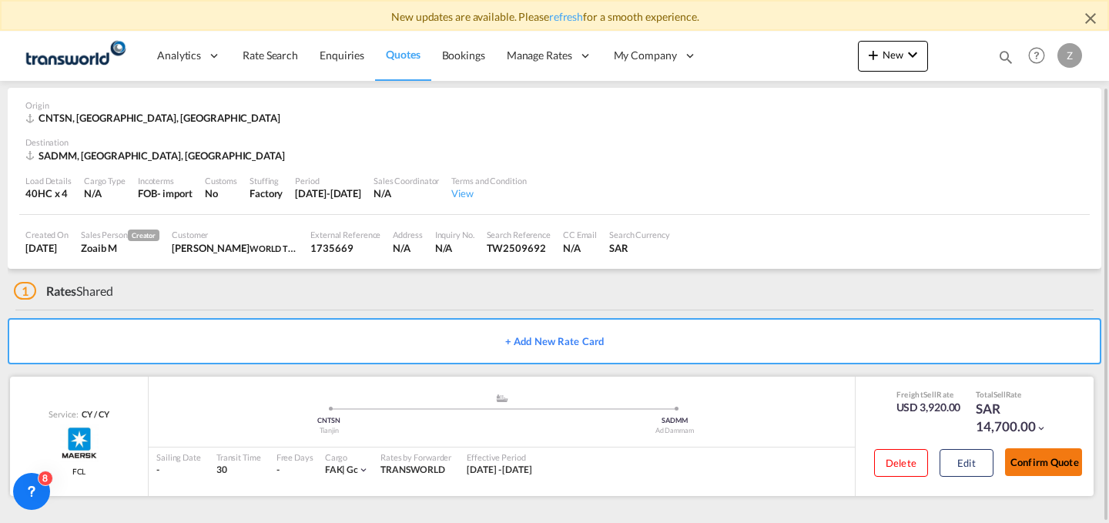
click at [1038, 463] on button "Confirm Quote" at bounding box center [1043, 462] width 77 height 28
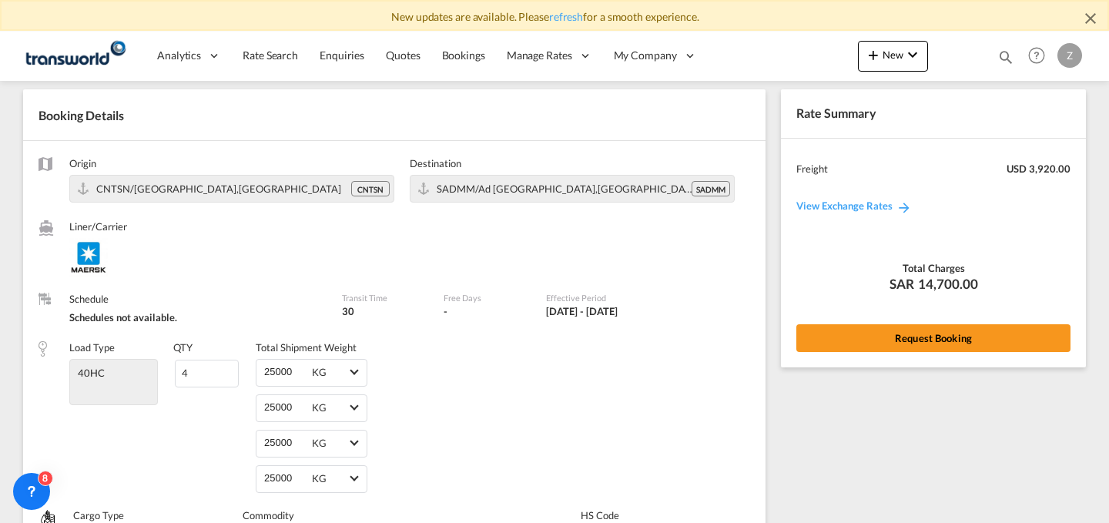
scroll to position [717, 0]
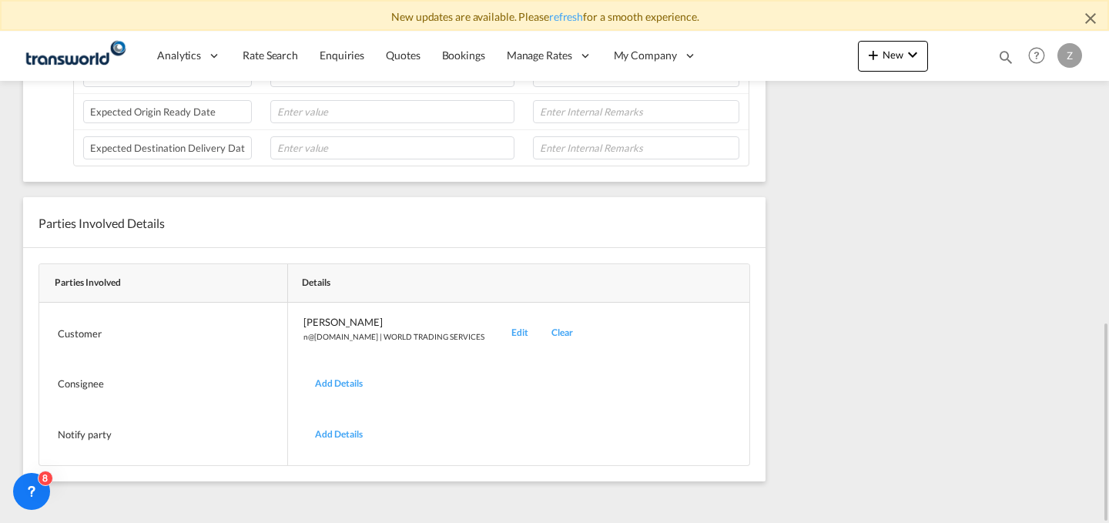
click at [500, 323] on div "Edit" at bounding box center [520, 333] width 40 height 36
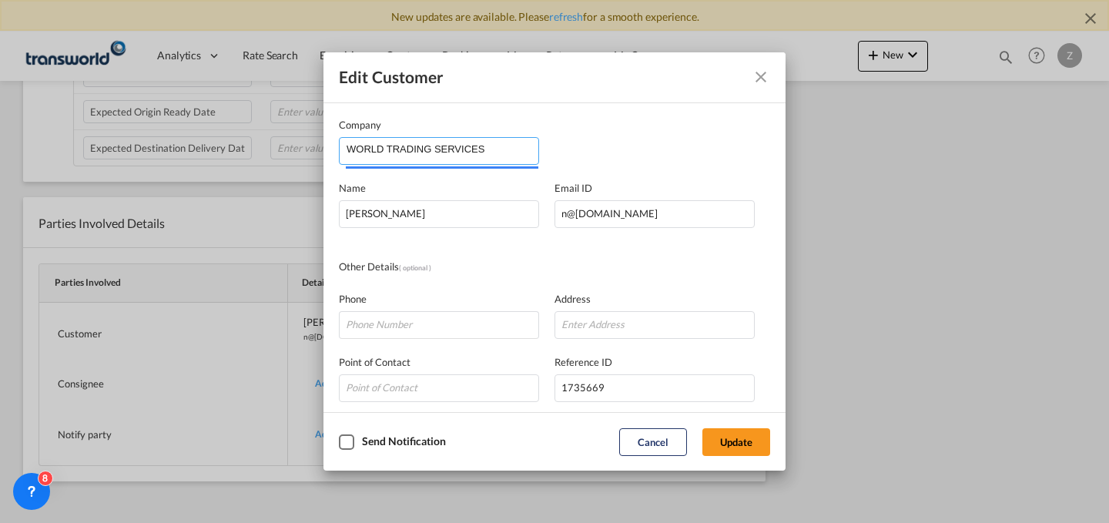
drag, startPoint x: 503, startPoint y: 156, endPoint x: 223, endPoint y: 145, distance: 280.6
click at [223, 145] on div "Edit Customer Company WORLD TRADING SERVICES Name [PERSON_NAME] Email ID [EMAIL…" at bounding box center [554, 261] width 1109 height 523
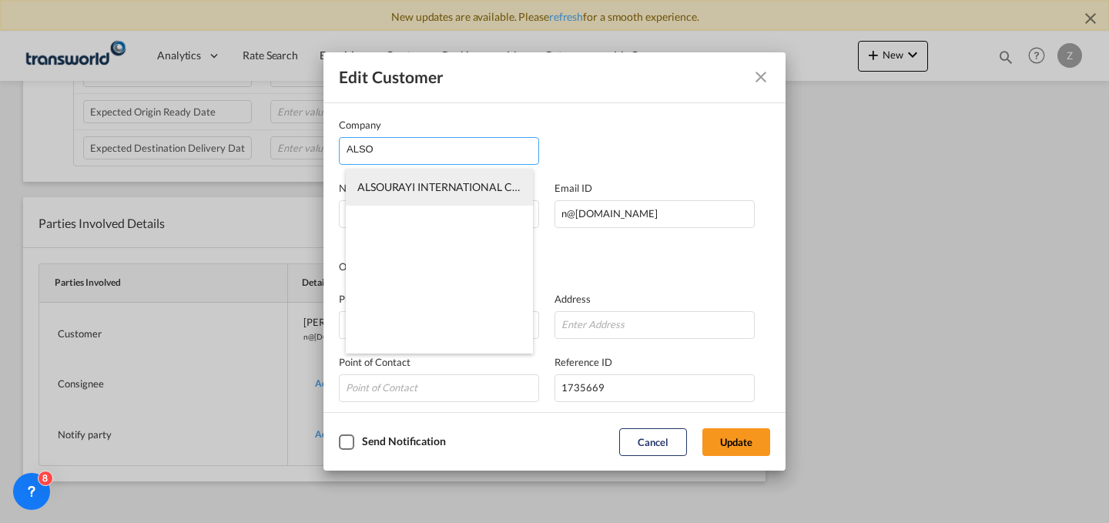
click at [398, 183] on span "ALSOURAYI INTERNATIONAL CO. LTD" at bounding box center [450, 186] width 186 height 13
type input "ALSOURAYI INTERNATIONAL CO. LTD"
type input "532503693"
type input "1822691"
type input "23442"
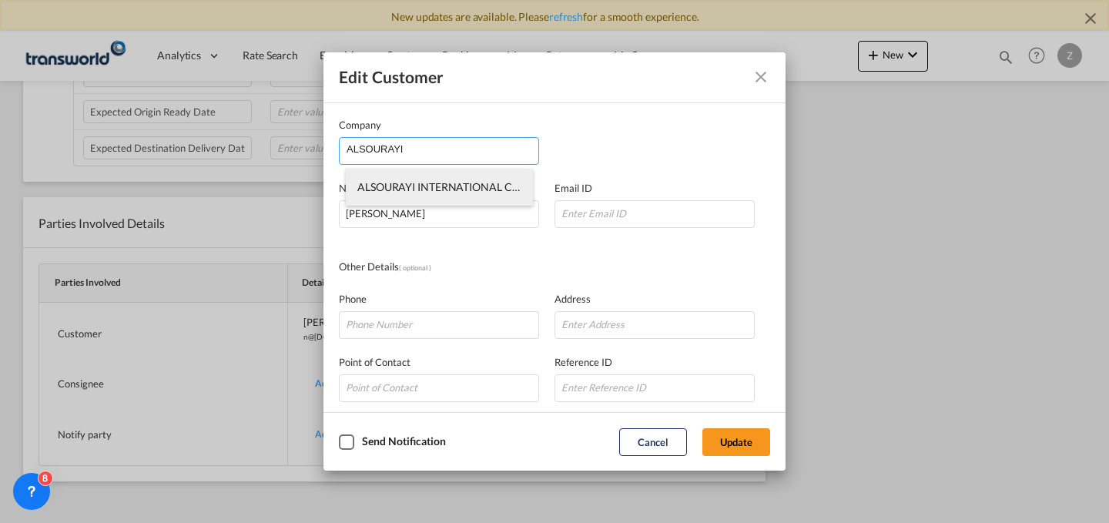
click at [448, 182] on span "ALSOURAYI INTERNATIONAL CO. LTD" at bounding box center [450, 186] width 186 height 13
type input "ALSOURAYI INTERNATIONAL CO. LTD"
type input "532503693"
type input "1822691"
type input "23442"
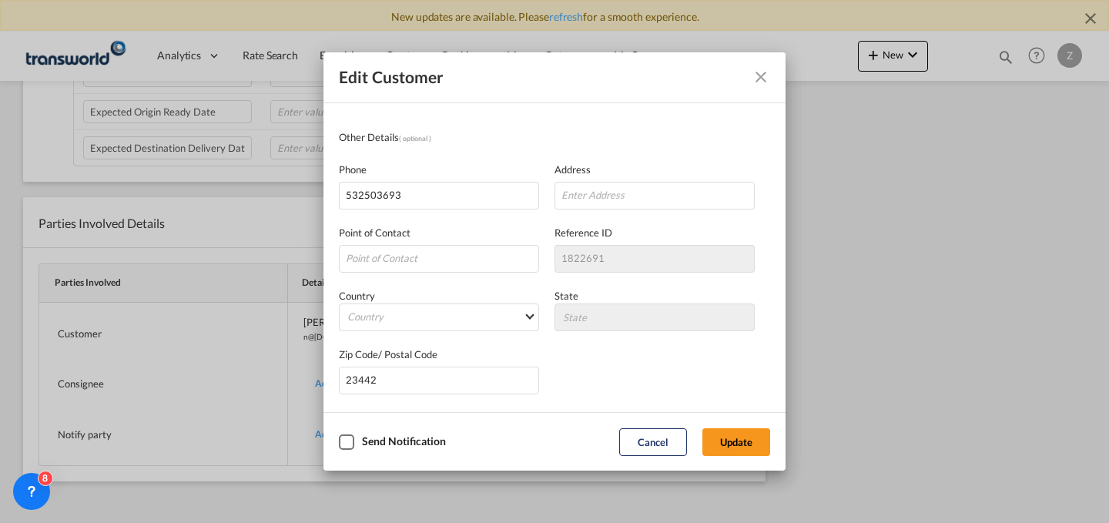
scroll to position [0, 0]
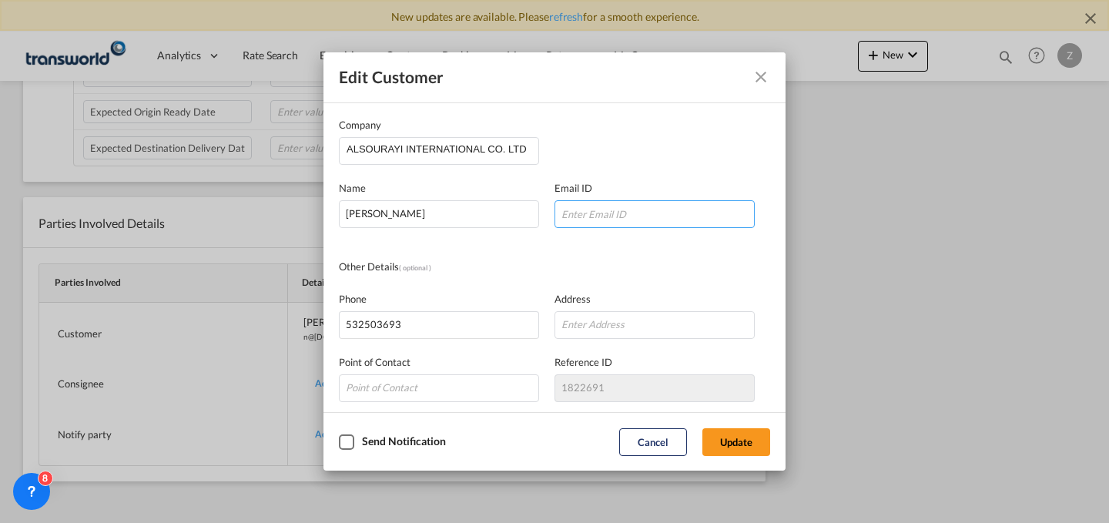
click at [578, 213] on input "Company Name Email ..." at bounding box center [655, 214] width 200 height 28
paste input "[EMAIL_ADDRESS][DOMAIN_NAME]"
type input "[EMAIL_ADDRESS][DOMAIN_NAME]"
drag, startPoint x: 487, startPoint y: 206, endPoint x: 281, endPoint y: 193, distance: 206.0
click at [281, 193] on div "Edit Customer Company ALSOURAYI INTERNATIONAL CO. LTD Name [PERSON_NAME] Email …" at bounding box center [554, 261] width 1109 height 523
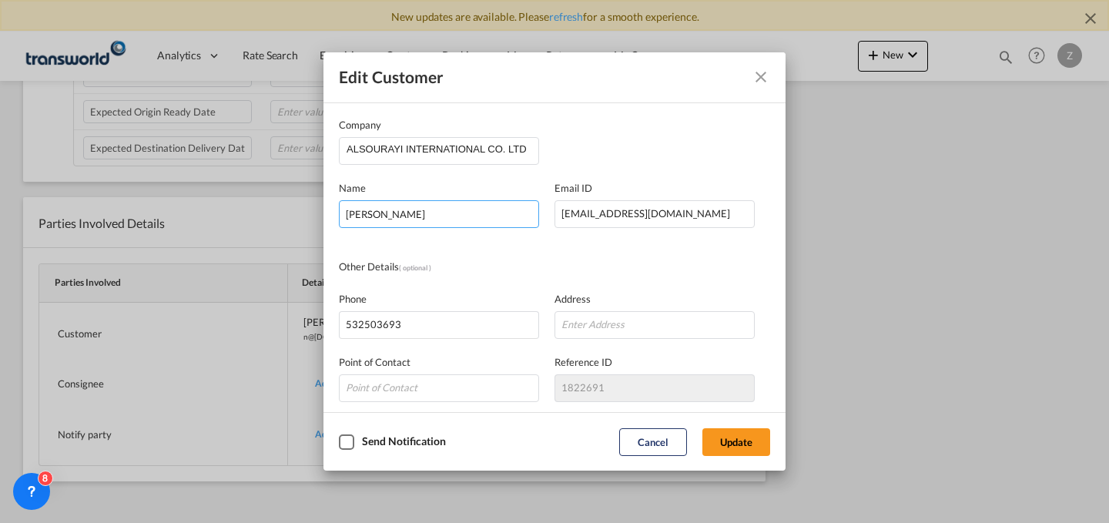
type input "[PERSON_NAME]"
click at [729, 438] on button "Update" at bounding box center [736, 442] width 68 height 28
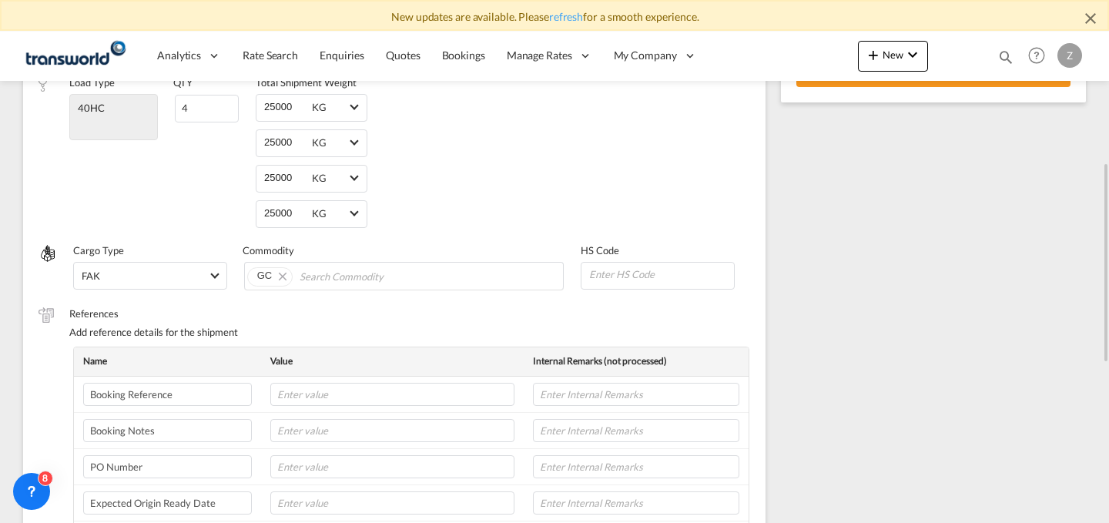
scroll to position [324, 0]
click at [882, 85] on button "Request Booking" at bounding box center [933, 75] width 274 height 28
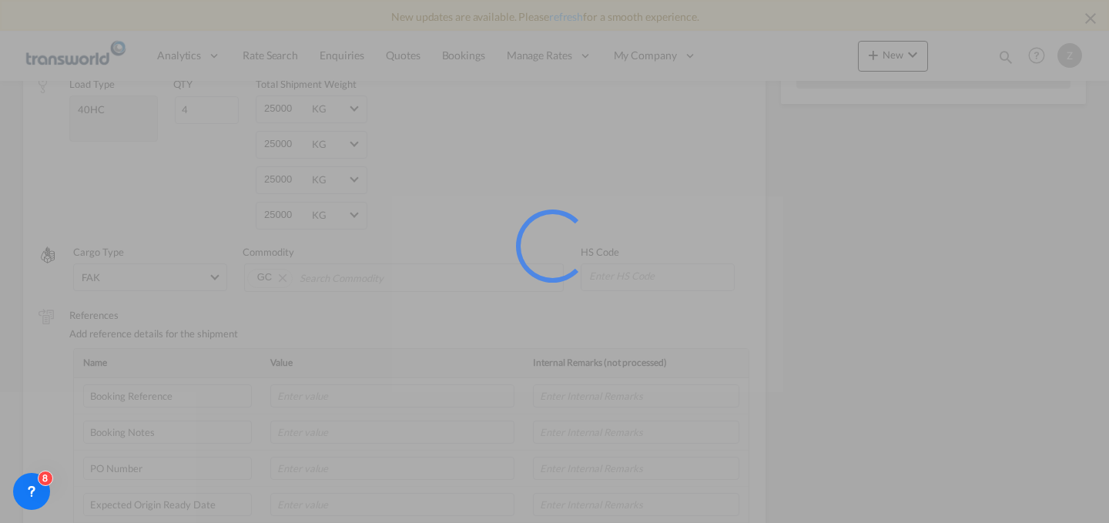
scroll to position [0, 0]
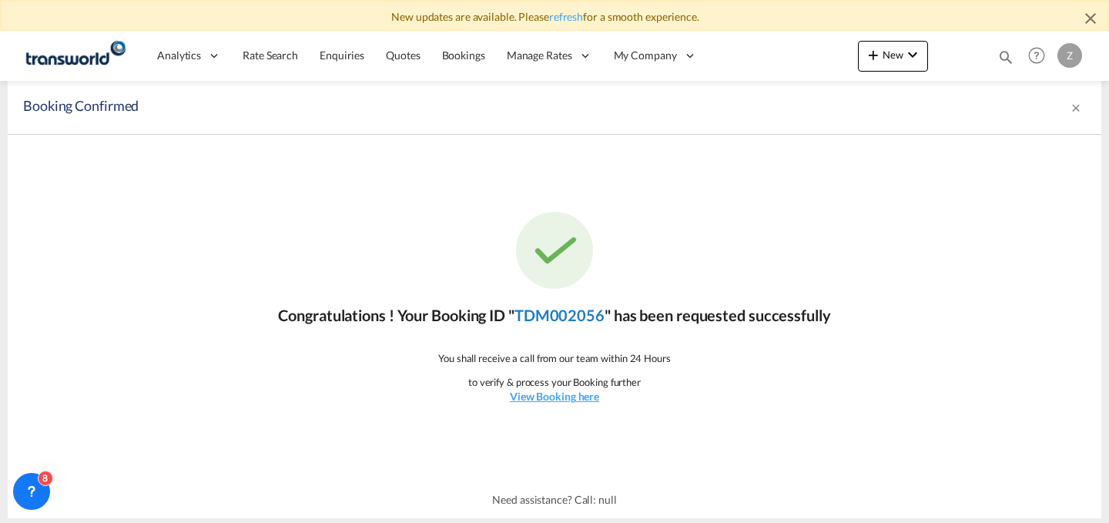
click at [571, 320] on link "TDM002056" at bounding box center [560, 315] width 90 height 18
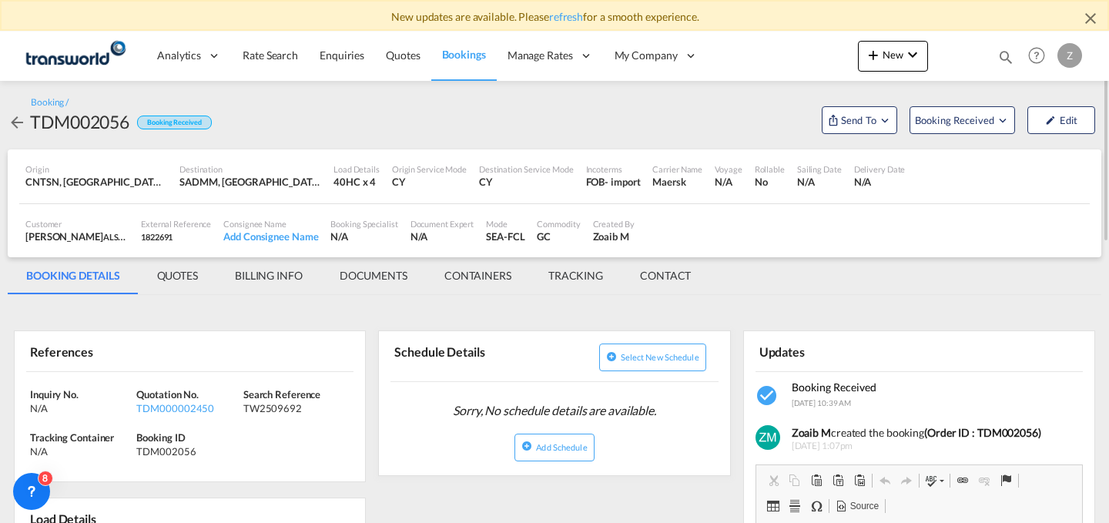
click at [647, 280] on md-tab-item "CONTACT" at bounding box center [666, 275] width 88 height 37
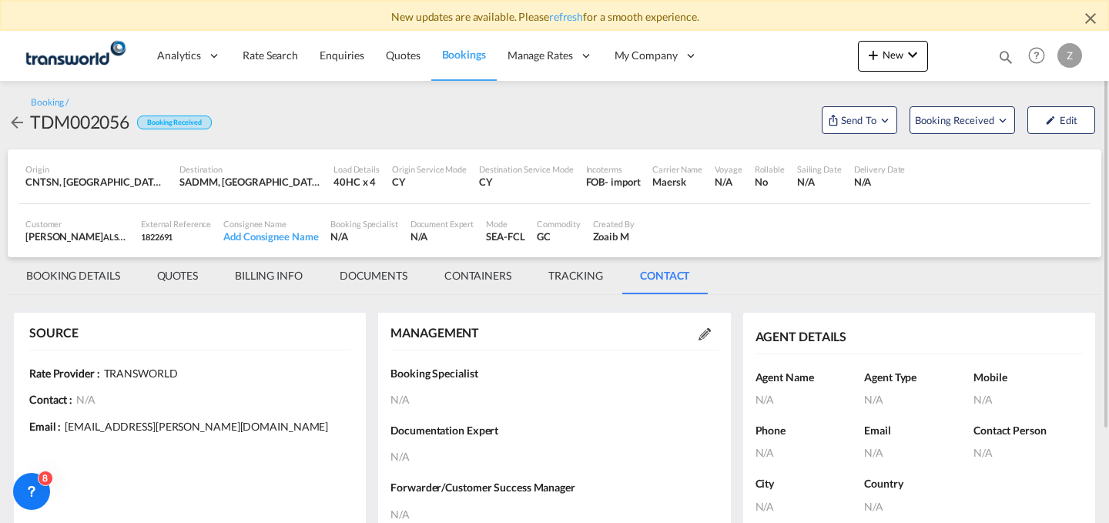
click at [710, 331] on md-icon at bounding box center [705, 334] width 12 height 12
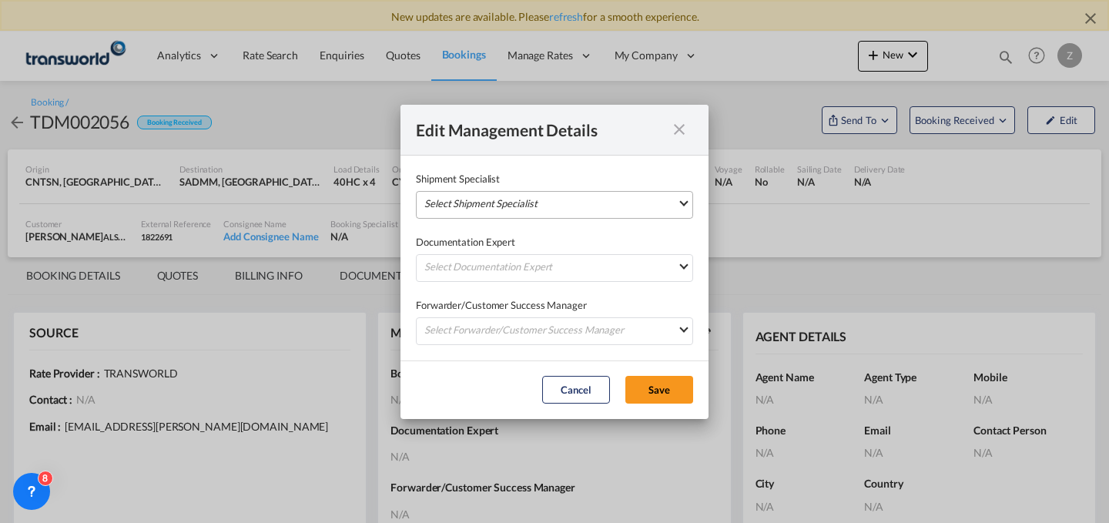
click at [638, 204] on md-select "Select Shipment Specialist [PERSON_NAME] W [PERSON_NAME][EMAIL_ADDRESS][PERSON_…" at bounding box center [554, 205] width 277 height 28
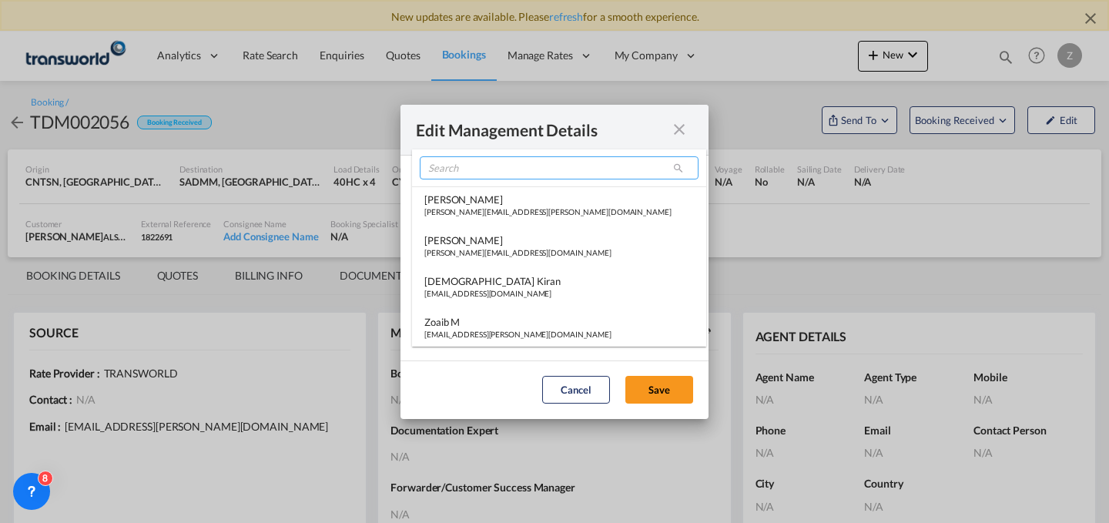
click at [608, 173] on input "search" at bounding box center [559, 167] width 279 height 23
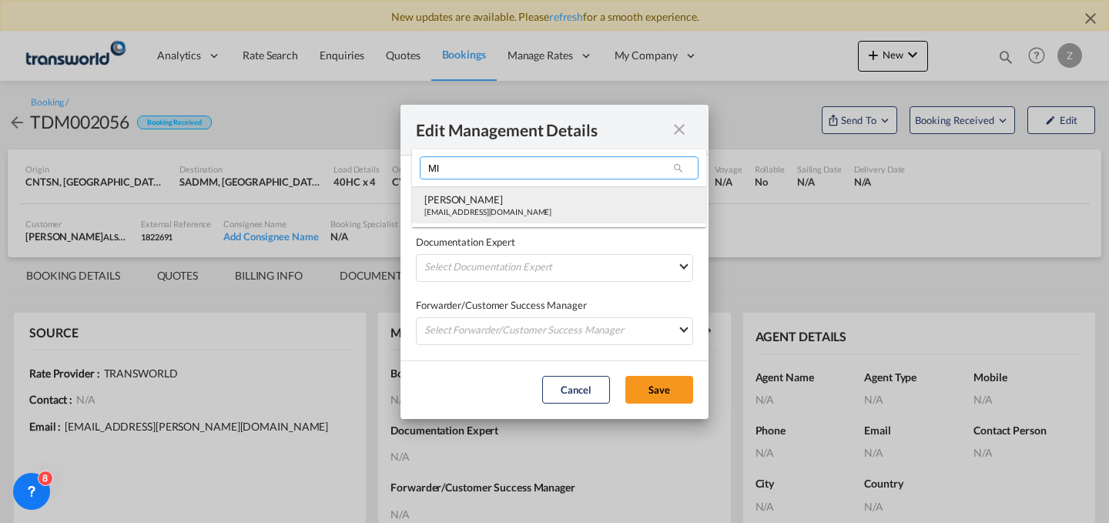
type input "MI"
click at [554, 206] on md-option "[PERSON_NAME] [PERSON_NAME][EMAIL_ADDRESS][DOMAIN_NAME]" at bounding box center [559, 204] width 294 height 37
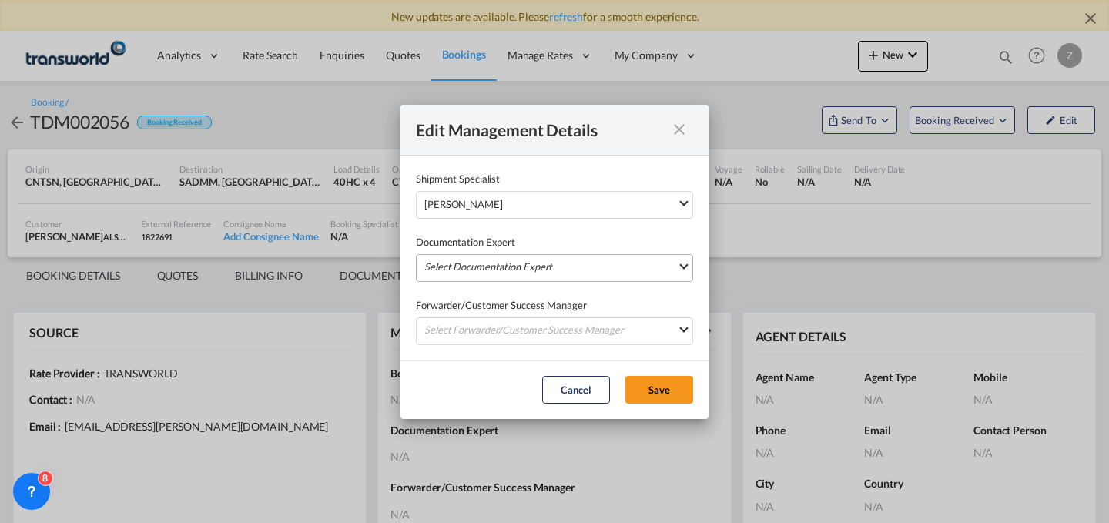
click at [519, 265] on md-select "Select Documentation Expert [PERSON_NAME] W [PERSON_NAME][EMAIL_ADDRESS][PERSON…" at bounding box center [554, 268] width 277 height 28
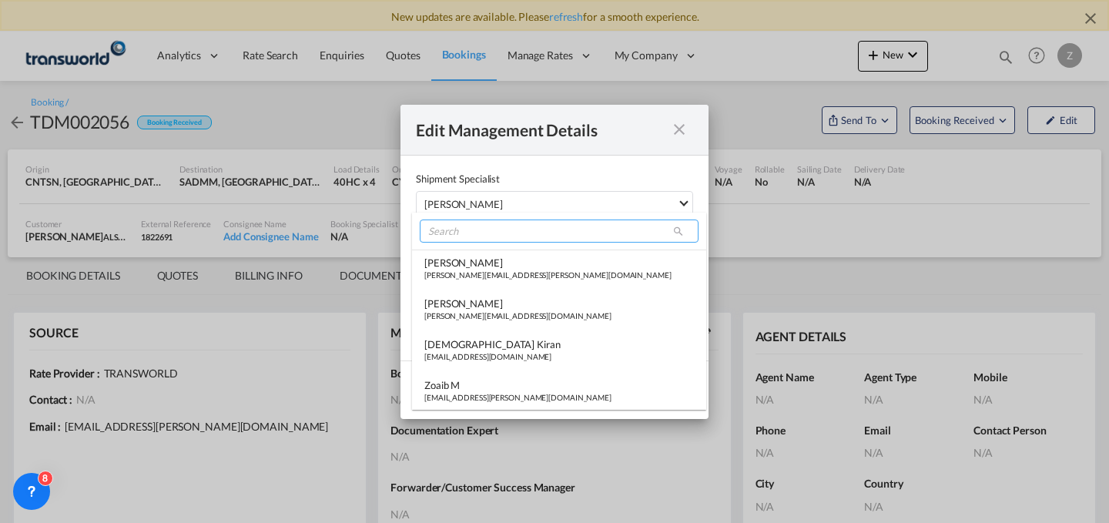
click at [518, 232] on input "search" at bounding box center [559, 231] width 279 height 23
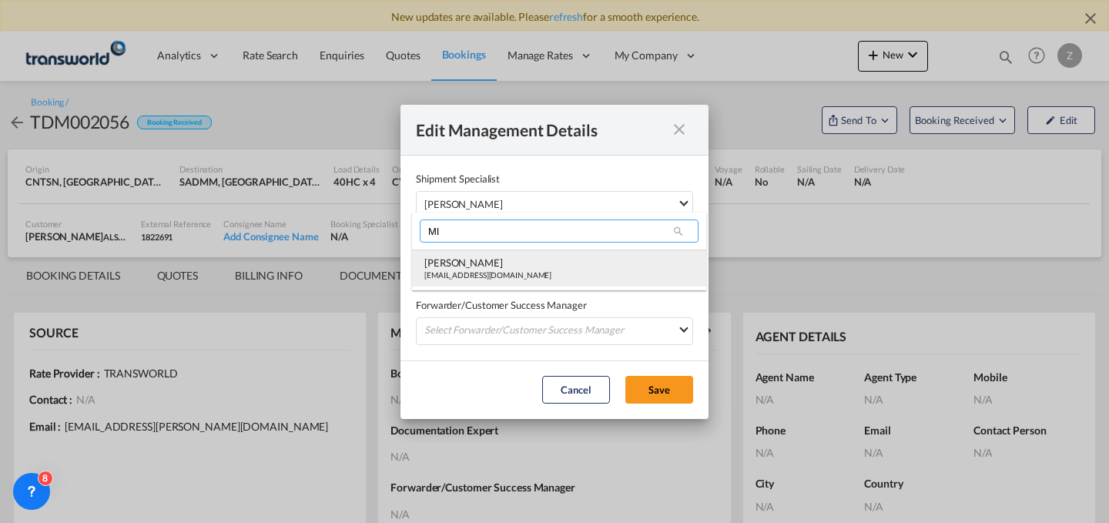
type input "MI"
click at [485, 269] on div "[PERSON_NAME]" at bounding box center [487, 263] width 127 height 14
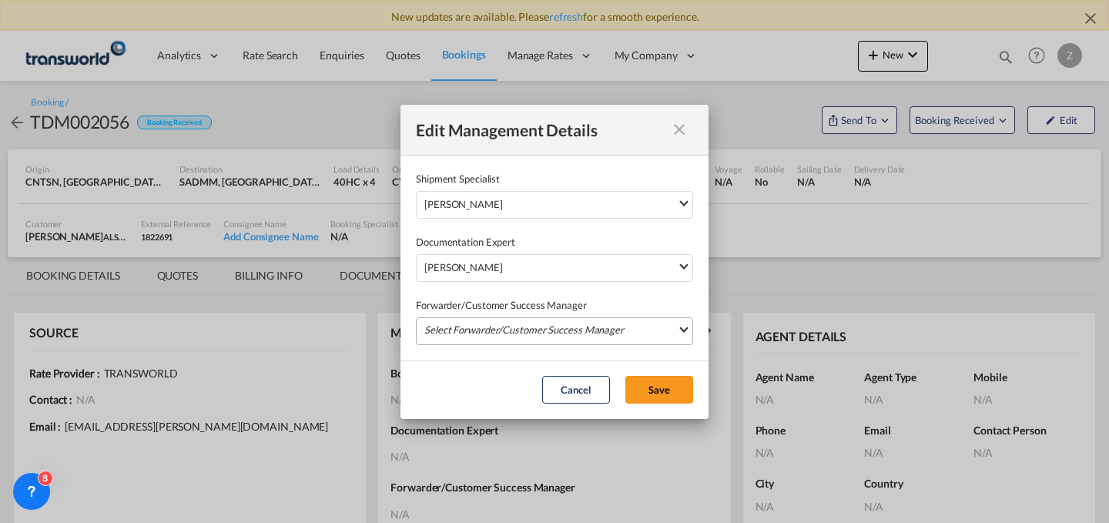
click at [483, 328] on md-select "Select Forwarder/Customer Success Manager [PERSON_NAME] [PERSON_NAME][EMAIL_ADD…" at bounding box center [554, 331] width 277 height 28
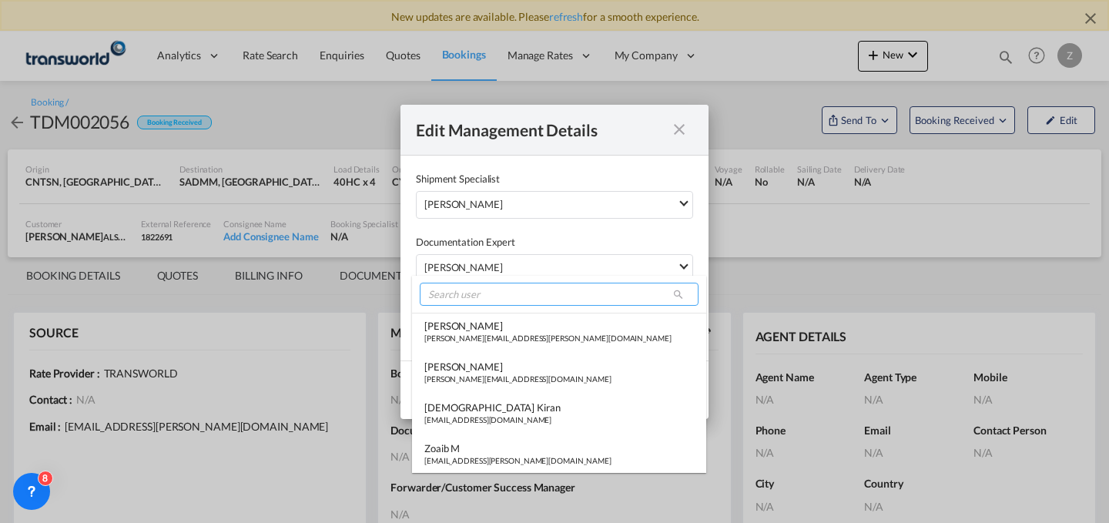
click at [503, 293] on input "search" at bounding box center [559, 294] width 279 height 23
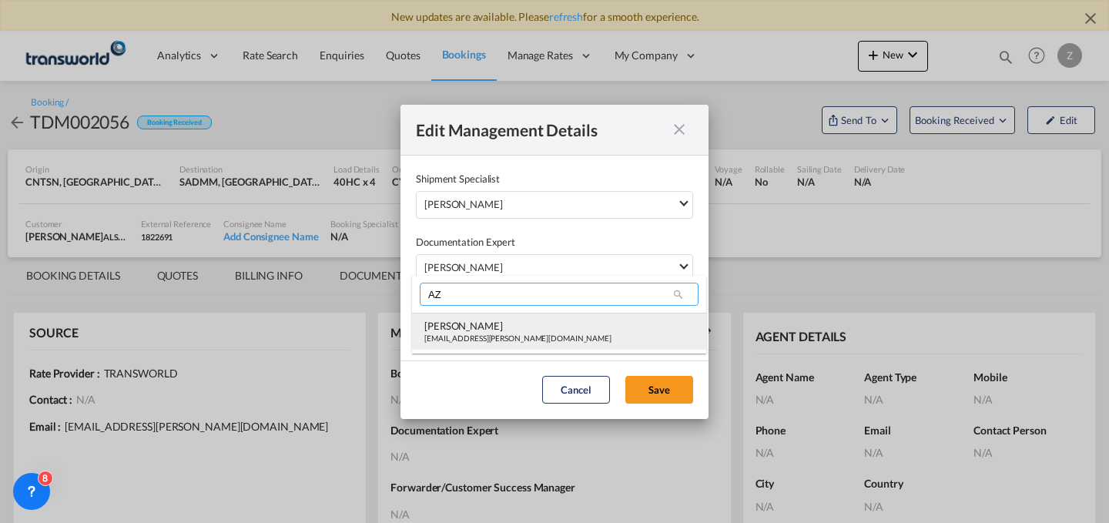
type input "AZ"
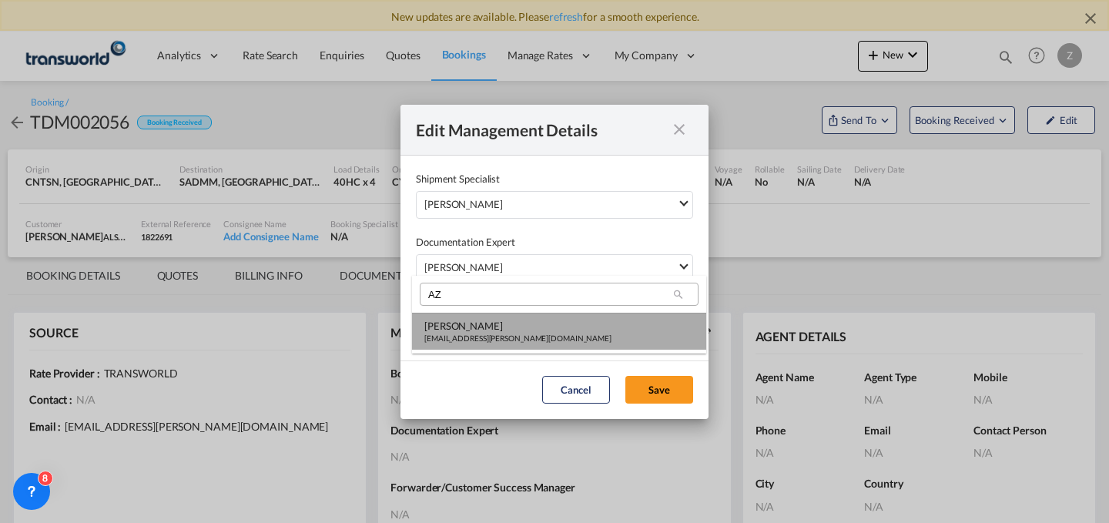
click at [480, 328] on div "[PERSON_NAME]" at bounding box center [517, 326] width 187 height 14
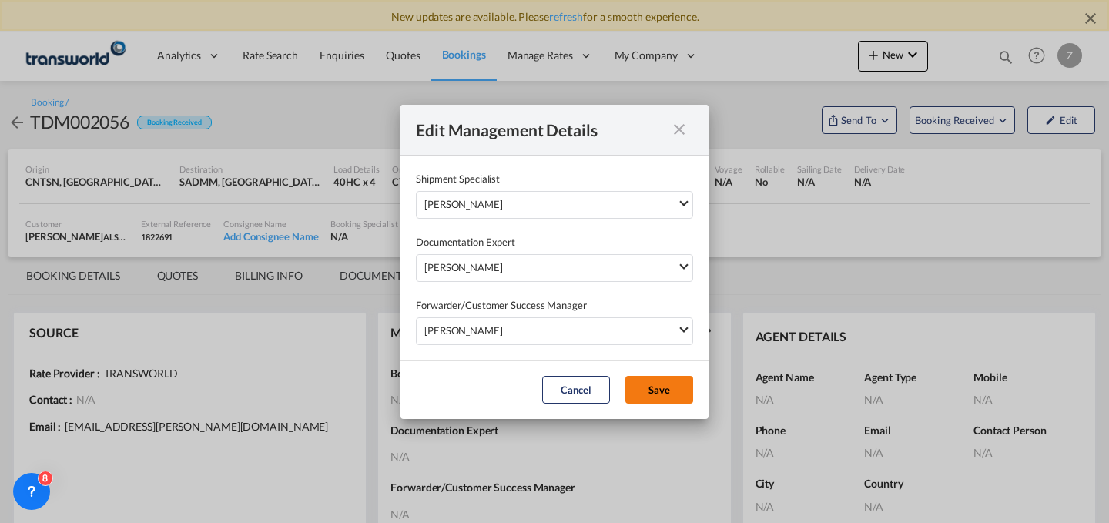
click at [645, 388] on button "Save" at bounding box center [659, 390] width 68 height 28
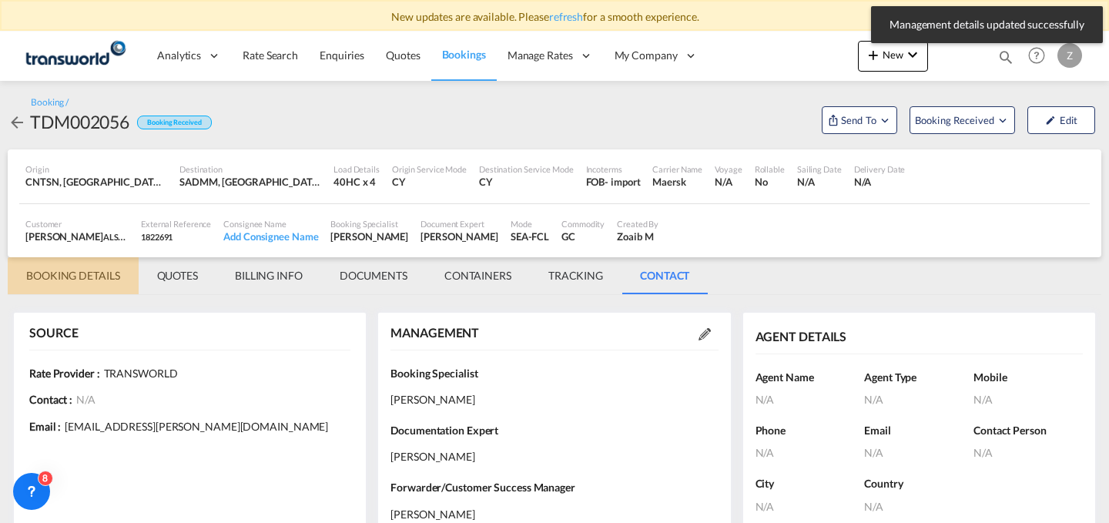
click at [105, 290] on md-tab-item "BOOKING DETAILS" at bounding box center [73, 275] width 131 height 37
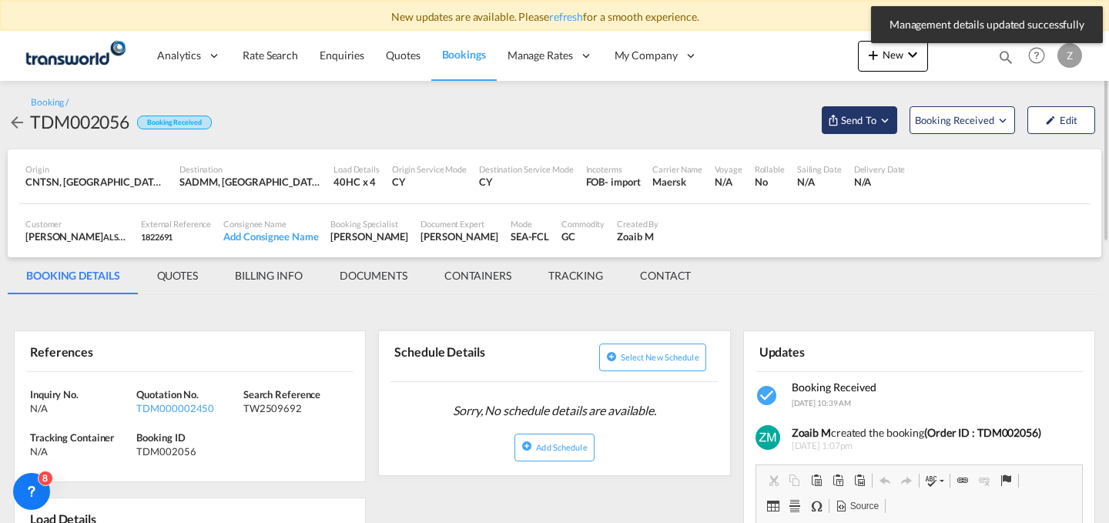
click at [860, 112] on span "Send To" at bounding box center [859, 119] width 39 height 15
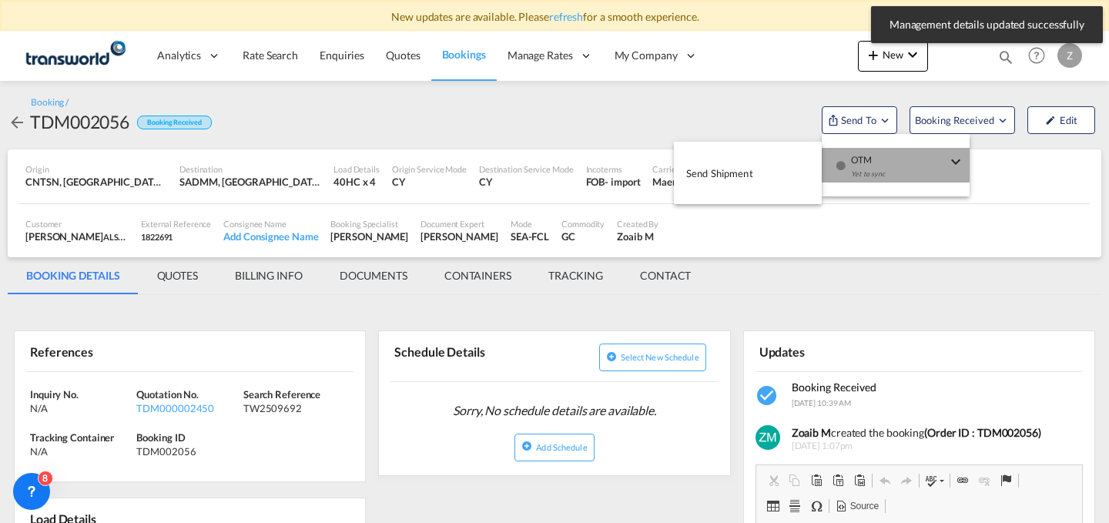
click at [850, 165] on div "OTM Yet to sync" at bounding box center [899, 171] width 131 height 46
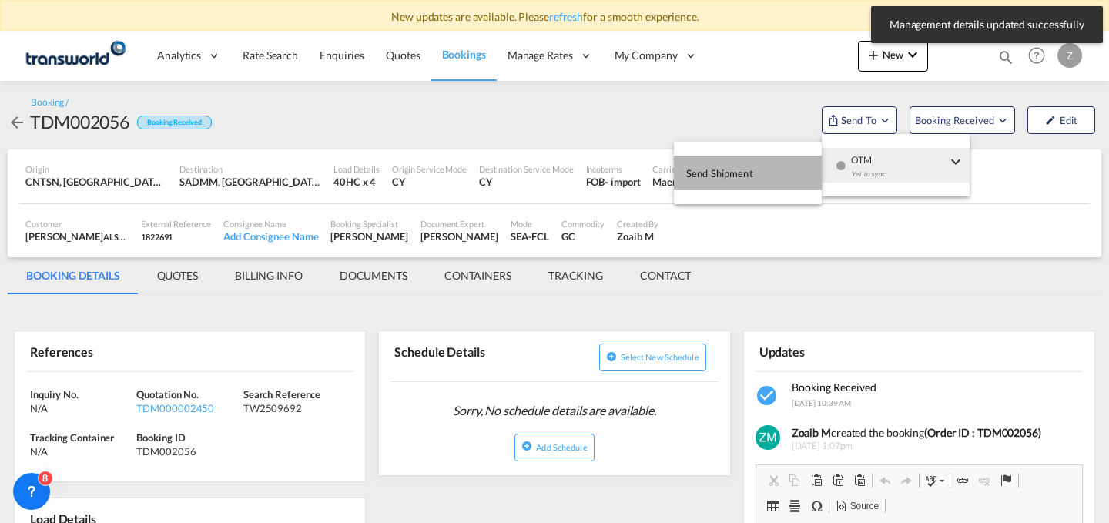
click at [733, 167] on span "Send Shipment" at bounding box center [719, 173] width 67 height 25
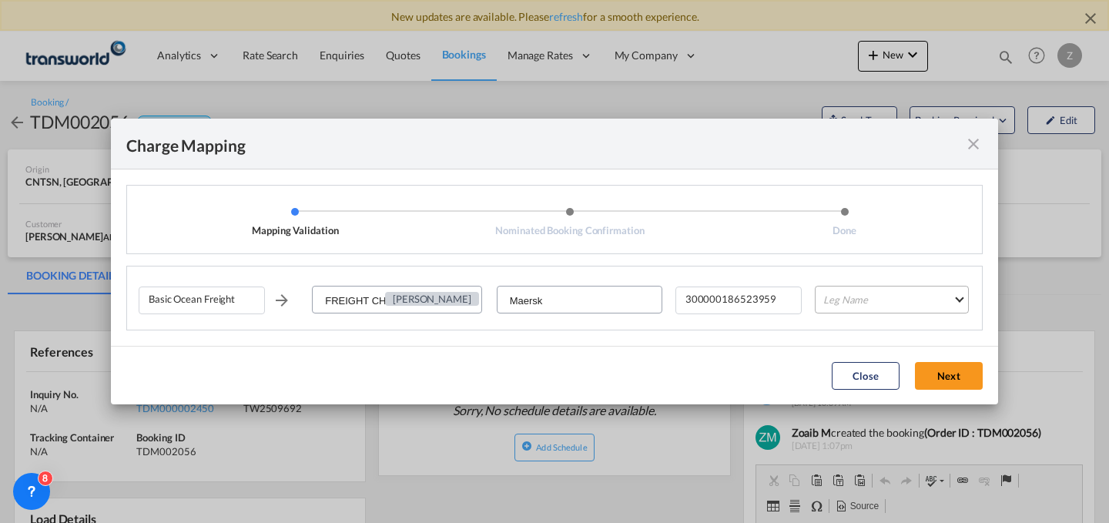
click at [861, 300] on md-select "Leg Name HANDLING ORIGIN VESSEL HANDLING DESTINATION OTHERS TL PICK UP CUSTOMS …" at bounding box center [892, 300] width 154 height 28
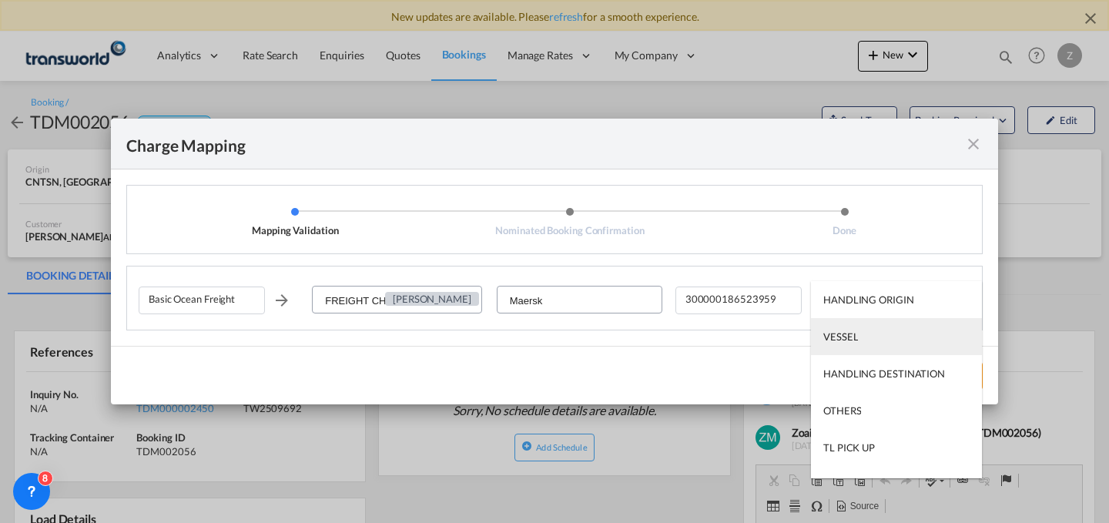
click at [834, 351] on md-option "VESSEL" at bounding box center [896, 336] width 171 height 37
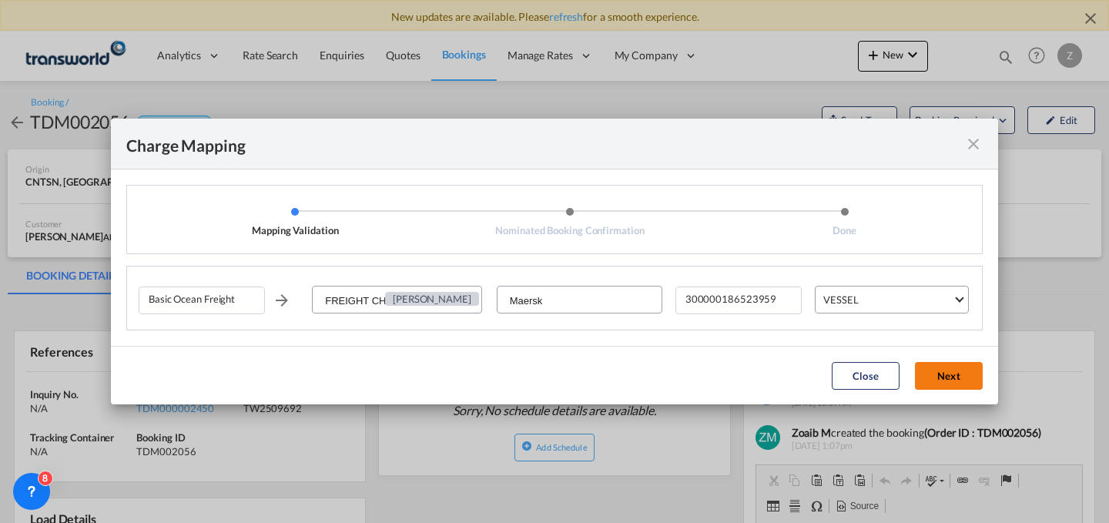
click at [950, 374] on button "Next" at bounding box center [949, 376] width 68 height 28
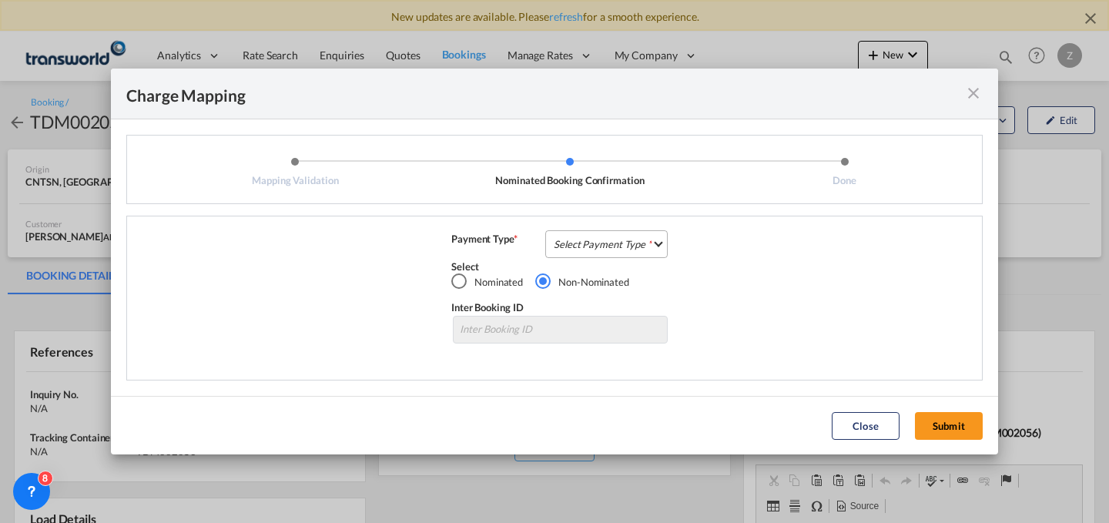
click at [630, 249] on md-select "Select Payment Type COLLECT PREPAID" at bounding box center [606, 244] width 122 height 28
click at [626, 250] on md-option "COLLECT" at bounding box center [611, 243] width 136 height 37
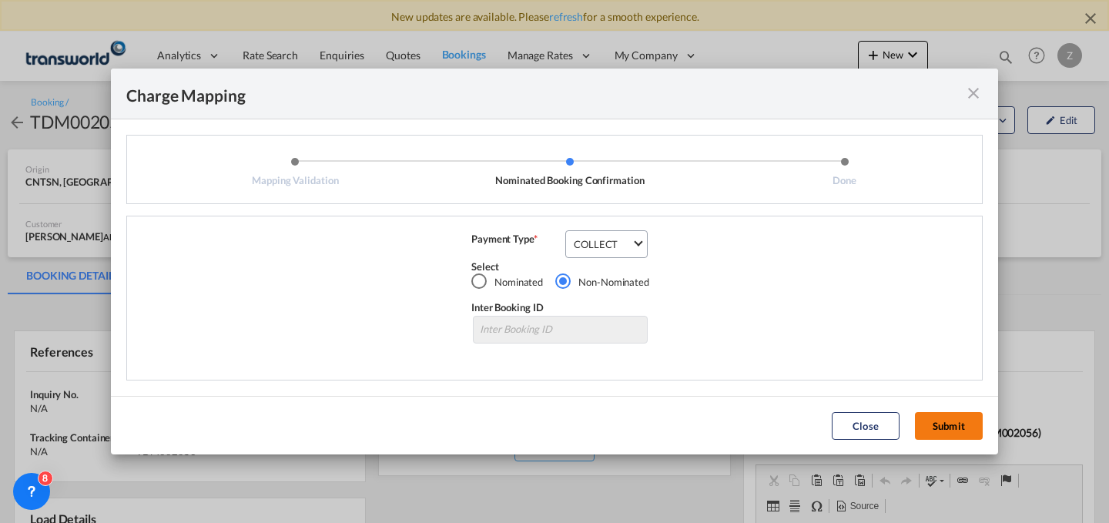
click at [947, 421] on button "Submit" at bounding box center [949, 426] width 68 height 28
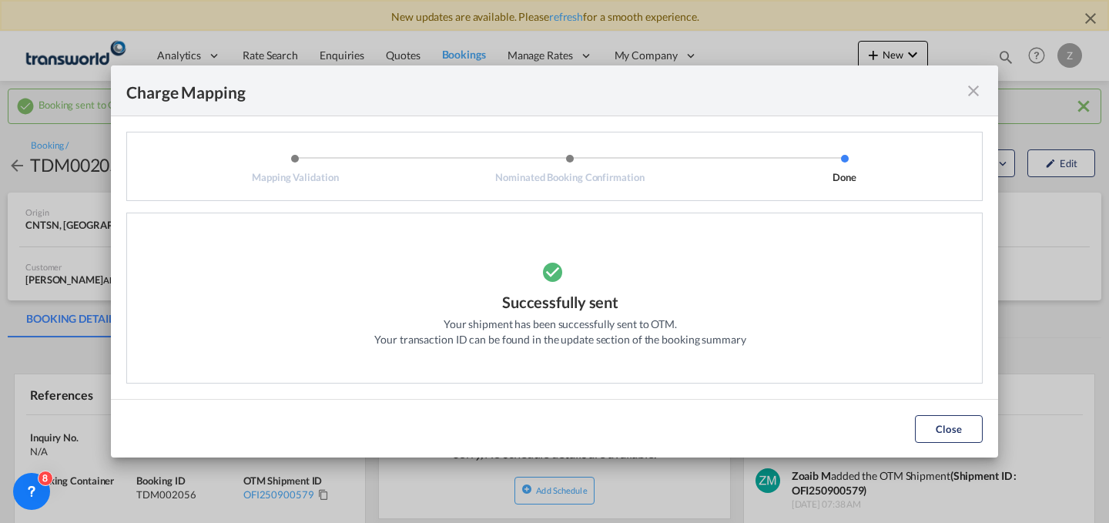
click at [910, 430] on div "Close" at bounding box center [948, 429] width 83 height 28
click at [923, 430] on button "Close" at bounding box center [949, 429] width 68 height 28
